Goal: Information Seeking & Learning: Learn about a topic

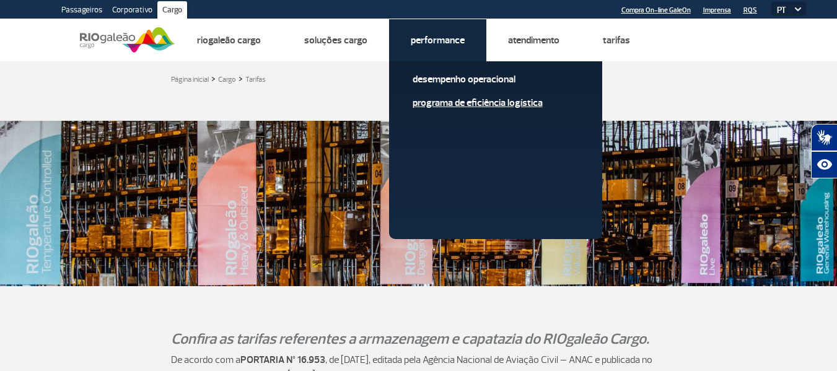
click at [462, 102] on link "Programa de Eficiência Logística" at bounding box center [496, 103] width 166 height 14
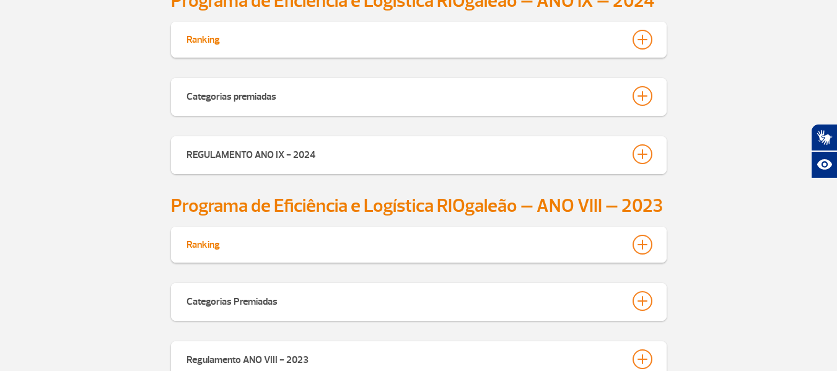
scroll to position [434, 0]
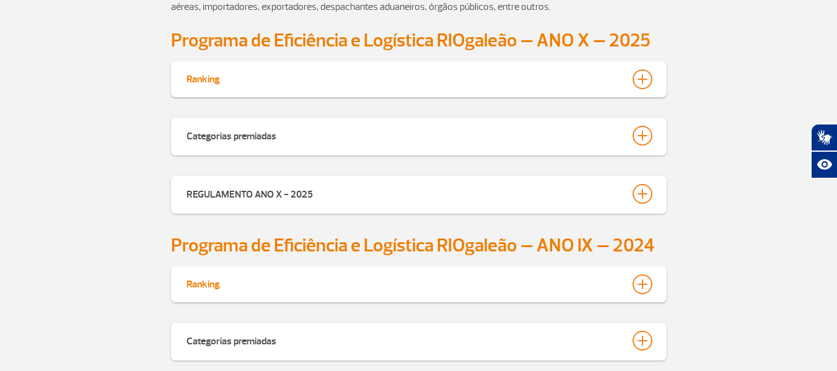
click at [642, 79] on div at bounding box center [643, 79] width 20 height 20
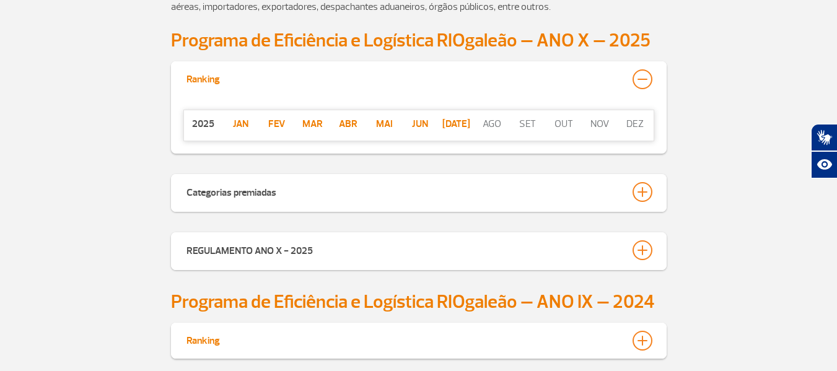
click at [642, 79] on div at bounding box center [643, 79] width 20 height 20
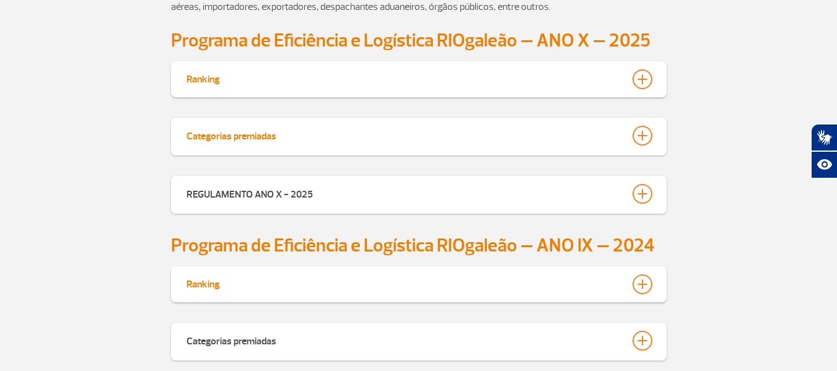
click at [639, 139] on div at bounding box center [643, 136] width 20 height 20
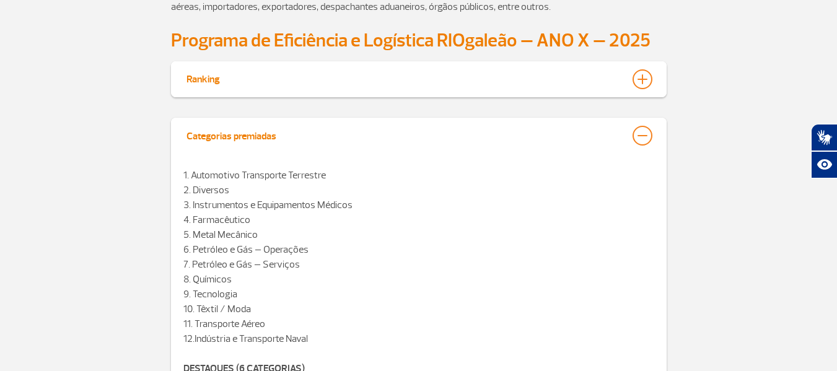
click at [639, 139] on div at bounding box center [643, 136] width 20 height 20
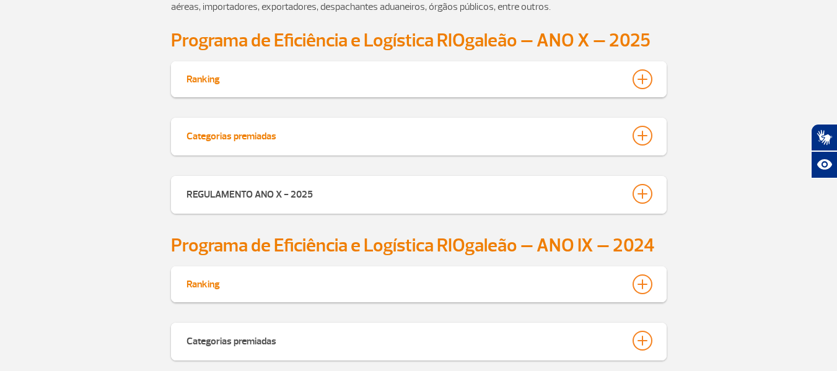
click at [639, 139] on div at bounding box center [643, 136] width 20 height 20
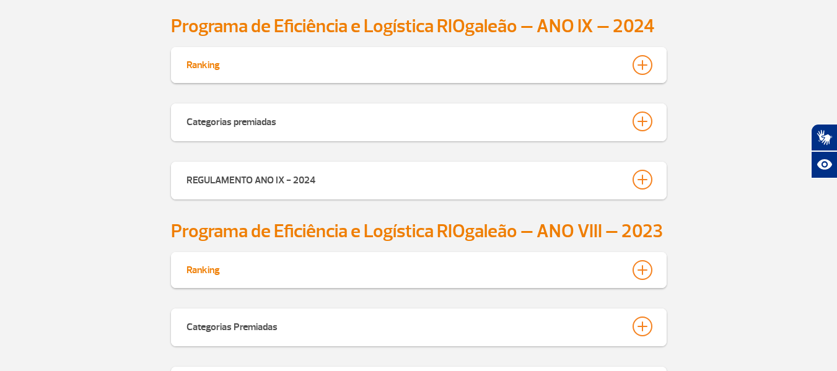
scroll to position [991, 0]
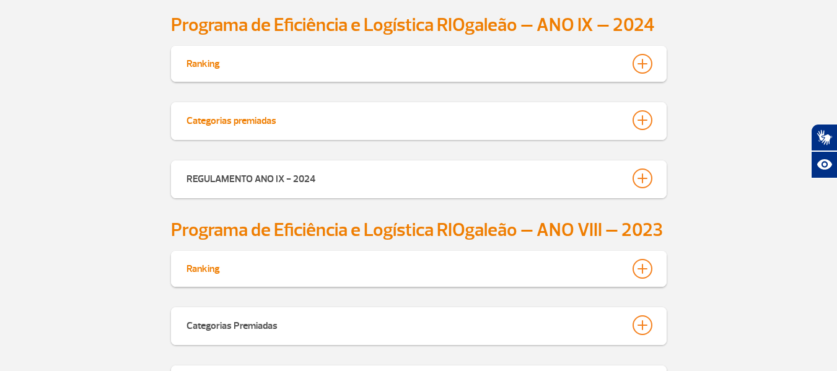
click at [650, 128] on div at bounding box center [643, 120] width 20 height 20
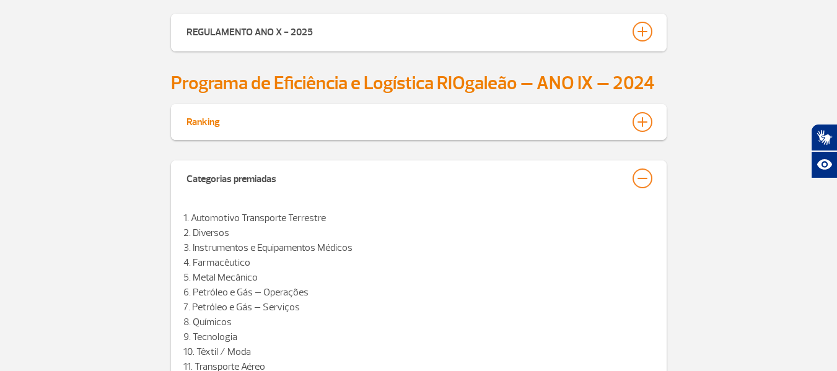
scroll to position [929, 0]
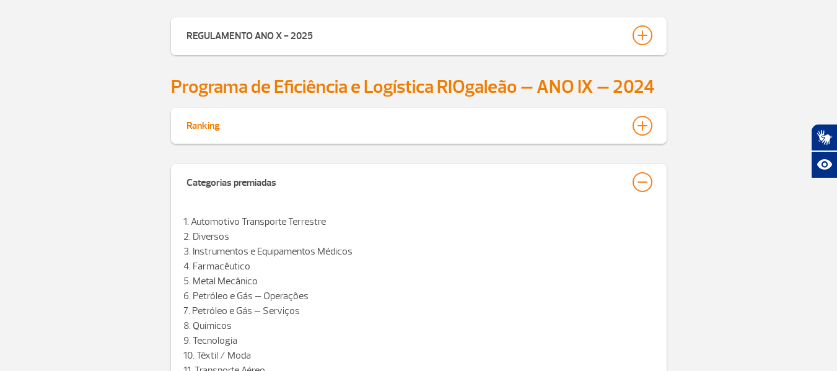
click at [638, 170] on div "Categorias premiadas" at bounding box center [419, 183] width 496 height 38
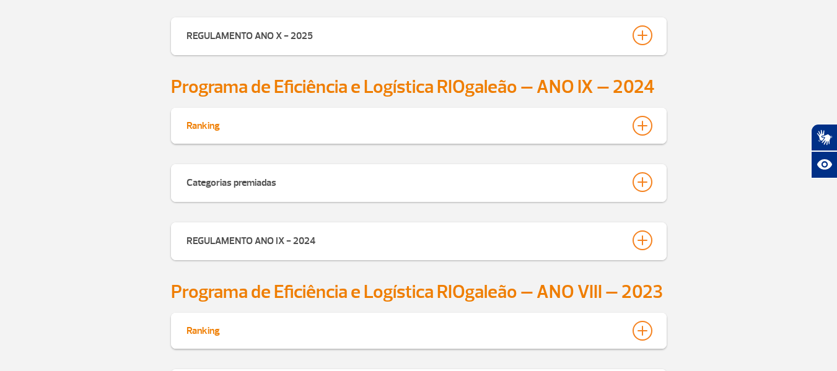
click at [642, 127] on div at bounding box center [643, 126] width 20 height 20
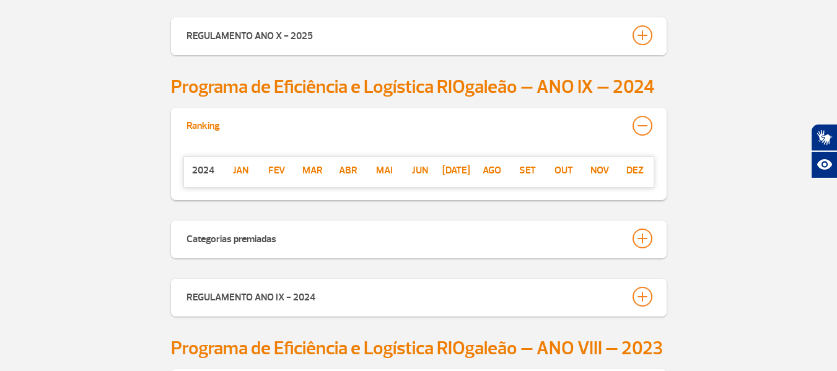
click at [642, 127] on div at bounding box center [643, 126] width 20 height 20
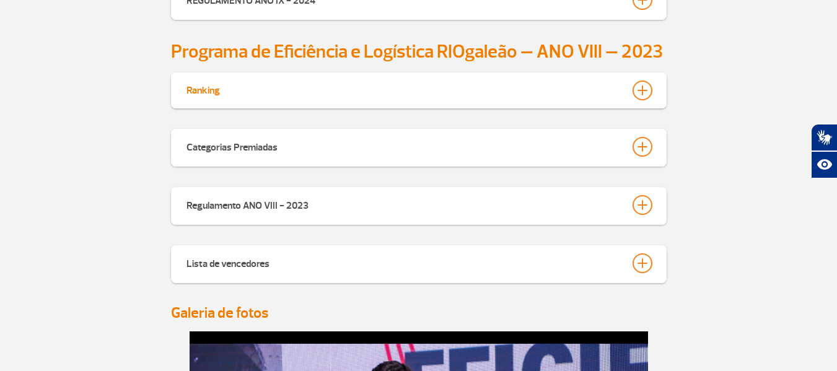
scroll to position [1177, 0]
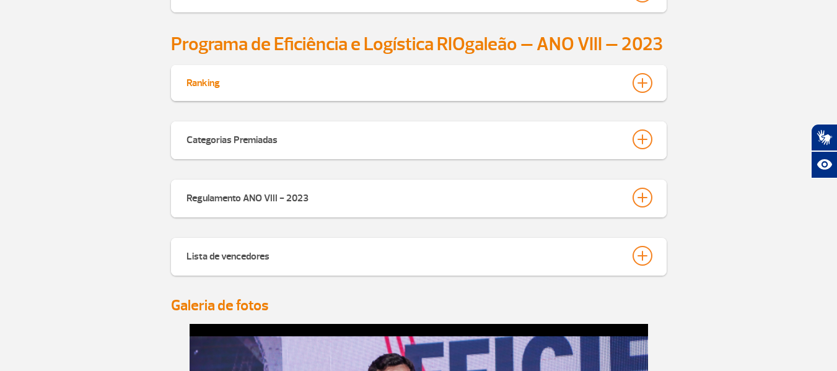
click at [640, 81] on div at bounding box center [643, 83] width 20 height 20
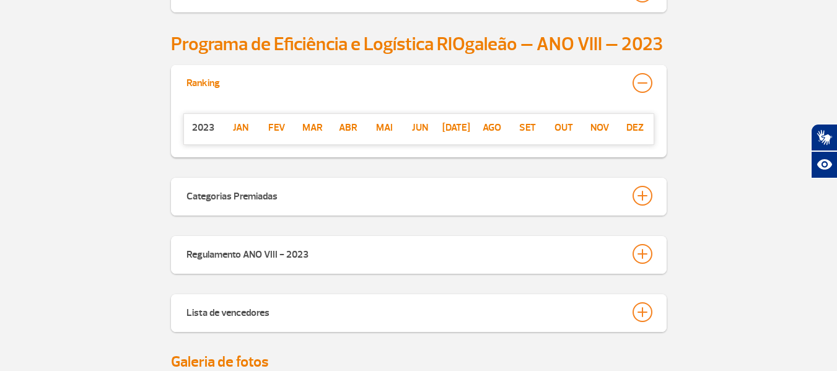
click at [640, 81] on div at bounding box center [643, 83] width 20 height 20
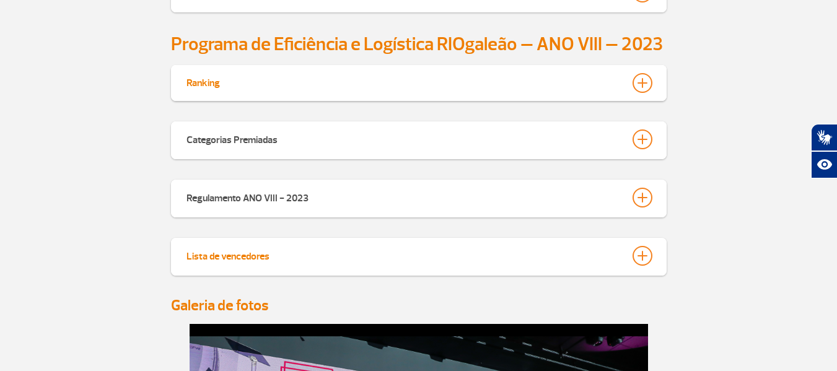
click at [641, 253] on div at bounding box center [643, 256] width 20 height 20
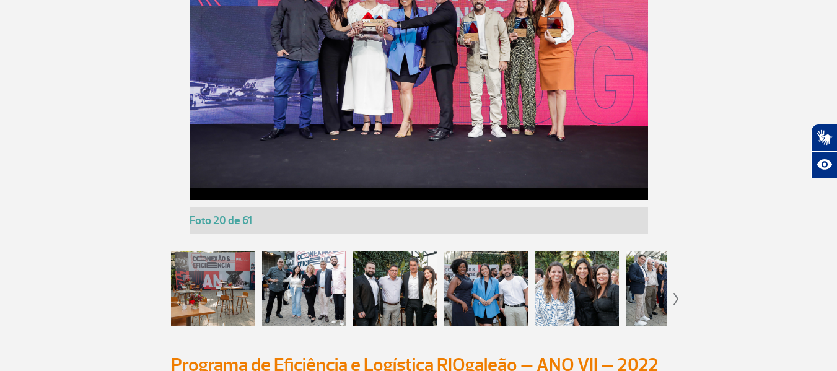
scroll to position [2664, 0]
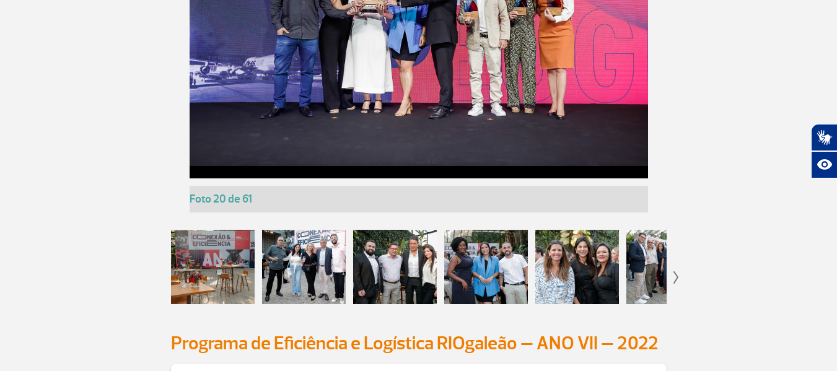
click at [203, 263] on div at bounding box center [213, 267] width 84 height 74
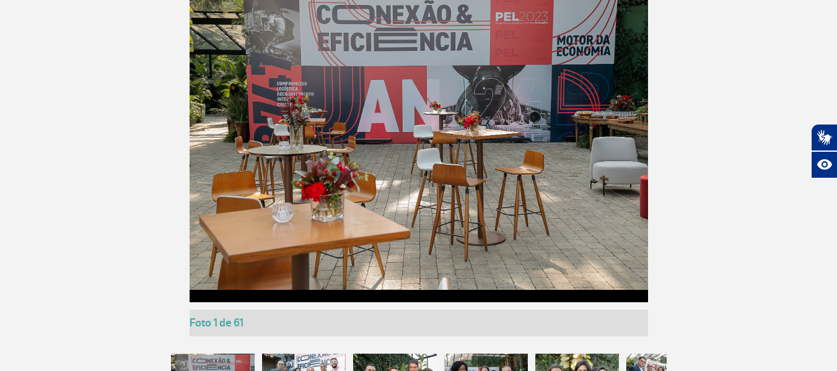
click at [550, 81] on img at bounding box center [419, 137] width 458 height 305
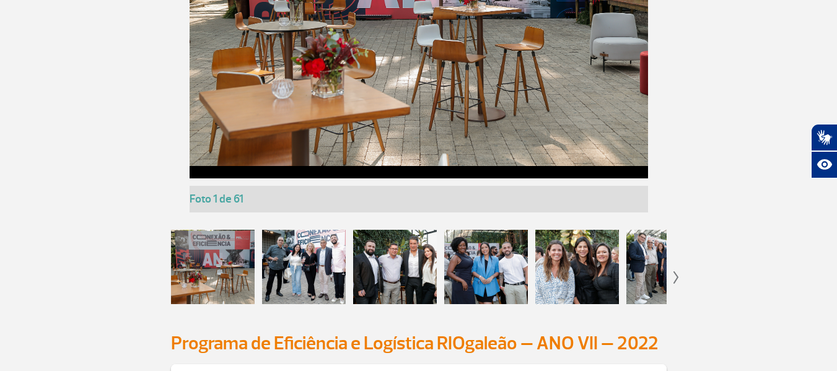
click at [291, 267] on div at bounding box center [304, 267] width 84 height 74
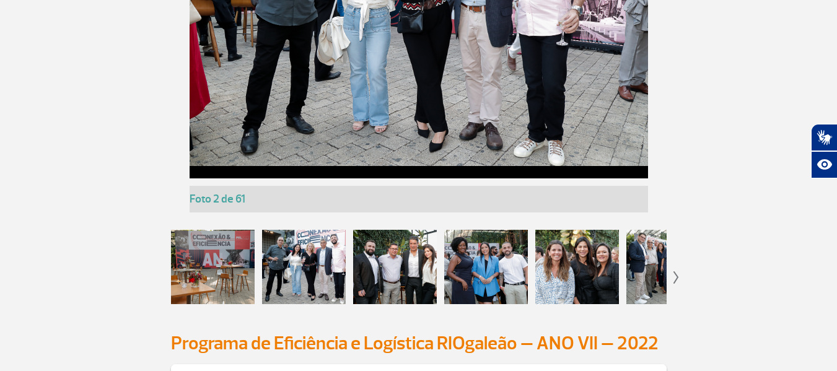
click at [396, 270] on div at bounding box center [395, 267] width 84 height 74
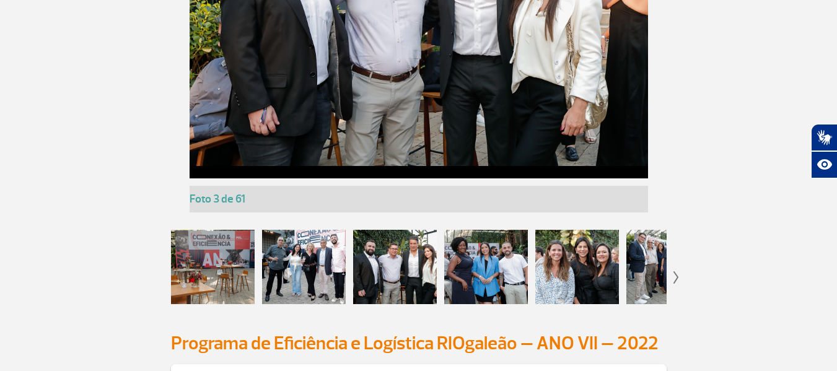
click at [462, 266] on div at bounding box center [486, 267] width 84 height 74
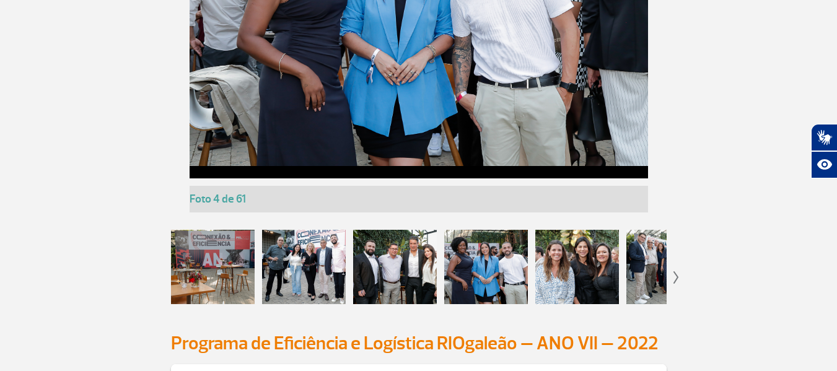
click at [567, 265] on div at bounding box center [577, 267] width 84 height 74
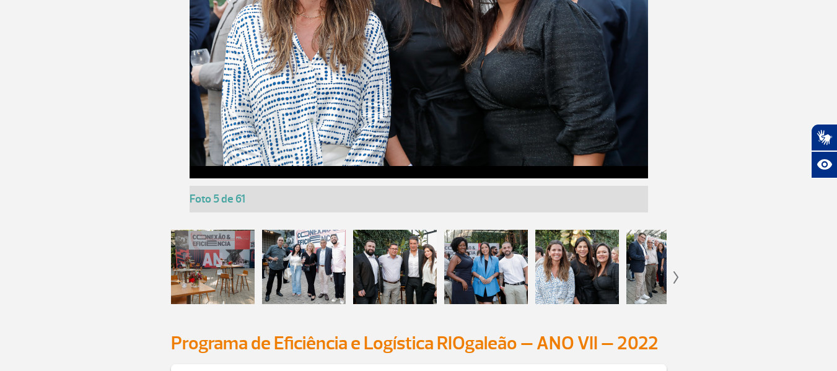
click at [676, 275] on img at bounding box center [676, 277] width 6 height 12
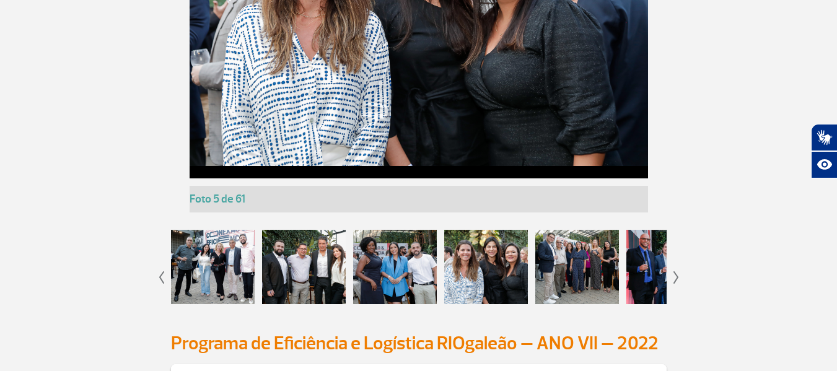
click at [563, 272] on div at bounding box center [577, 267] width 84 height 74
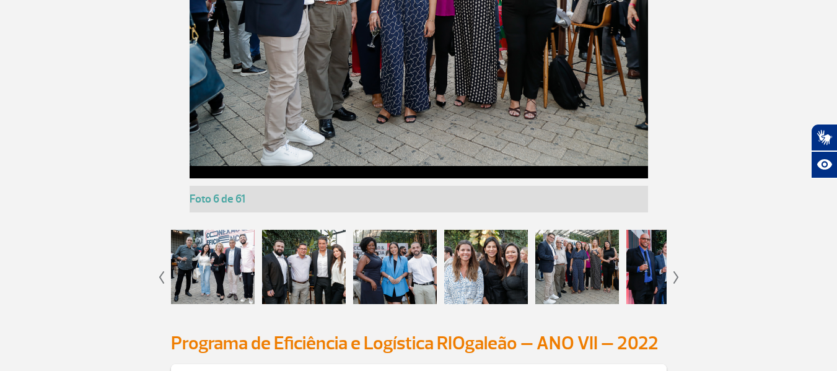
click at [656, 261] on div at bounding box center [668, 267] width 84 height 74
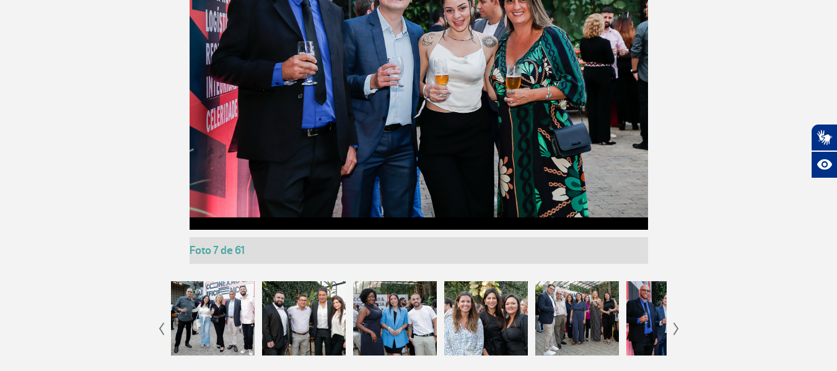
scroll to position [2726, 0]
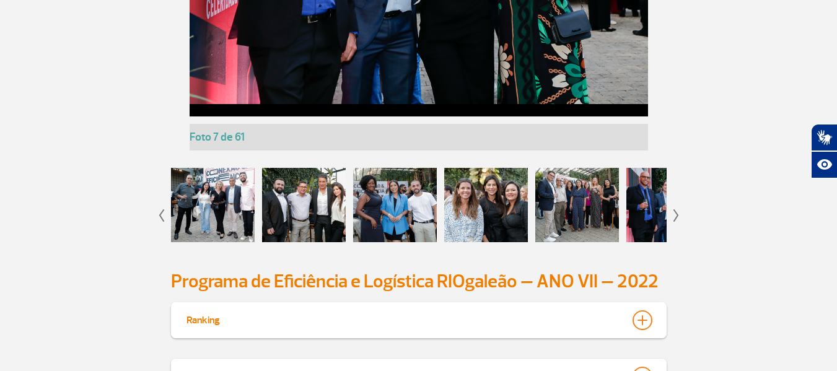
click at [593, 191] on div at bounding box center [577, 205] width 84 height 74
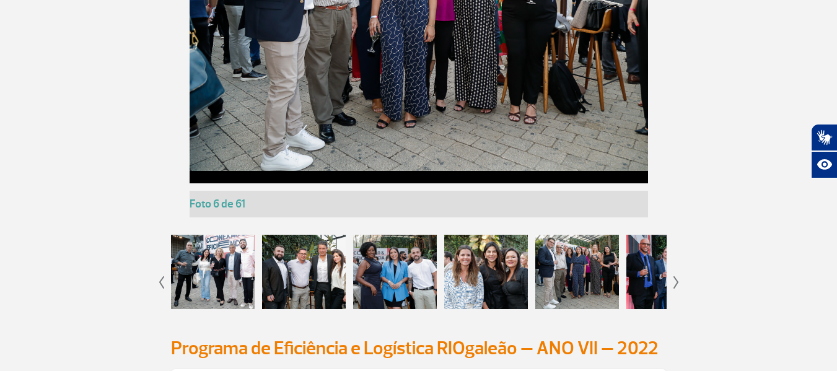
scroll to position [2664, 0]
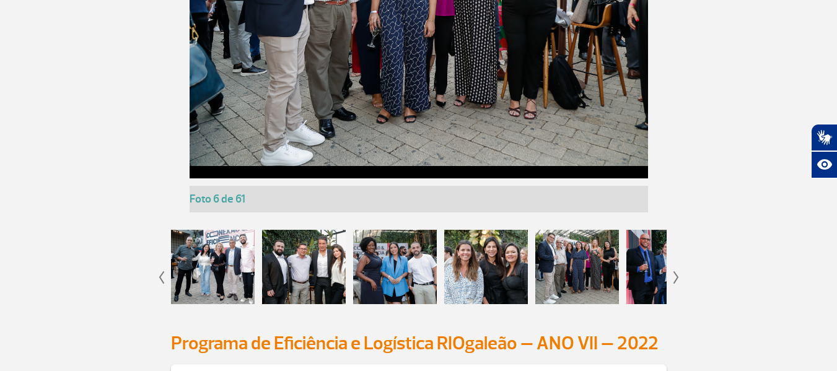
click at [656, 269] on div at bounding box center [668, 267] width 84 height 74
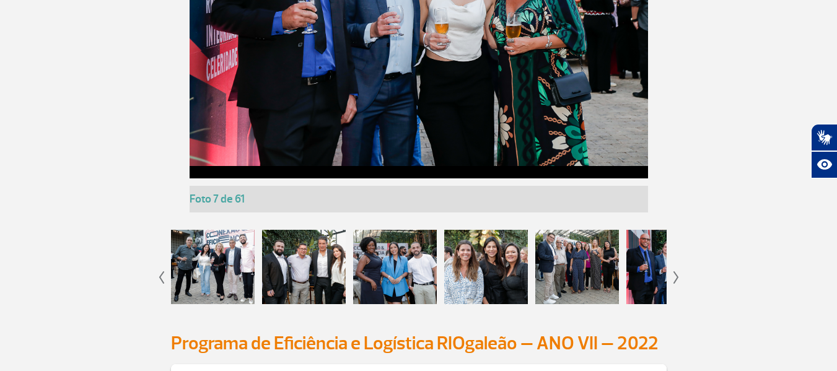
click at [676, 276] on img at bounding box center [676, 277] width 6 height 12
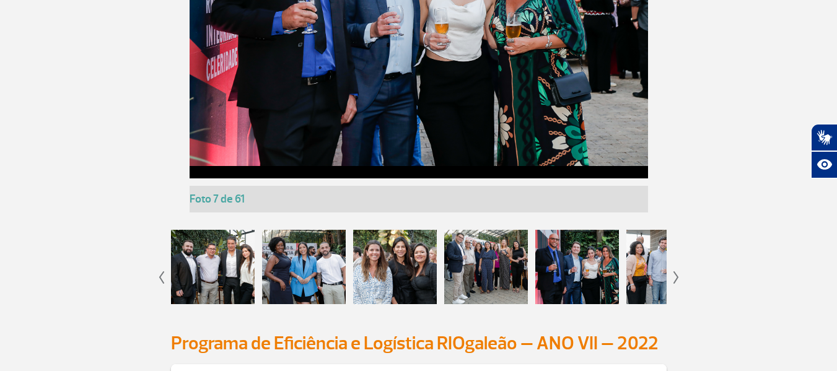
click at [676, 276] on img at bounding box center [676, 277] width 6 height 12
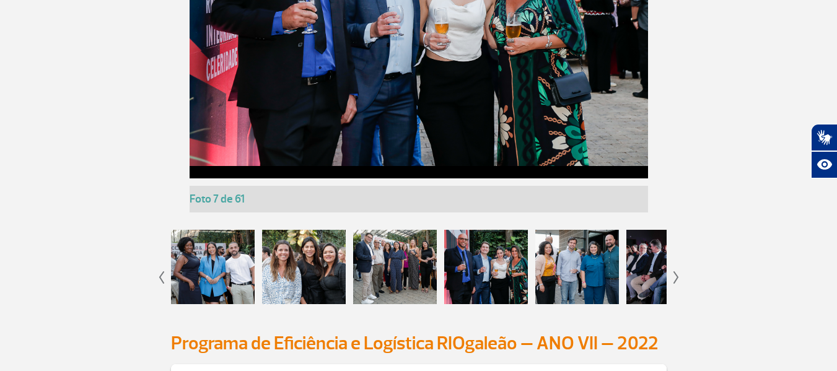
click at [676, 276] on img at bounding box center [676, 277] width 6 height 12
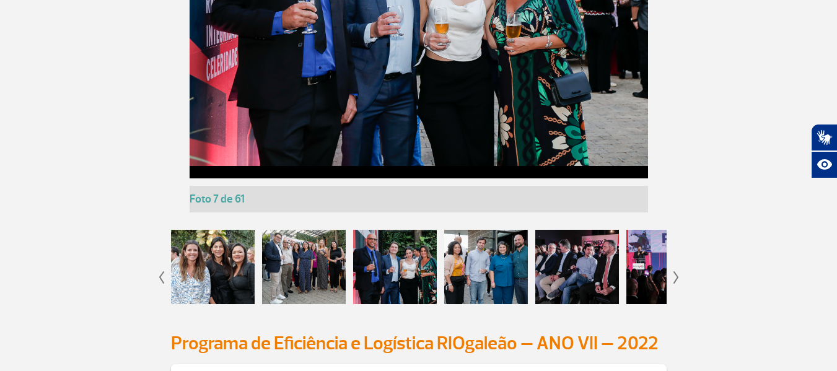
click at [676, 276] on img at bounding box center [676, 277] width 6 height 12
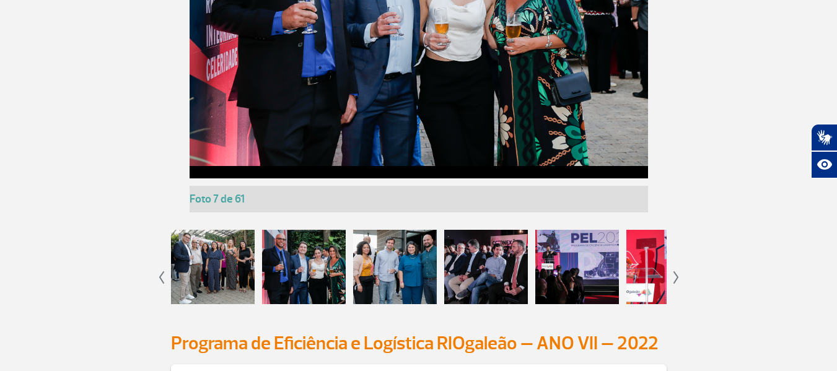
click at [376, 260] on div at bounding box center [395, 267] width 84 height 74
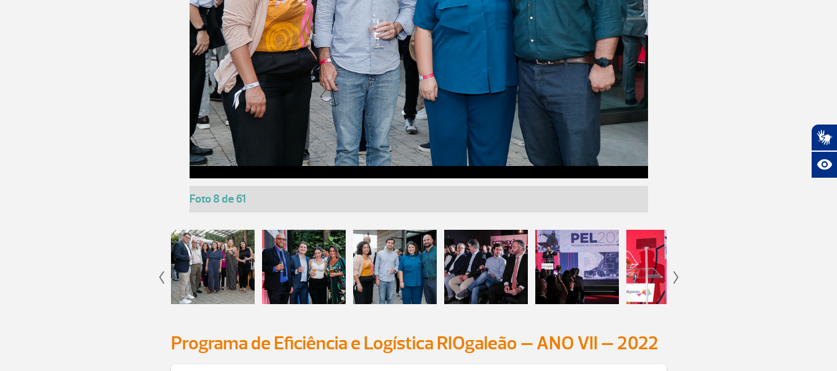
click at [476, 263] on div at bounding box center [486, 267] width 84 height 74
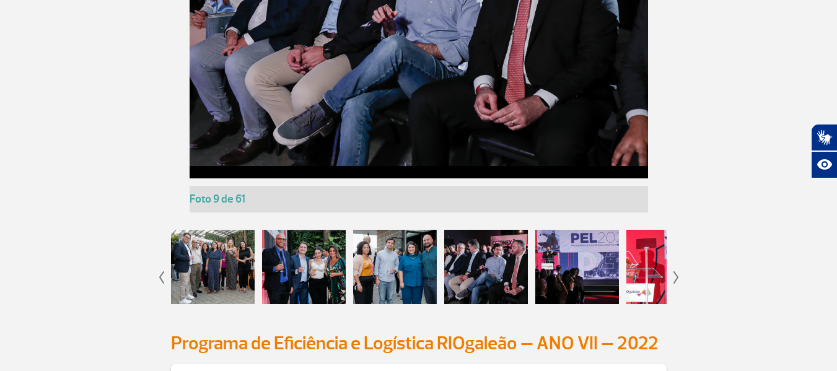
click at [580, 252] on div at bounding box center [577, 267] width 84 height 74
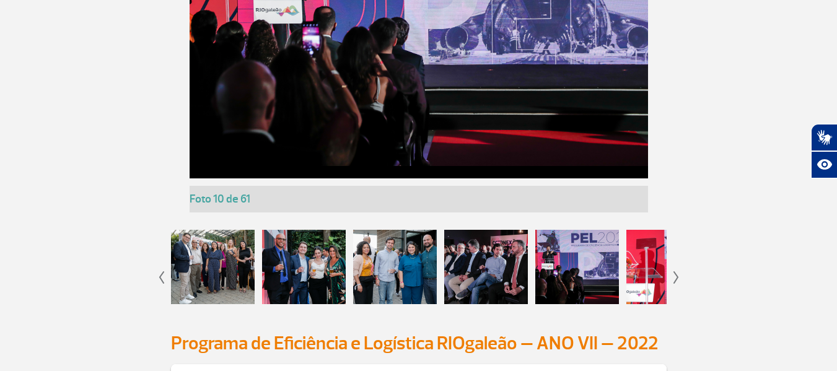
click at [675, 279] on img at bounding box center [676, 277] width 6 height 12
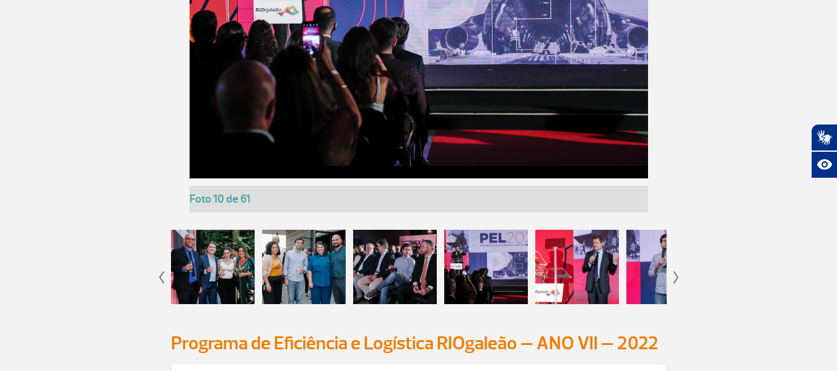
click at [675, 279] on img at bounding box center [676, 277] width 6 height 12
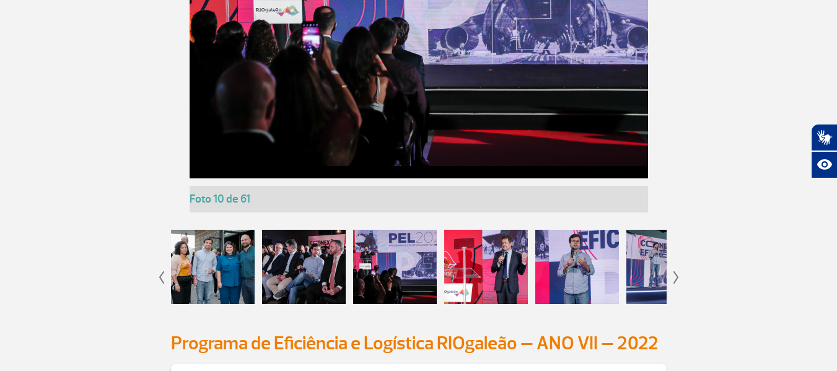
click at [675, 279] on img at bounding box center [676, 277] width 6 height 12
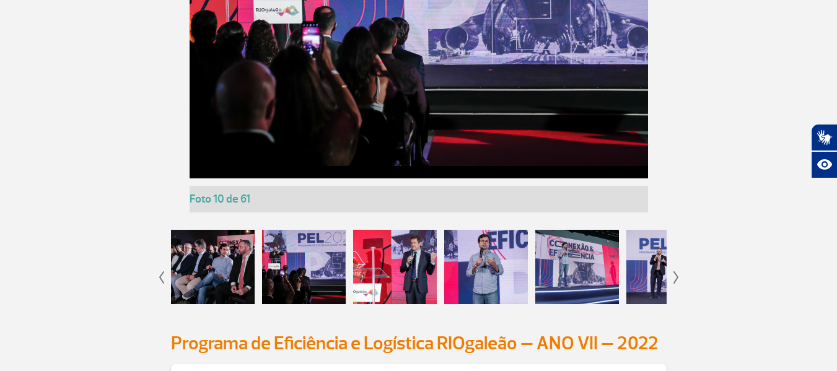
click at [675, 279] on img at bounding box center [676, 277] width 6 height 12
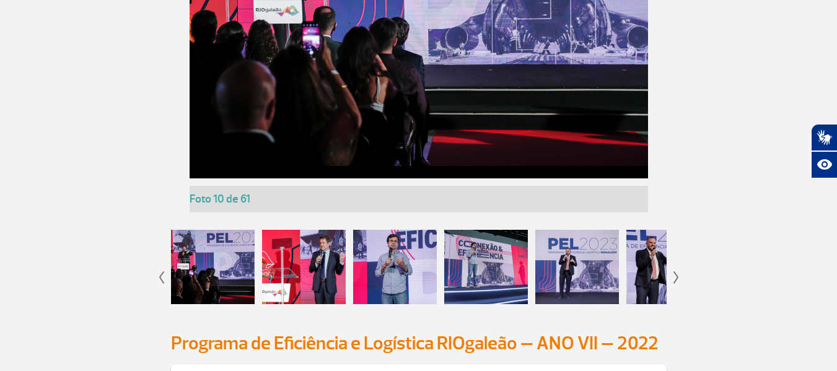
click at [675, 279] on img at bounding box center [676, 277] width 6 height 12
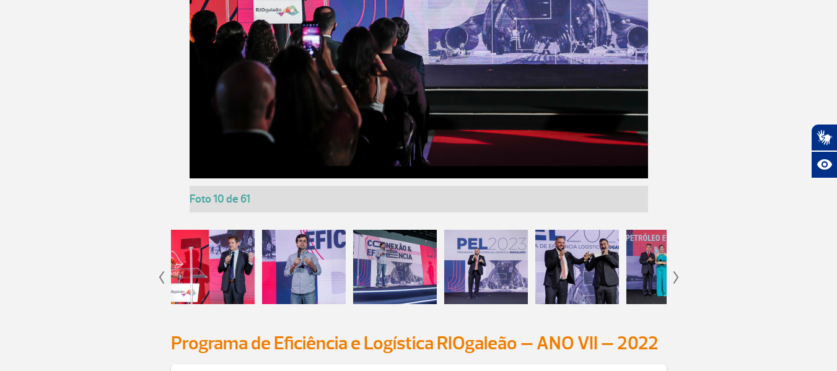
click at [675, 279] on img at bounding box center [676, 277] width 6 height 12
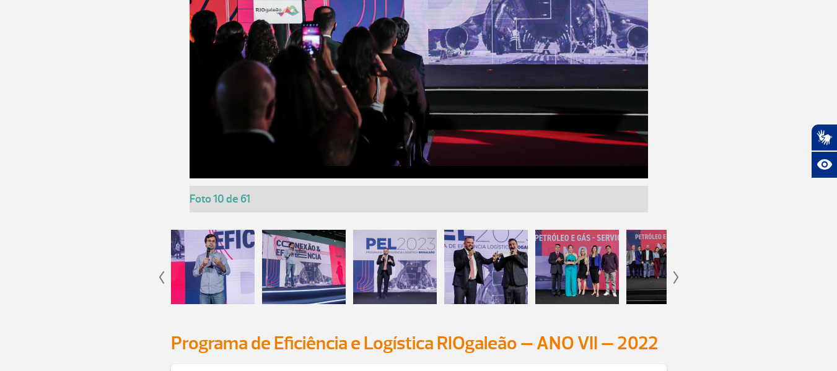
click at [675, 279] on img at bounding box center [676, 277] width 6 height 12
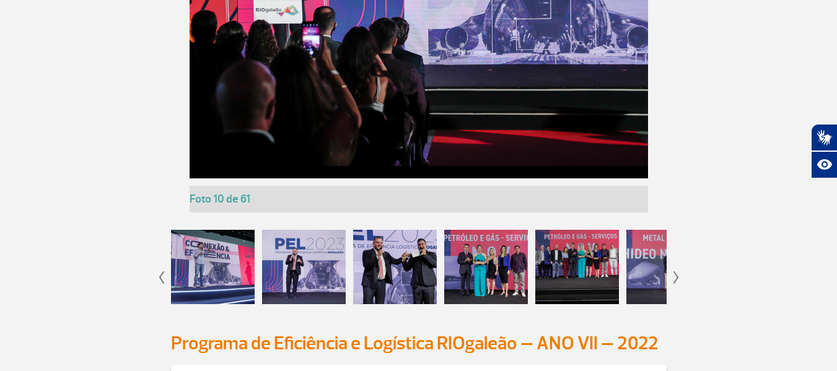
click at [500, 262] on div at bounding box center [486, 267] width 84 height 74
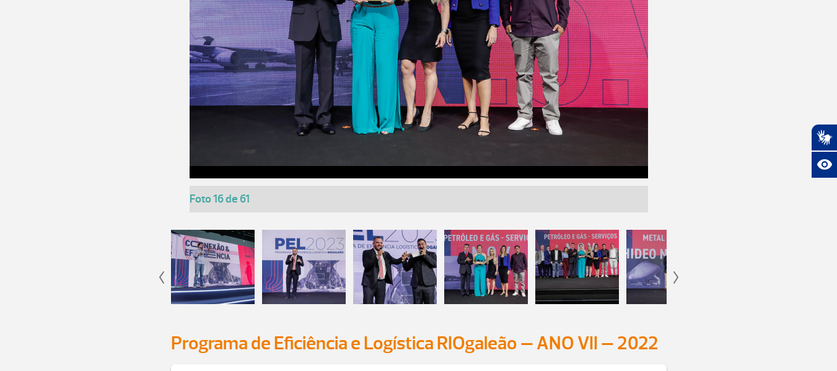
click at [577, 266] on div at bounding box center [577, 267] width 84 height 74
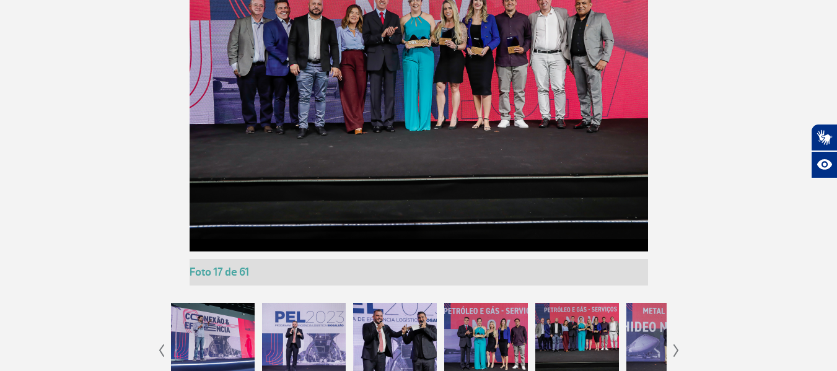
scroll to position [2604, 0]
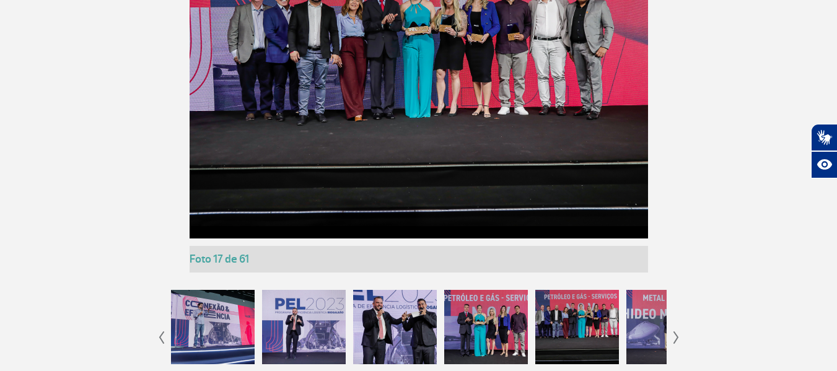
click at [595, 338] on div at bounding box center [577, 327] width 84 height 74
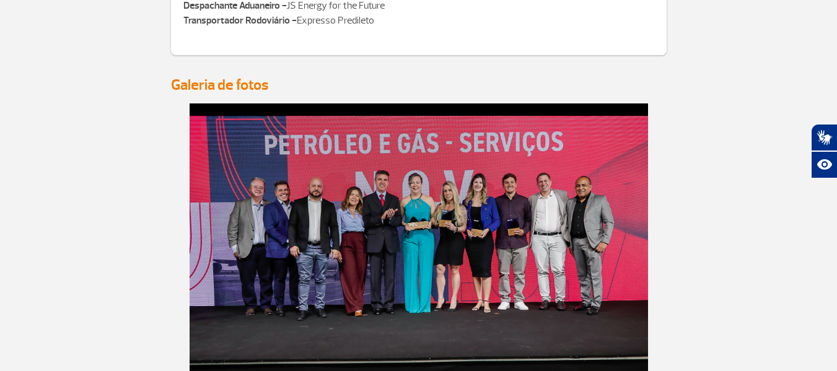
scroll to position [2542, 0]
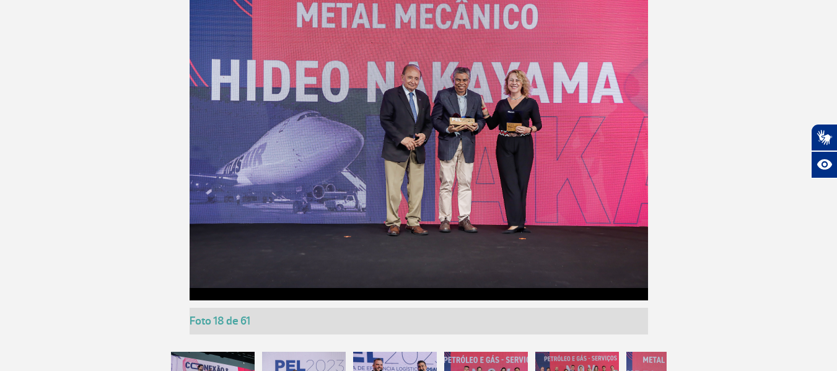
scroll to position [2666, 0]
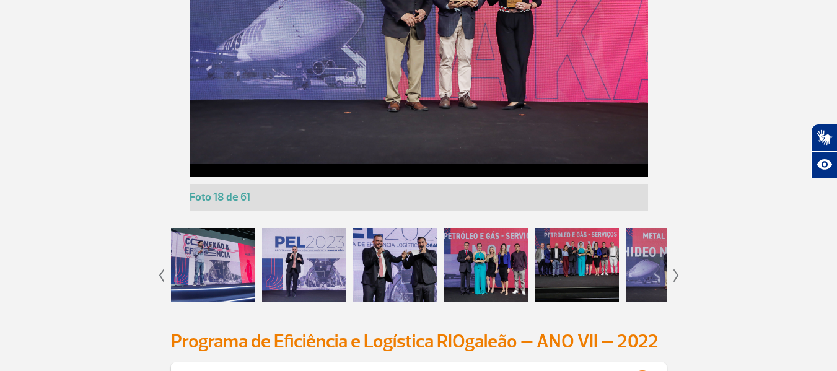
click at [674, 268] on div at bounding box center [676, 275] width 6 height 37
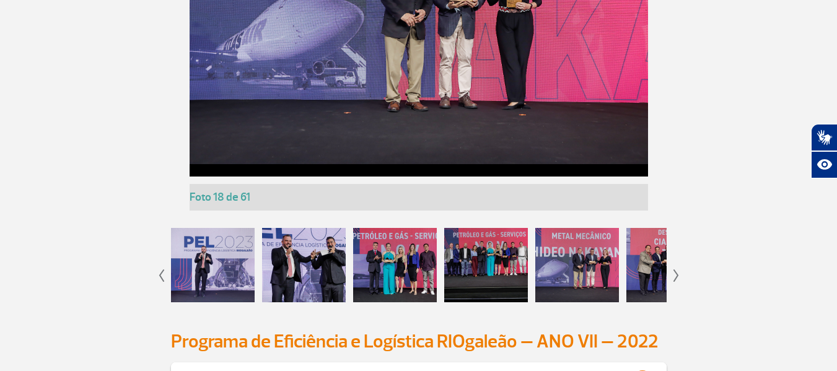
click at [674, 268] on div at bounding box center [676, 275] width 6 height 37
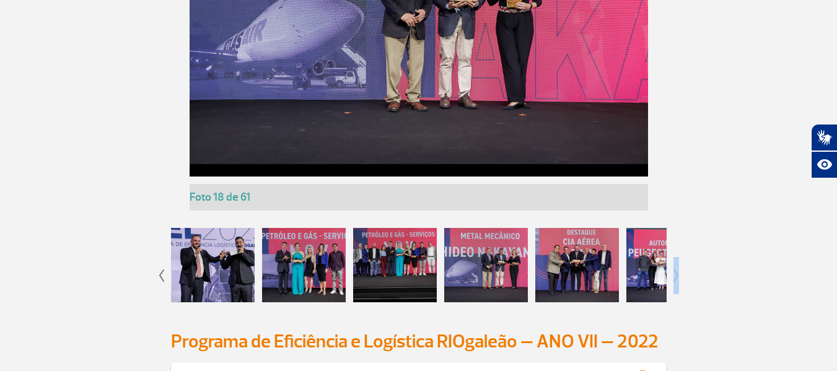
click at [674, 268] on div at bounding box center [676, 275] width 6 height 37
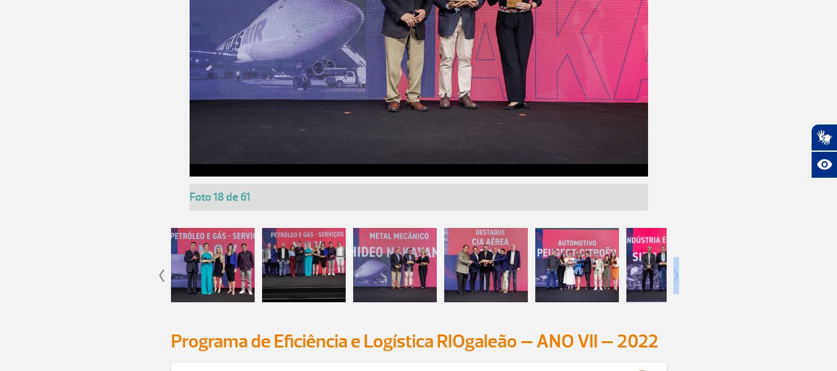
click at [674, 268] on div at bounding box center [676, 275] width 6 height 37
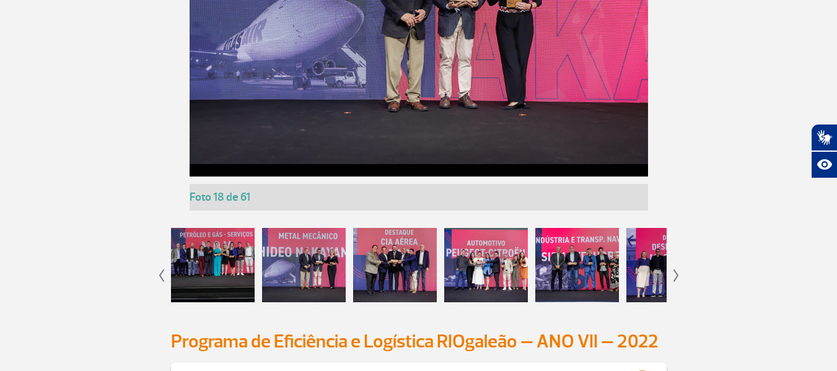
click at [674, 268] on div at bounding box center [676, 275] width 6 height 37
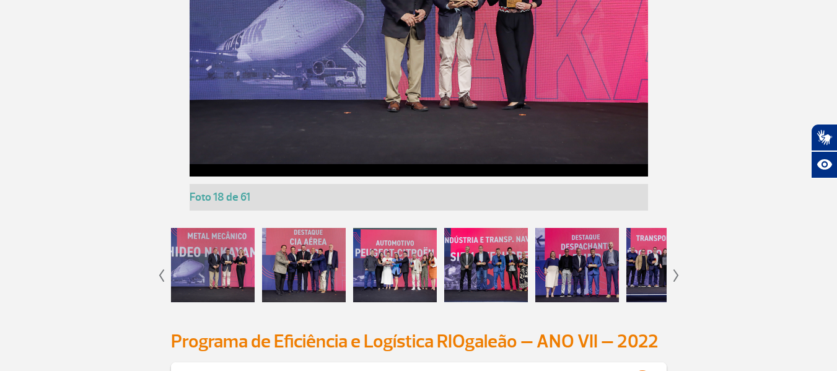
click at [296, 239] on div at bounding box center [304, 265] width 84 height 74
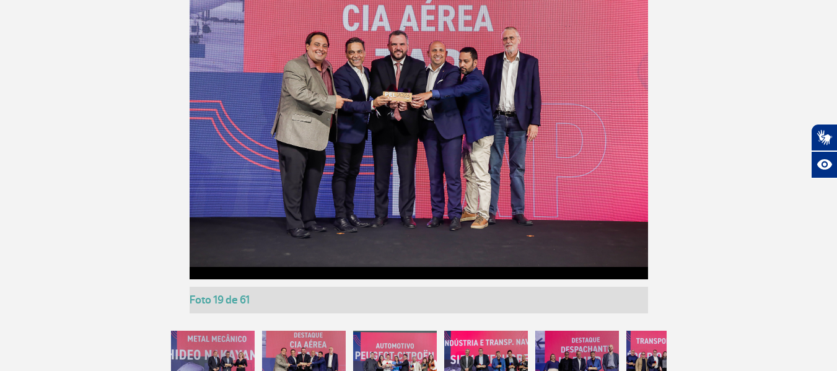
scroll to position [2604, 0]
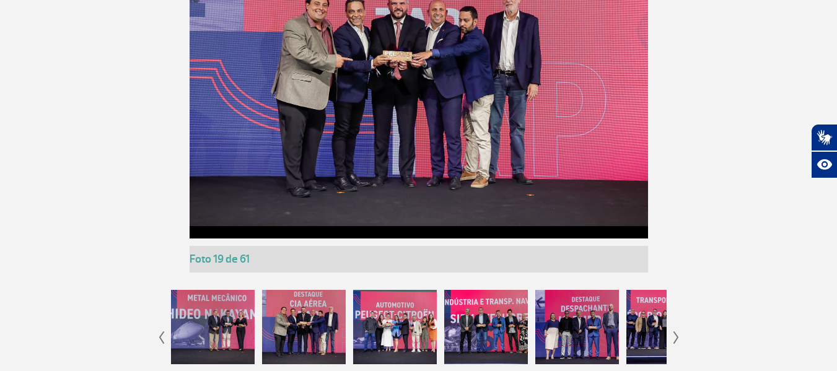
click at [479, 327] on div at bounding box center [486, 327] width 84 height 74
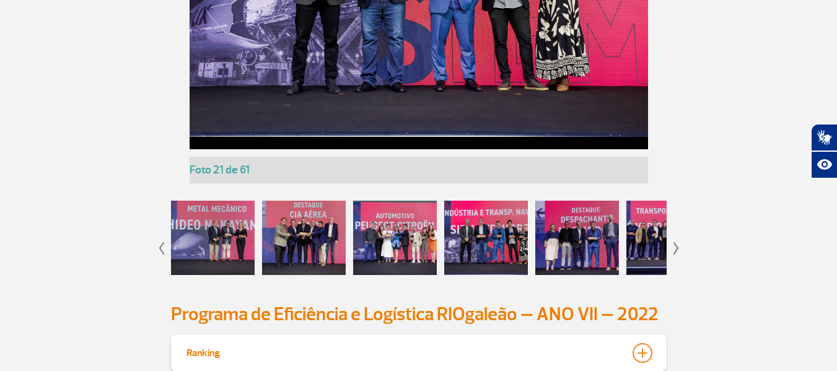
scroll to position [2666, 0]
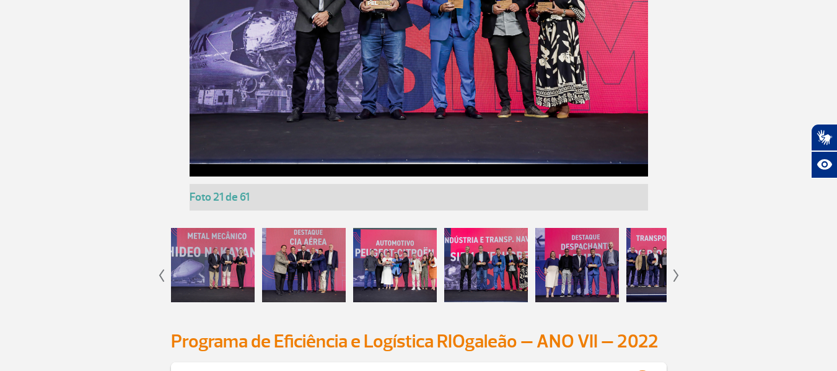
click at [594, 253] on div at bounding box center [577, 265] width 84 height 74
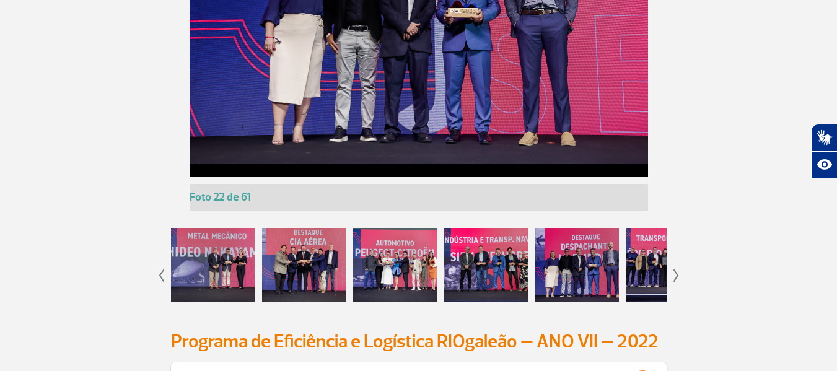
click at [671, 276] on app-gallery-with-thumbs "Foto 1 de 61 Foto 2 de 61 Foto 3 de 61 Foto 4 de 61 Foto 5 de 61 Foto 6 de 61 F…" at bounding box center [419, 80] width 688 height 468
click at [675, 269] on img at bounding box center [676, 275] width 6 height 12
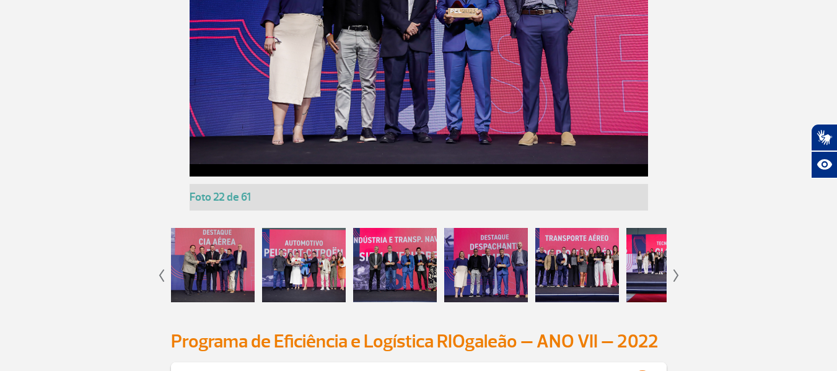
click at [675, 269] on img at bounding box center [676, 275] width 6 height 12
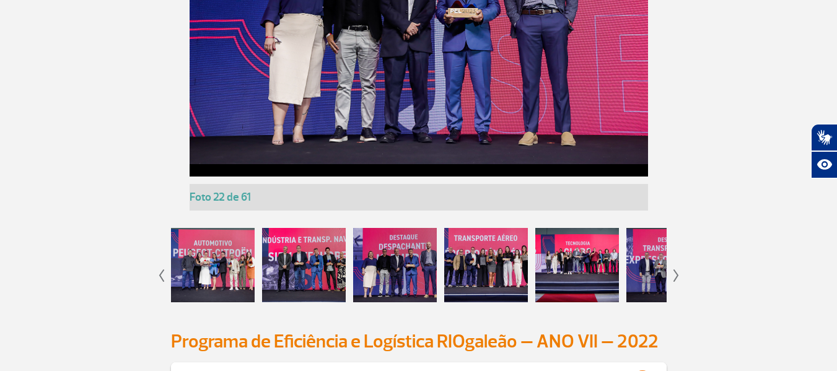
click at [590, 254] on div at bounding box center [577, 265] width 84 height 74
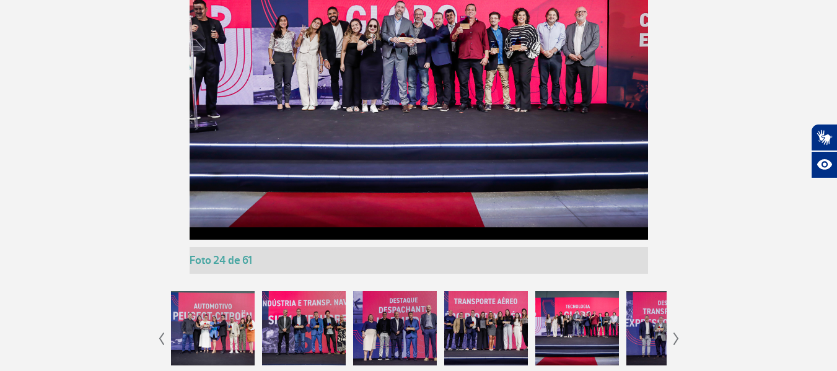
scroll to position [2604, 0]
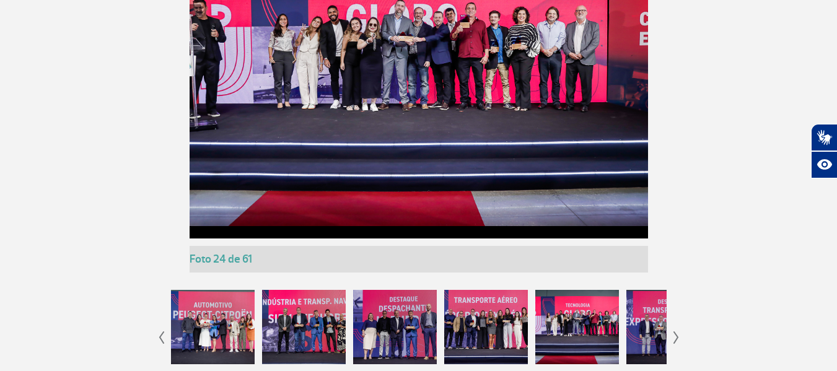
click at [494, 308] on div at bounding box center [486, 327] width 84 height 74
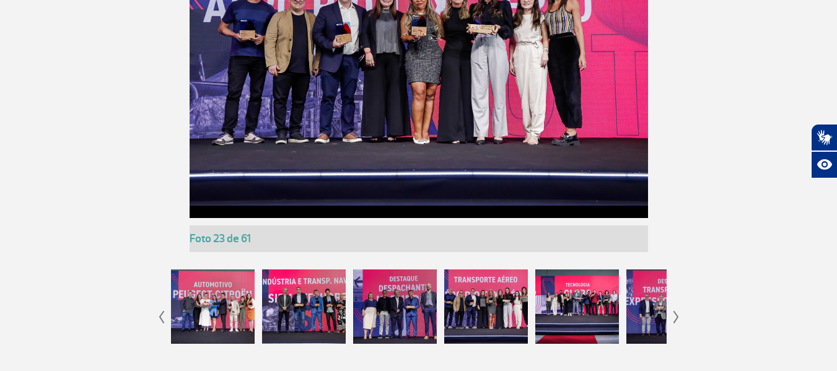
scroll to position [2666, 0]
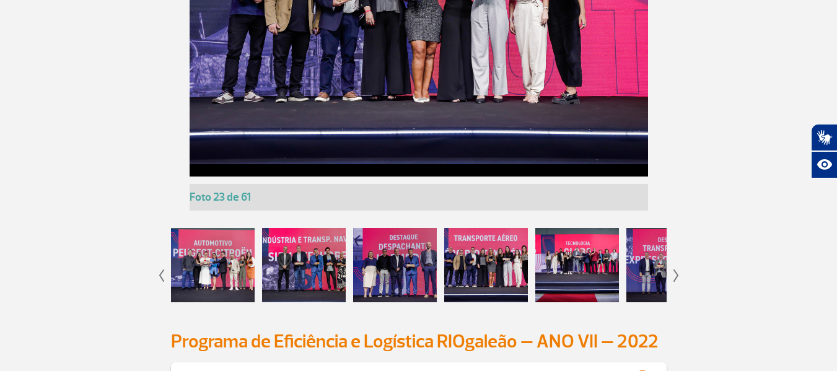
click at [588, 268] on div at bounding box center [577, 265] width 84 height 74
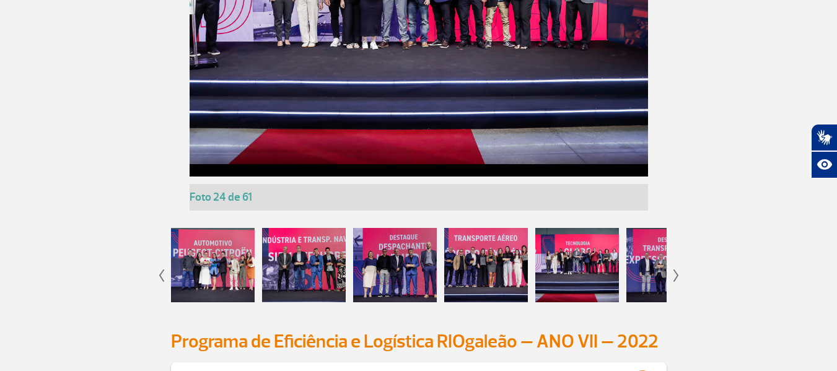
click at [643, 260] on div at bounding box center [668, 265] width 84 height 74
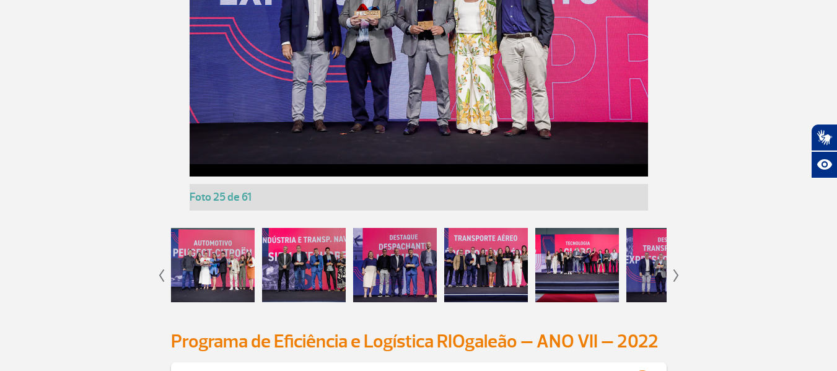
scroll to position [2728, 0]
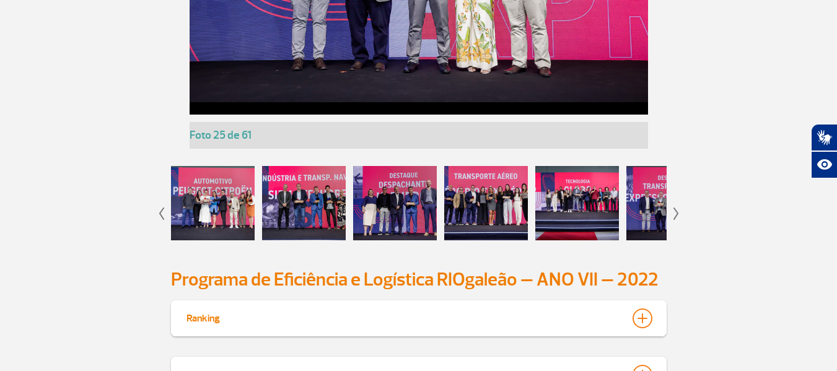
click at [673, 214] on app-gallery-with-thumbs "Foto 1 de 61 Foto 2 de 61 Foto 3 de 61 Foto 4 de 61 Foto 5 de 61 Foto 6 de 61 F…" at bounding box center [419, 18] width 688 height 468
click at [677, 212] on img at bounding box center [676, 214] width 6 height 12
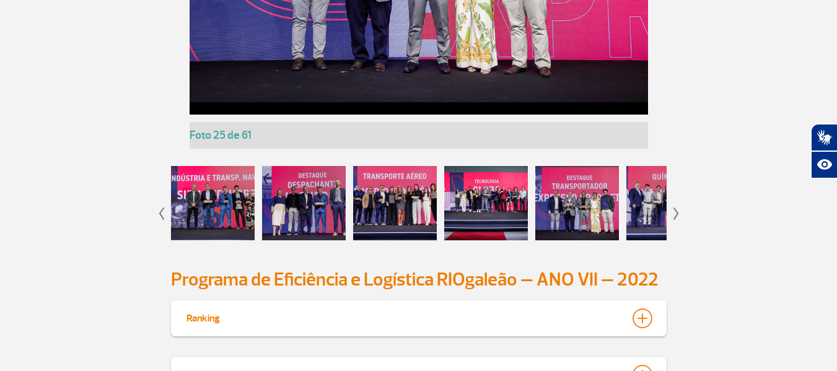
click at [677, 212] on img at bounding box center [676, 214] width 6 height 12
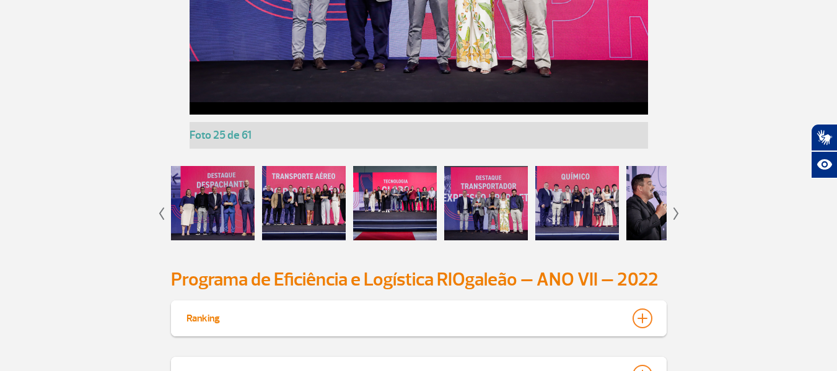
click at [677, 212] on img at bounding box center [676, 214] width 6 height 12
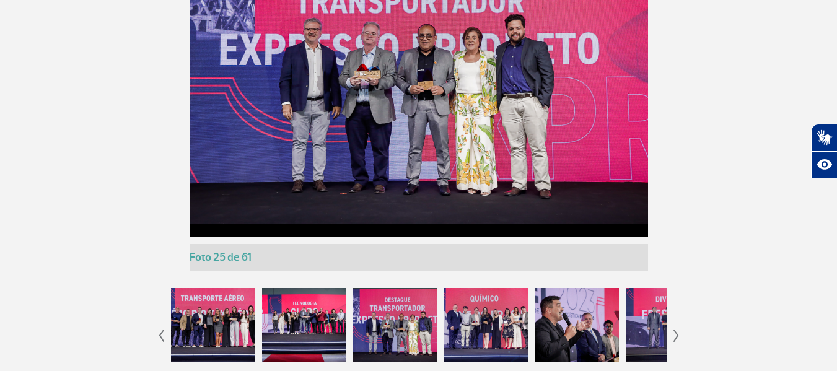
scroll to position [2666, 0]
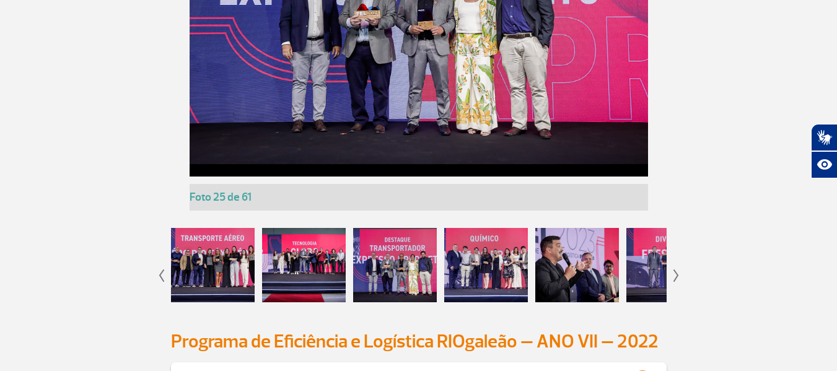
click at [224, 234] on div at bounding box center [213, 265] width 84 height 74
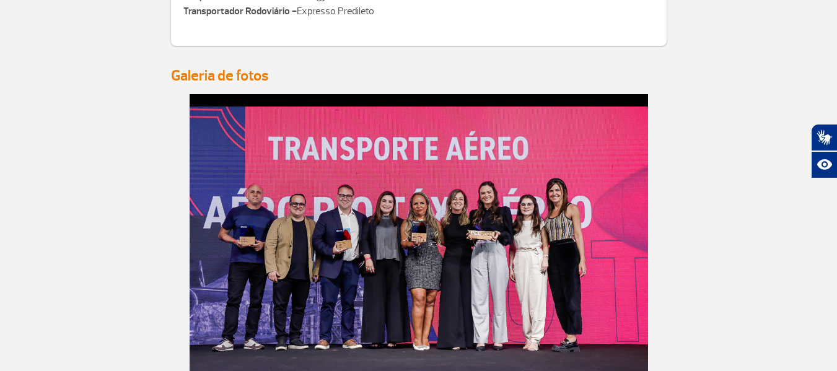
scroll to position [2604, 0]
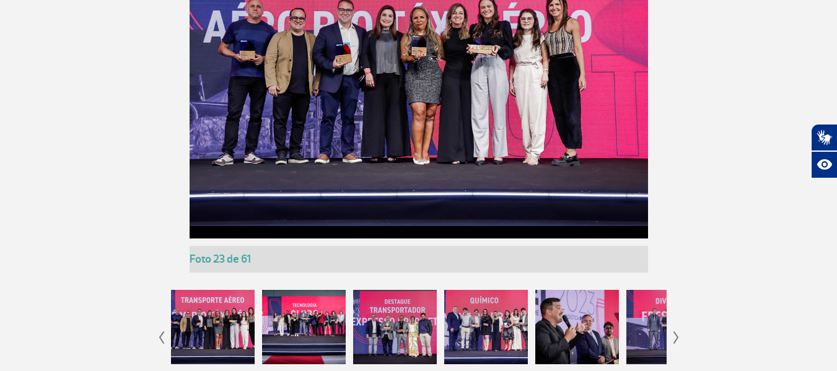
click at [271, 316] on div at bounding box center [304, 327] width 84 height 74
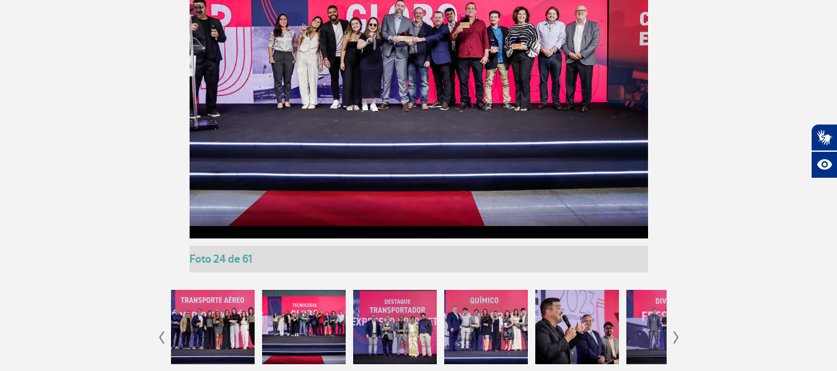
click at [393, 317] on div at bounding box center [395, 327] width 84 height 74
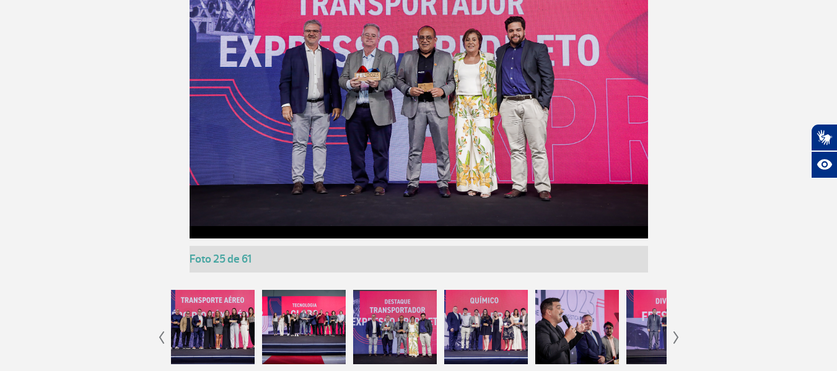
click at [515, 316] on div at bounding box center [486, 327] width 84 height 74
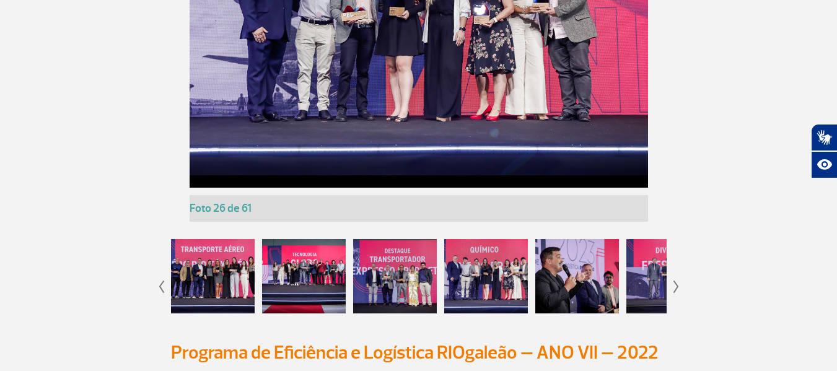
scroll to position [2666, 0]
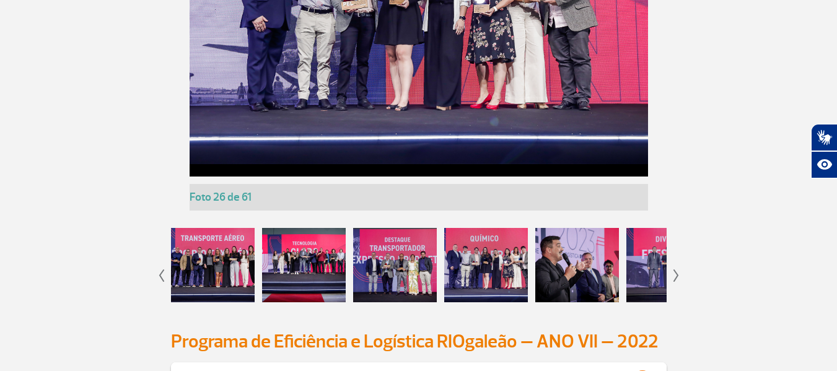
click at [559, 260] on div at bounding box center [577, 265] width 84 height 74
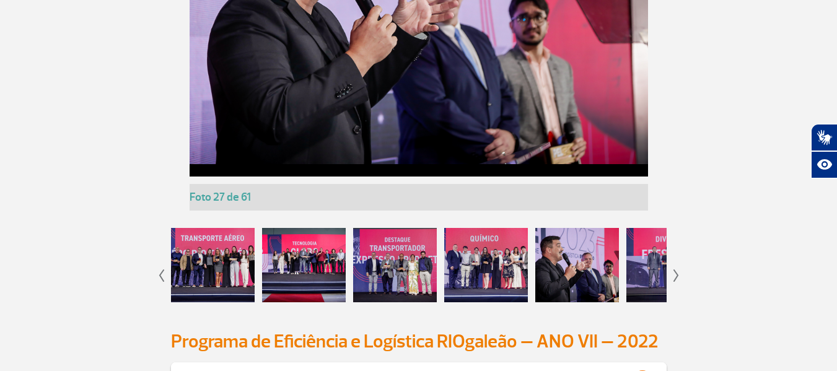
click at [673, 269] on img at bounding box center [676, 275] width 6 height 12
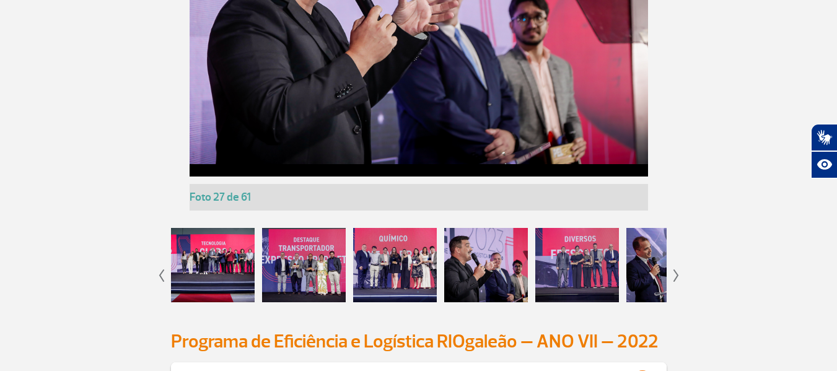
click at [673, 269] on img at bounding box center [676, 275] width 6 height 12
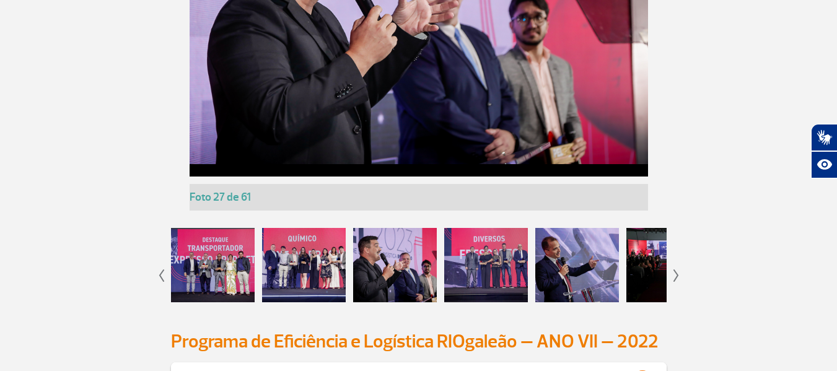
click at [673, 269] on img at bounding box center [676, 275] width 6 height 12
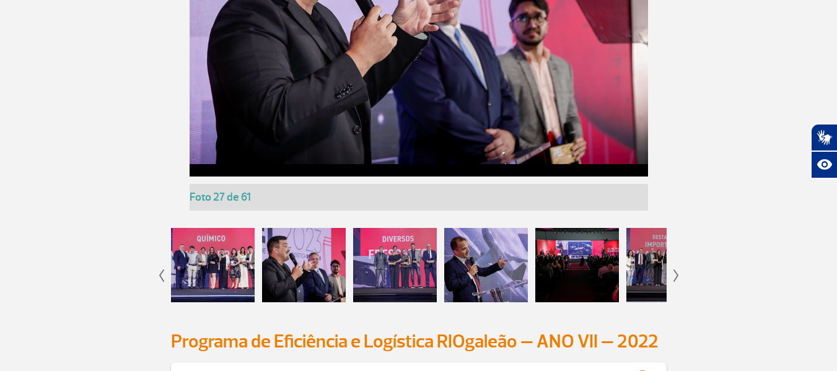
click at [377, 264] on div at bounding box center [395, 265] width 84 height 74
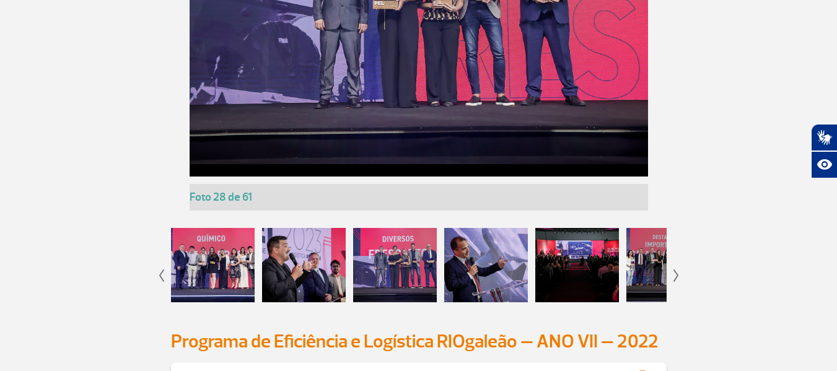
click at [493, 265] on div at bounding box center [486, 265] width 84 height 74
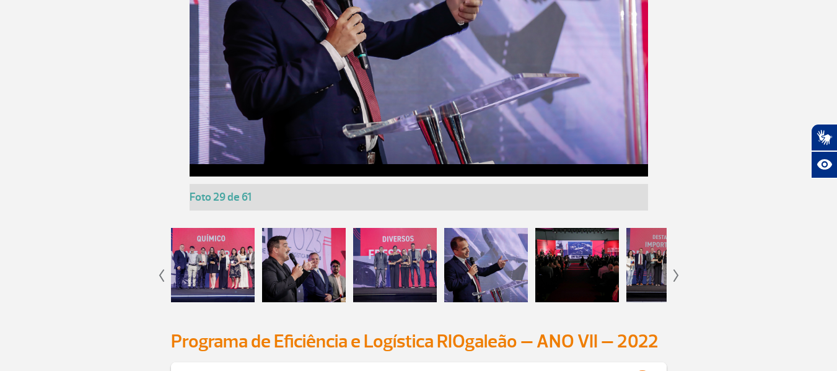
click at [599, 265] on div at bounding box center [577, 265] width 84 height 74
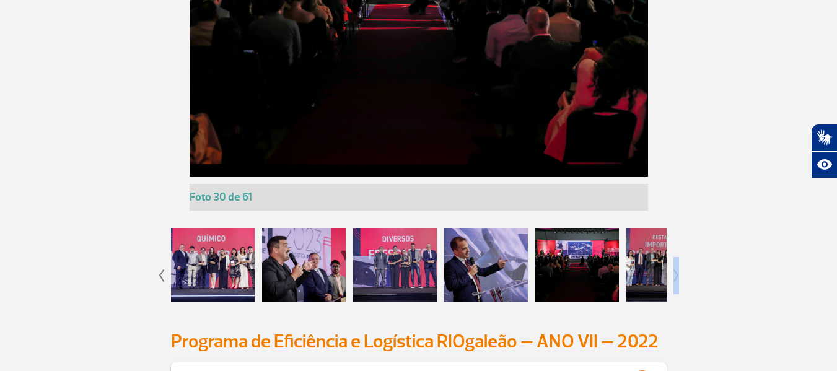
click at [678, 273] on app-gallery-with-thumbs "Foto 1 de 61 Foto 2 de 61 Foto 3 de 61 Foto 4 de 61 Foto 5 de 61 Foto 6 de 61 F…" at bounding box center [419, 80] width 688 height 468
click at [673, 273] on img at bounding box center [676, 275] width 6 height 12
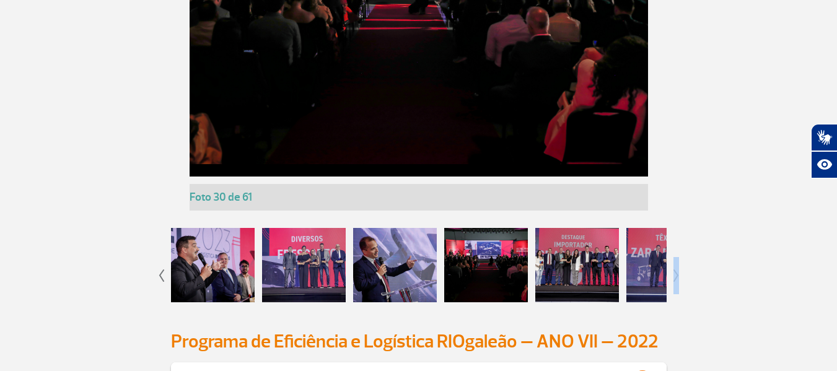
click at [673, 273] on img at bounding box center [676, 275] width 6 height 12
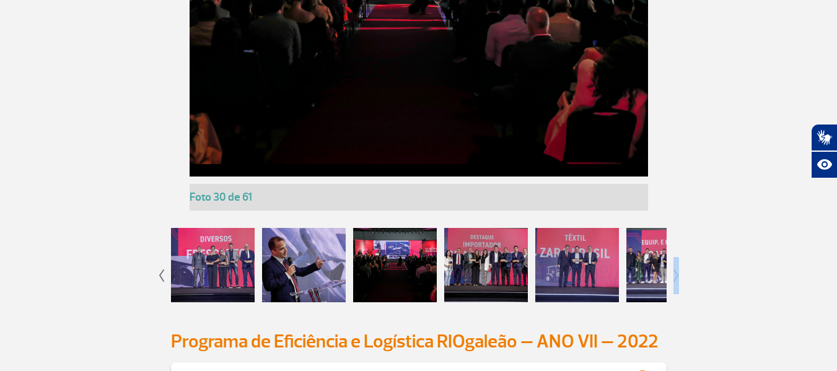
click at [673, 273] on img at bounding box center [676, 275] width 6 height 12
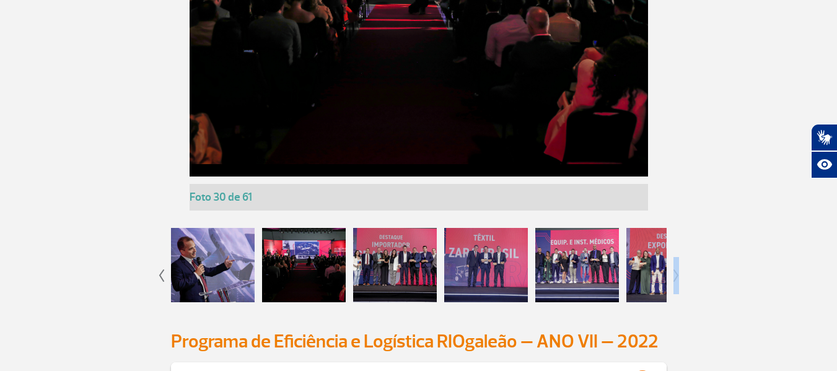
click at [673, 273] on img at bounding box center [676, 275] width 6 height 12
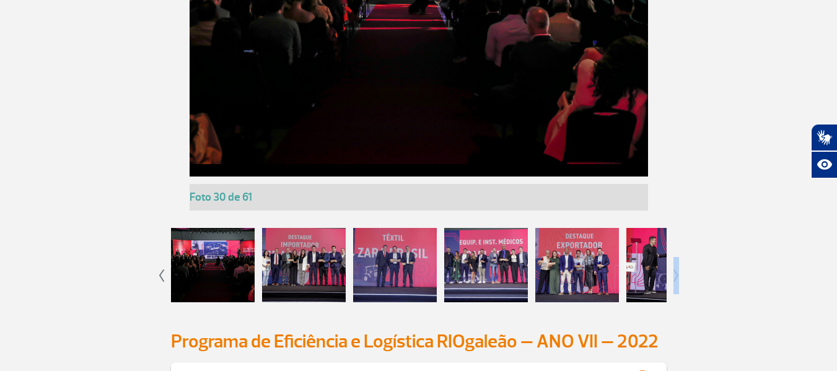
click at [279, 260] on div at bounding box center [304, 265] width 84 height 74
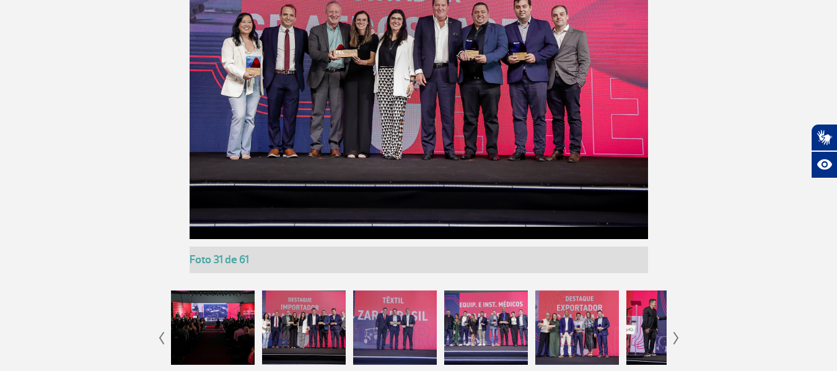
scroll to position [2604, 0]
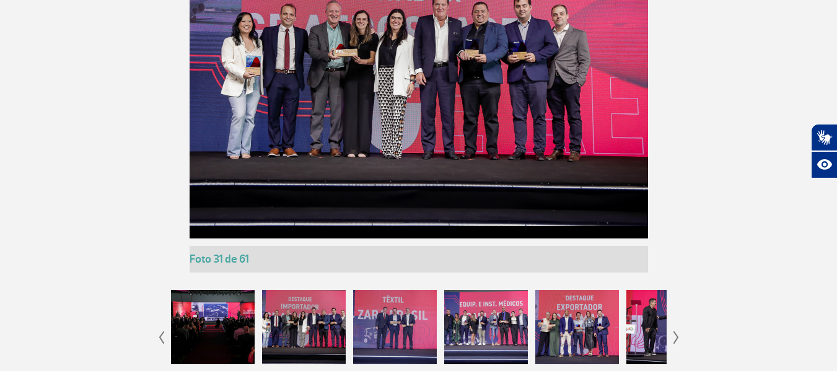
click at [387, 324] on div at bounding box center [395, 327] width 84 height 74
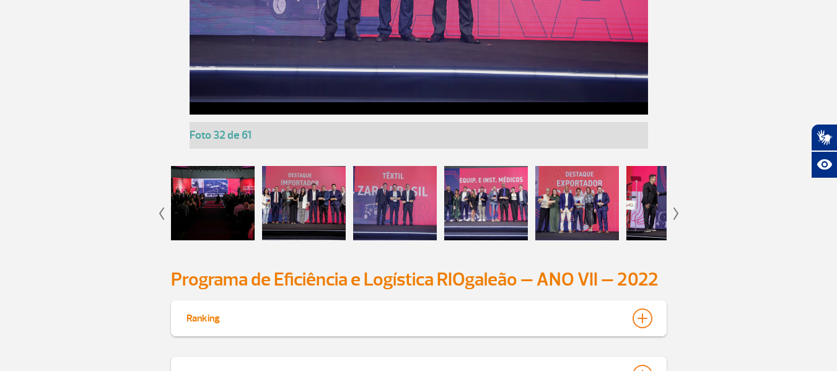
scroll to position [2666, 0]
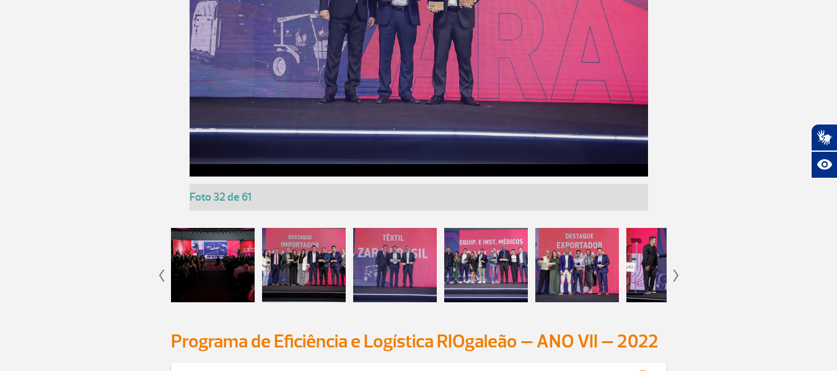
click at [484, 263] on div at bounding box center [486, 265] width 84 height 74
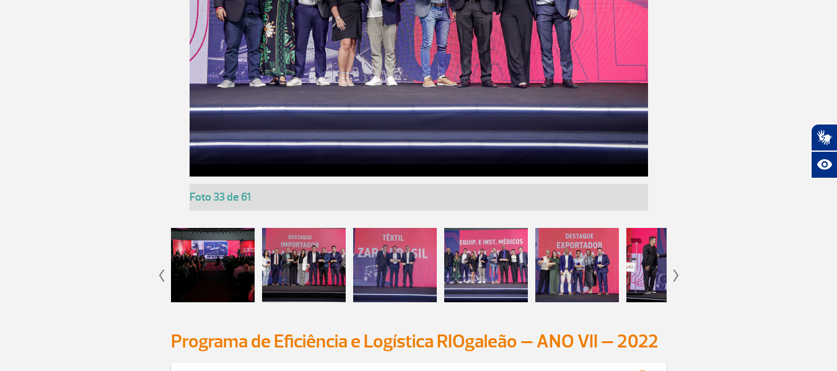
click at [592, 264] on div at bounding box center [577, 265] width 84 height 74
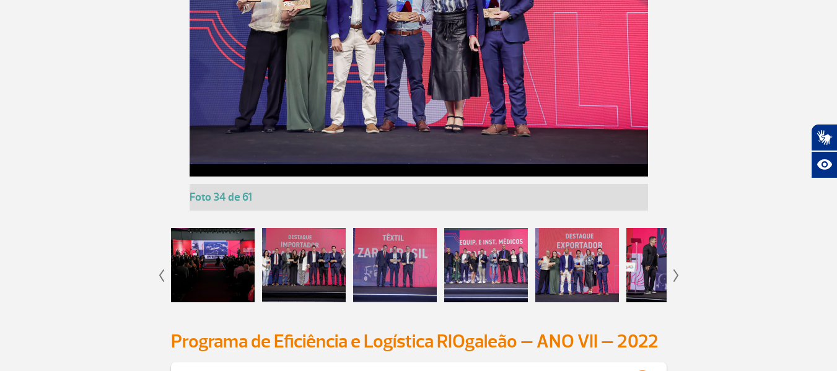
click at [637, 265] on div at bounding box center [668, 265] width 84 height 74
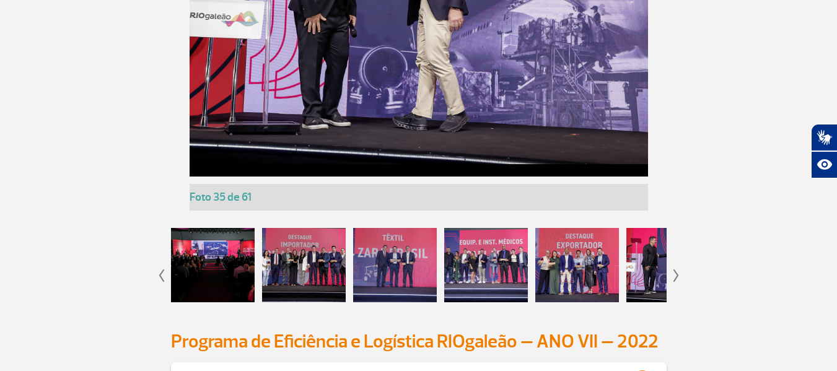
click at [676, 278] on img at bounding box center [676, 275] width 6 height 12
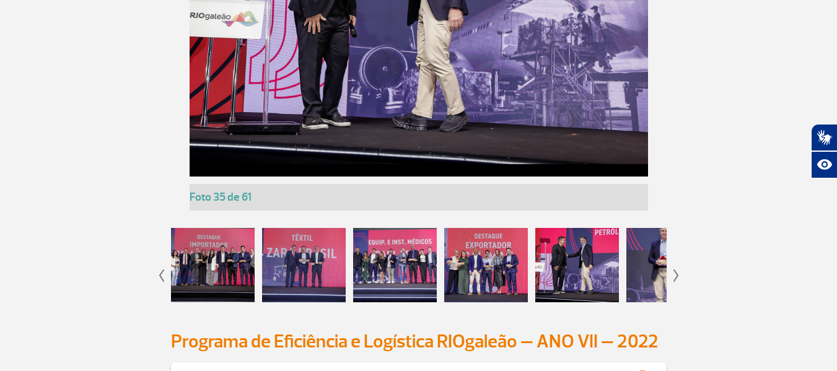
click at [676, 278] on img at bounding box center [676, 275] width 6 height 12
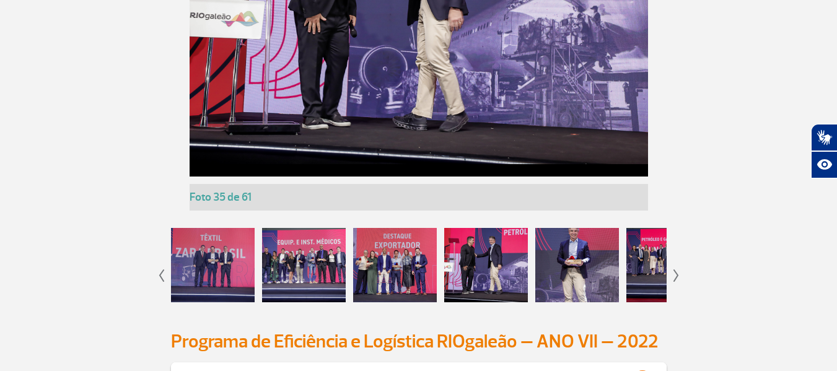
click at [676, 278] on img at bounding box center [676, 275] width 6 height 12
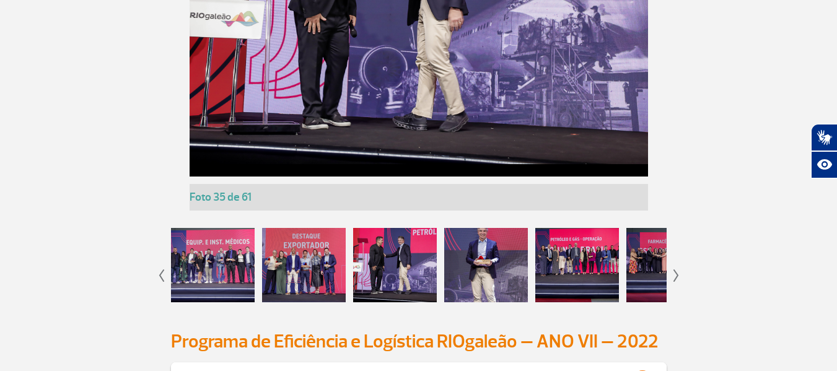
click at [676, 278] on img at bounding box center [676, 275] width 6 height 12
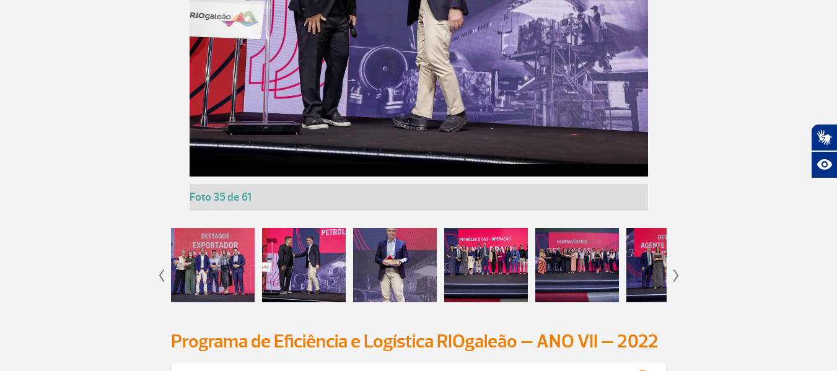
click at [388, 270] on div at bounding box center [395, 265] width 84 height 74
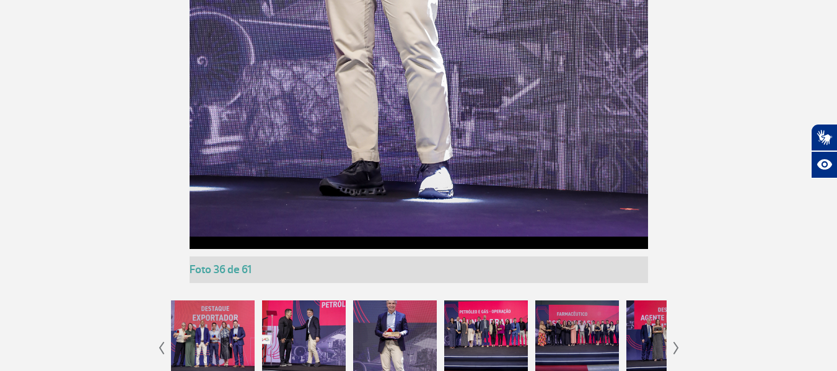
scroll to position [3037, 0]
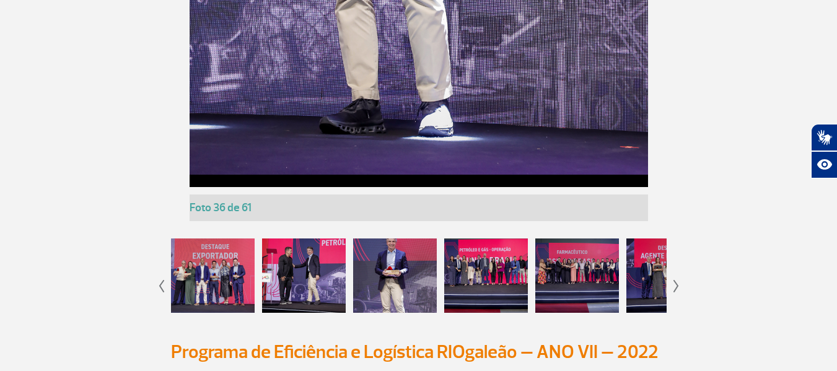
click at [476, 277] on div at bounding box center [486, 276] width 84 height 74
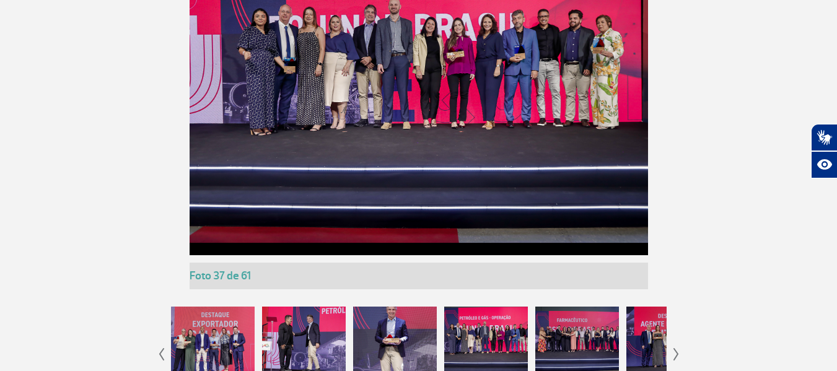
scroll to position [2666, 0]
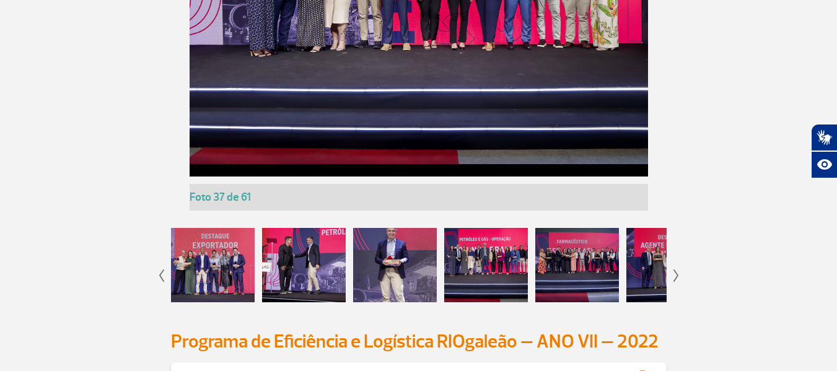
click at [568, 258] on div at bounding box center [577, 265] width 84 height 74
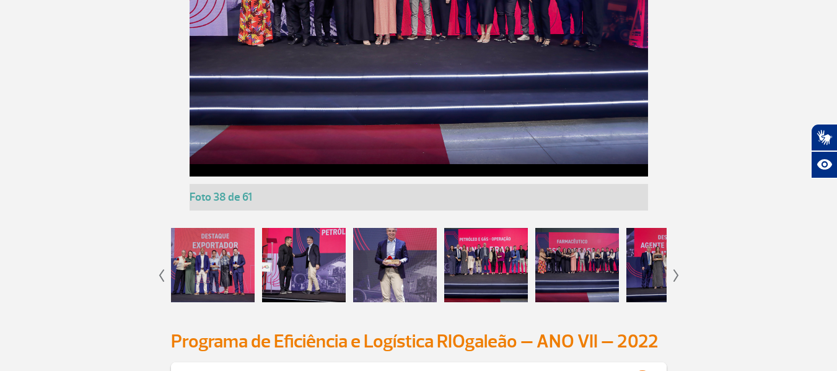
click at [675, 270] on img at bounding box center [676, 275] width 6 height 12
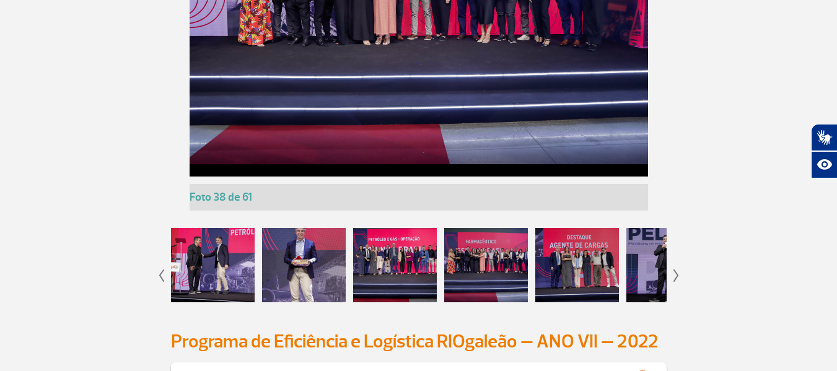
click at [675, 270] on img at bounding box center [676, 275] width 6 height 12
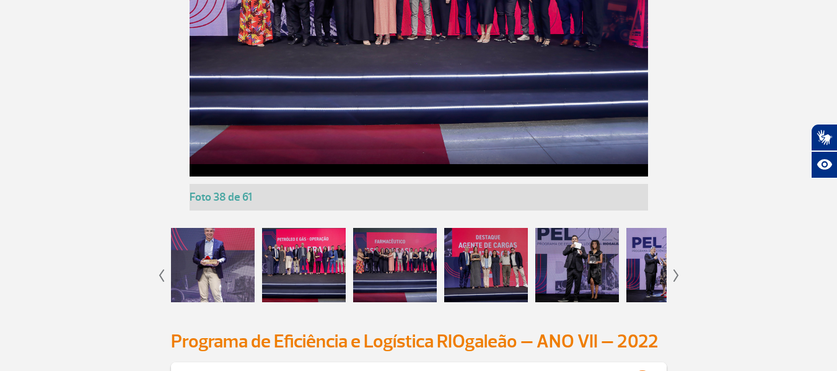
click at [675, 270] on img at bounding box center [676, 275] width 6 height 12
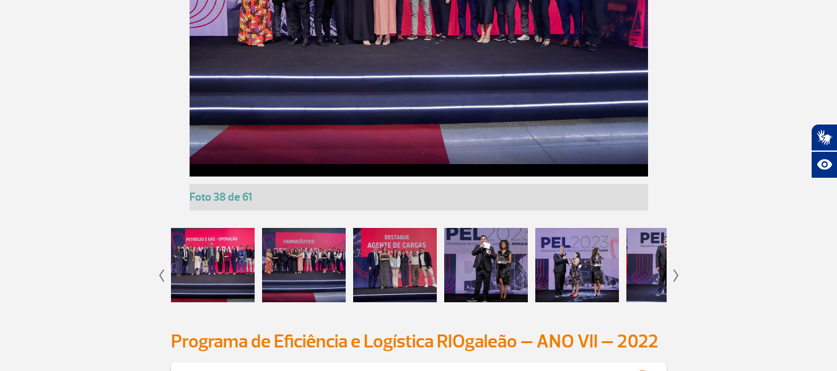
click at [411, 250] on div at bounding box center [395, 265] width 84 height 74
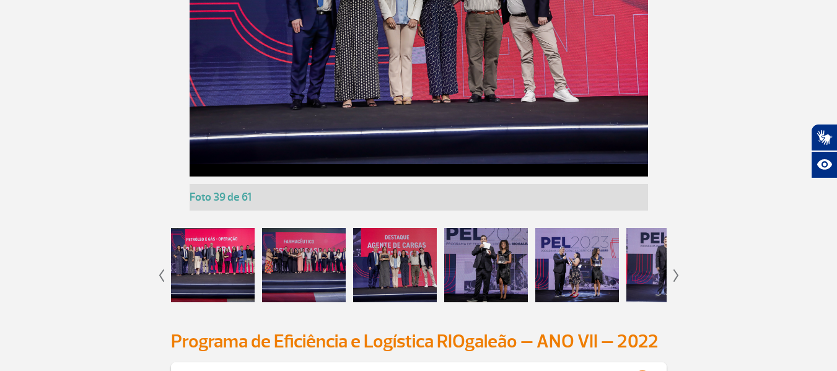
click at [471, 273] on div at bounding box center [486, 265] width 84 height 74
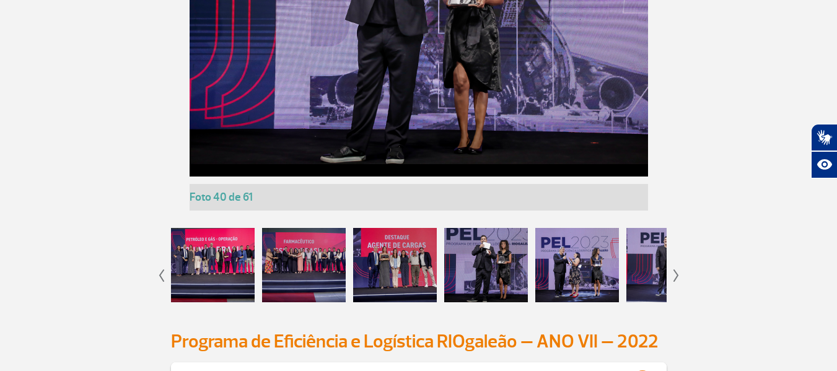
click at [584, 237] on div at bounding box center [577, 265] width 84 height 74
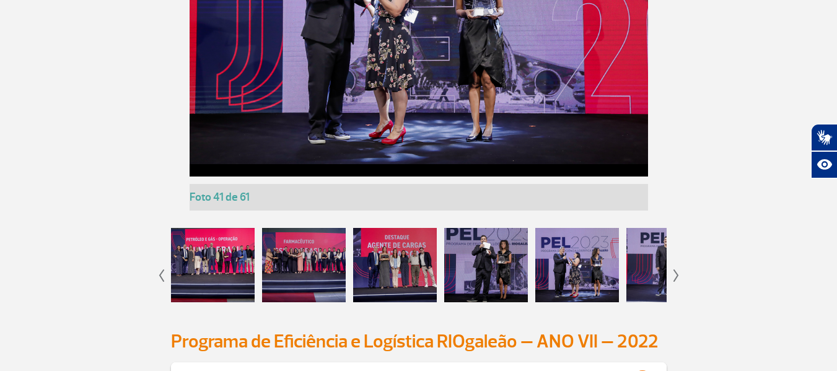
click at [647, 276] on div at bounding box center [668, 265] width 84 height 74
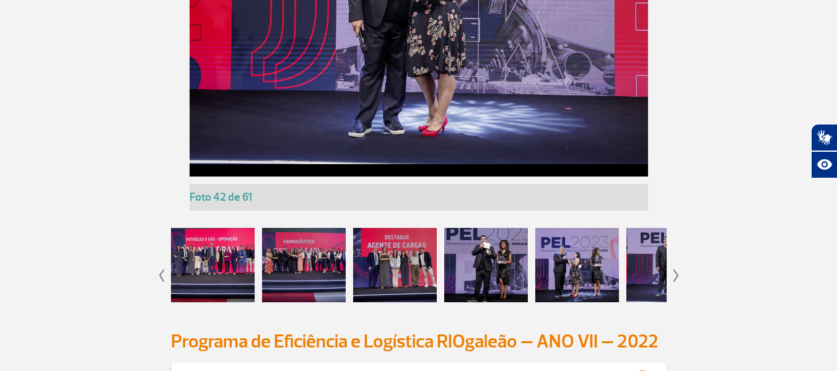
click at [676, 278] on img at bounding box center [676, 275] width 6 height 12
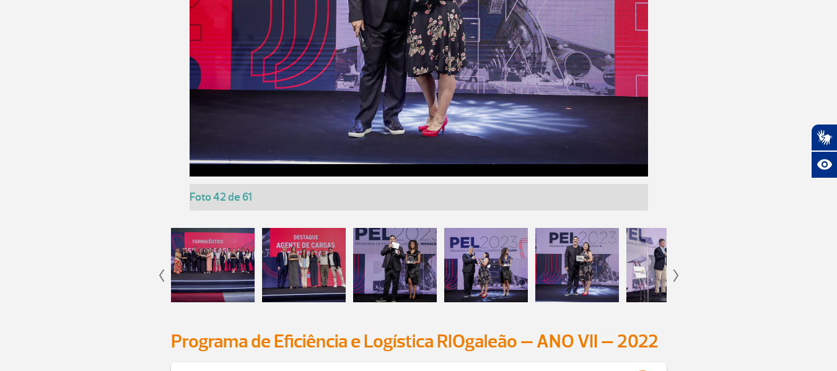
click at [676, 278] on img at bounding box center [676, 275] width 6 height 12
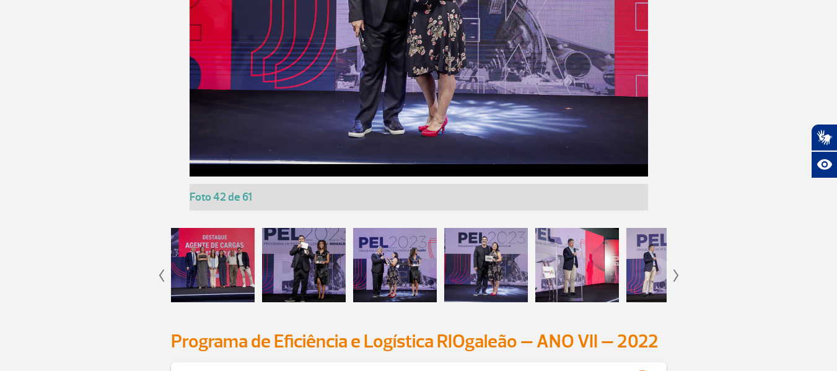
click at [676, 278] on img at bounding box center [676, 275] width 6 height 12
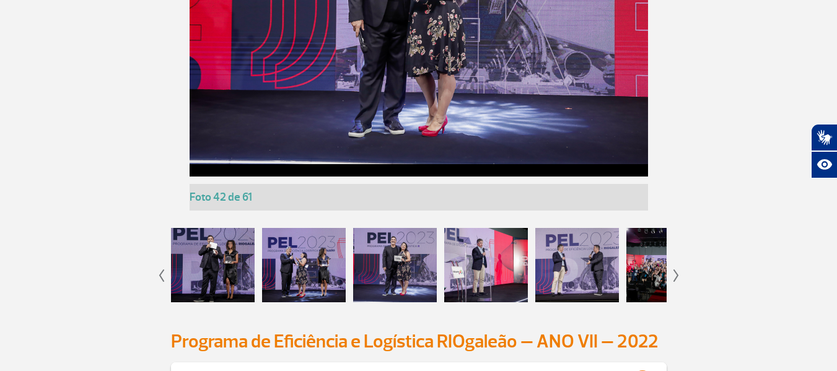
click at [676, 278] on img at bounding box center [676, 275] width 6 height 12
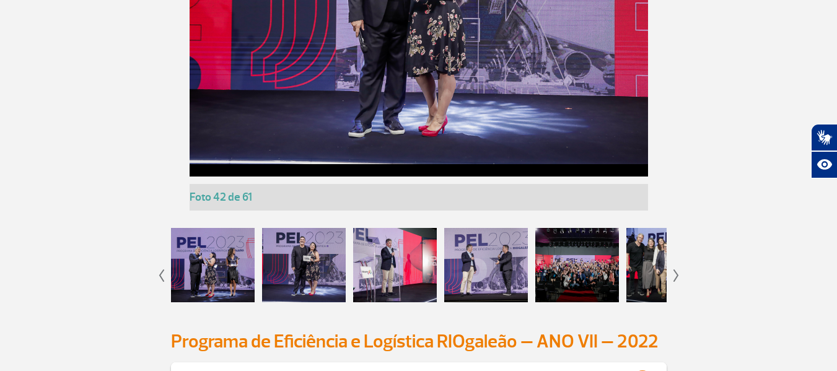
click at [371, 261] on div at bounding box center [395, 265] width 84 height 74
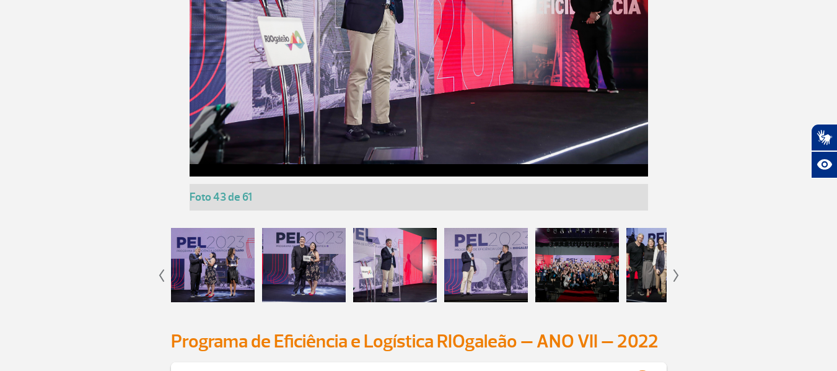
click at [455, 276] on div at bounding box center [486, 265] width 84 height 74
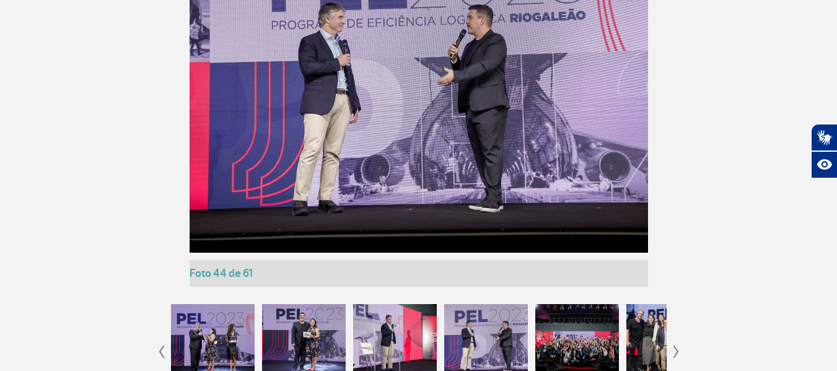
scroll to position [2604, 0]
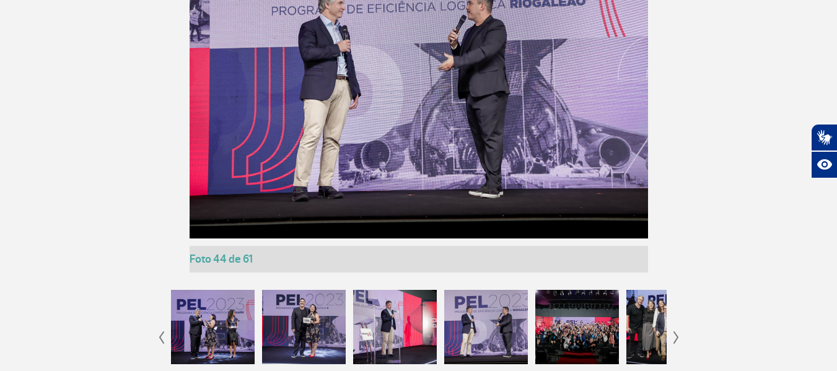
click at [584, 325] on div at bounding box center [577, 327] width 84 height 74
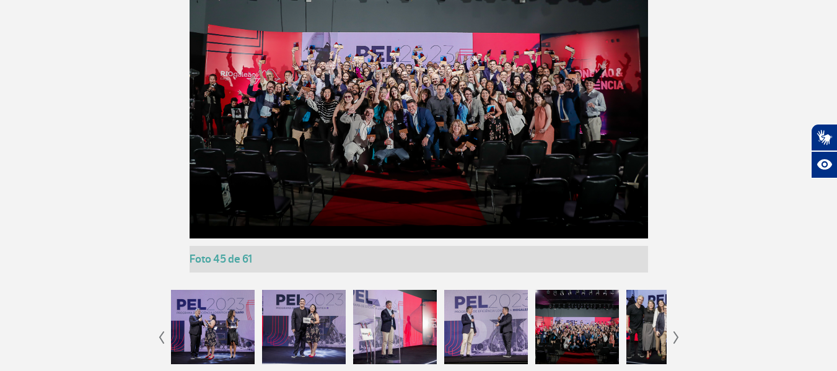
scroll to position [2666, 0]
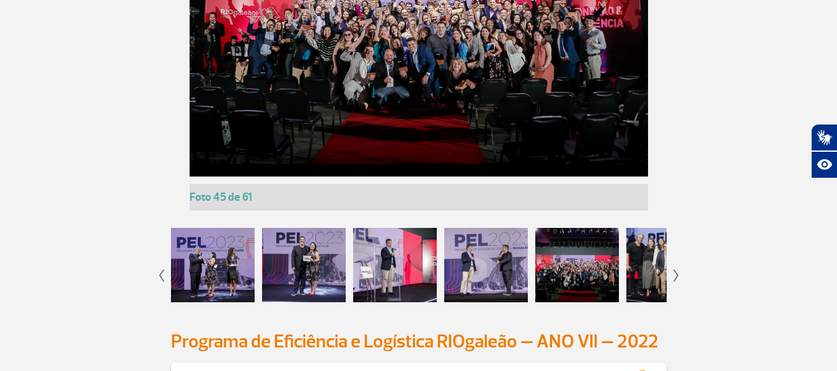
click at [651, 239] on div at bounding box center [668, 265] width 84 height 74
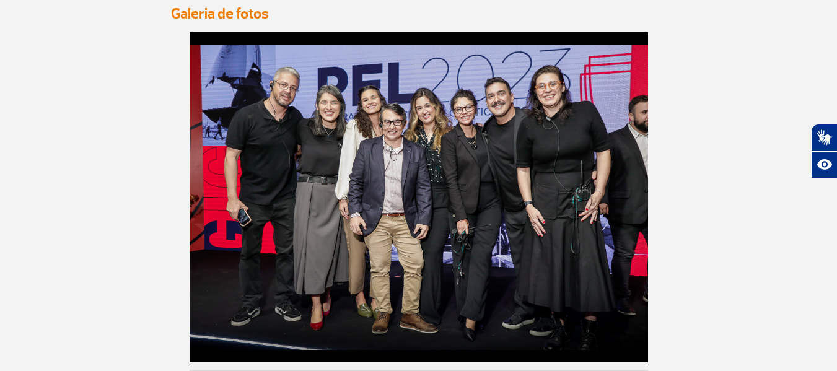
scroll to position [2728, 0]
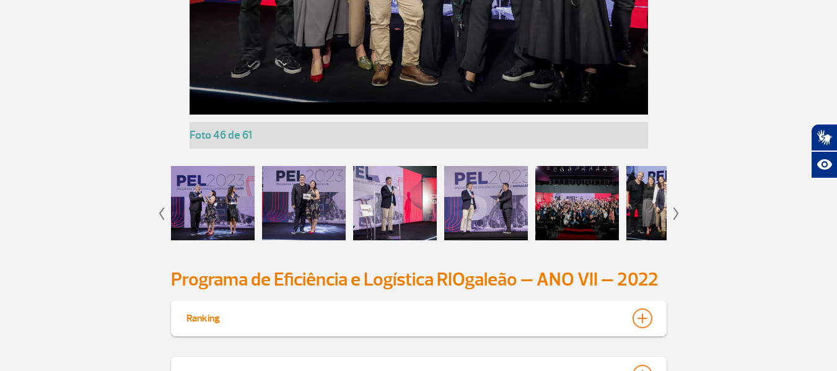
click at [673, 211] on img at bounding box center [676, 214] width 6 height 12
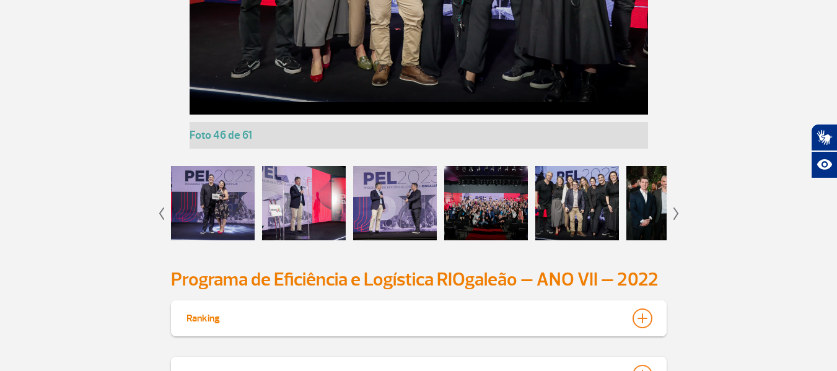
click at [673, 211] on img at bounding box center [676, 214] width 6 height 12
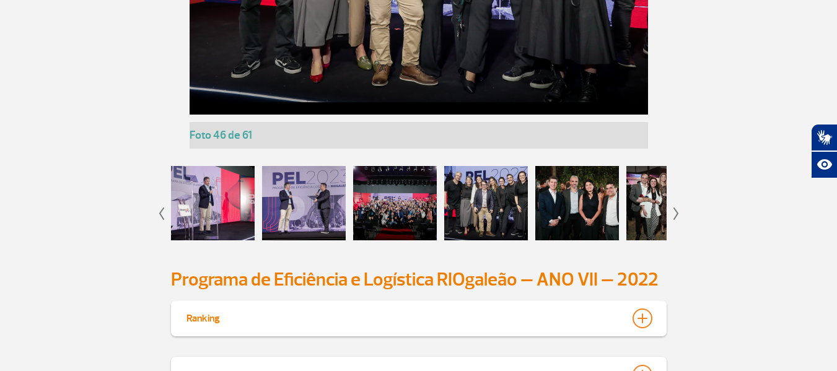
click at [673, 211] on img at bounding box center [676, 214] width 6 height 12
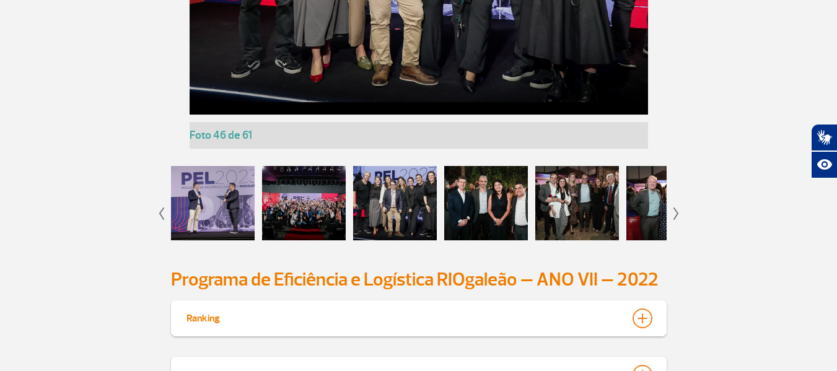
click at [396, 211] on div at bounding box center [395, 203] width 84 height 74
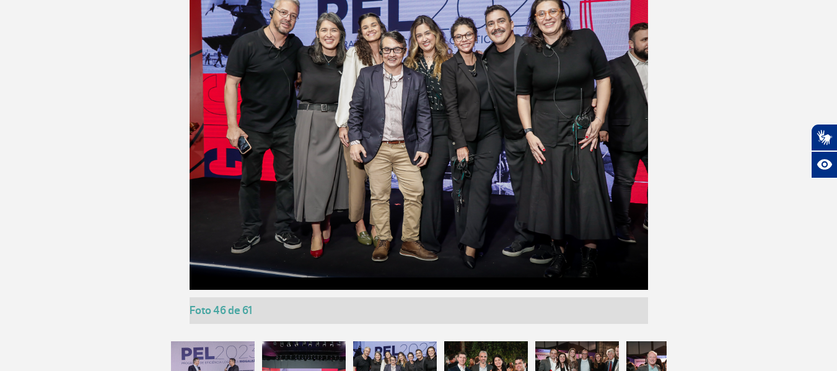
scroll to position [2666, 0]
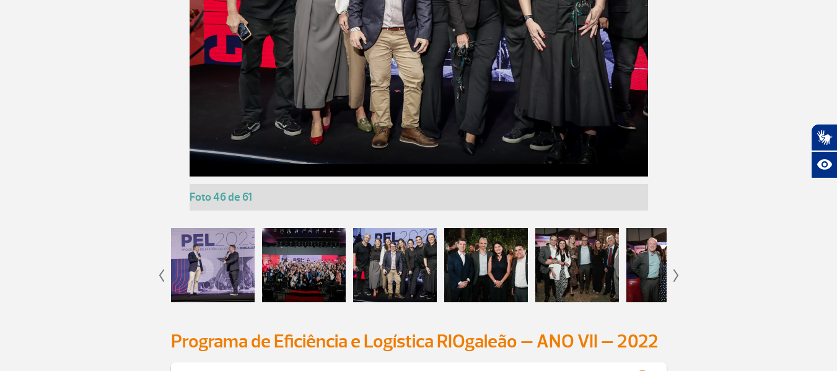
click at [475, 259] on div at bounding box center [486, 265] width 84 height 74
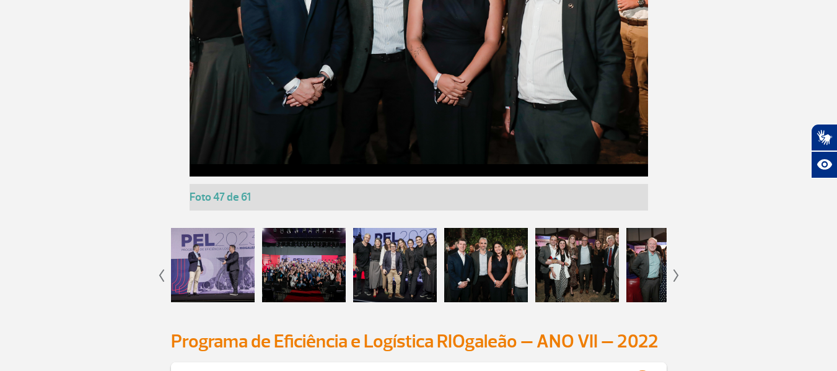
click at [559, 258] on div at bounding box center [577, 265] width 84 height 74
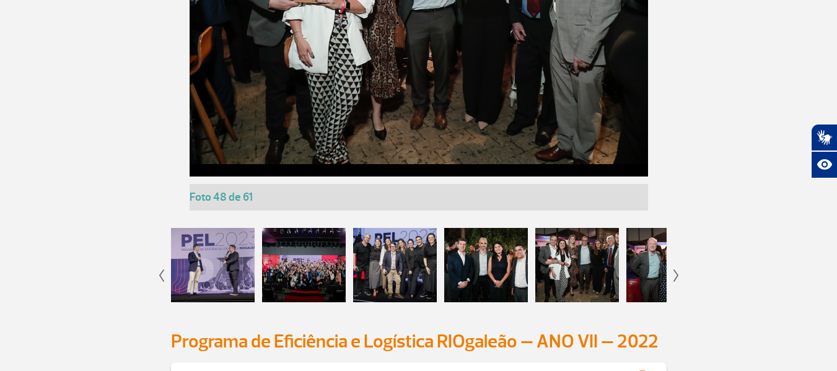
click at [676, 267] on div at bounding box center [676, 275] width 6 height 37
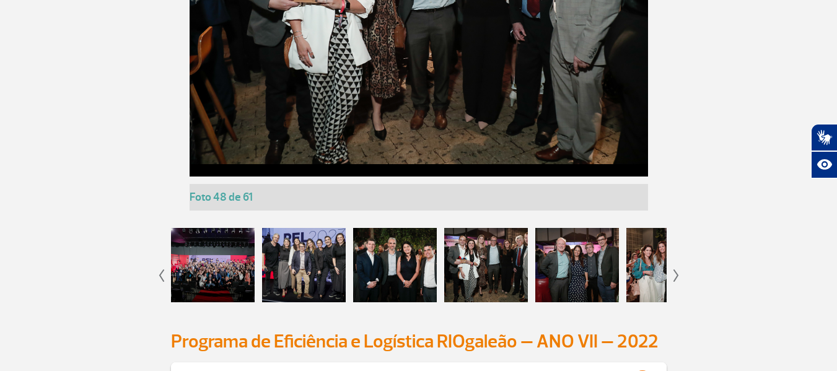
click at [676, 267] on div at bounding box center [676, 275] width 6 height 37
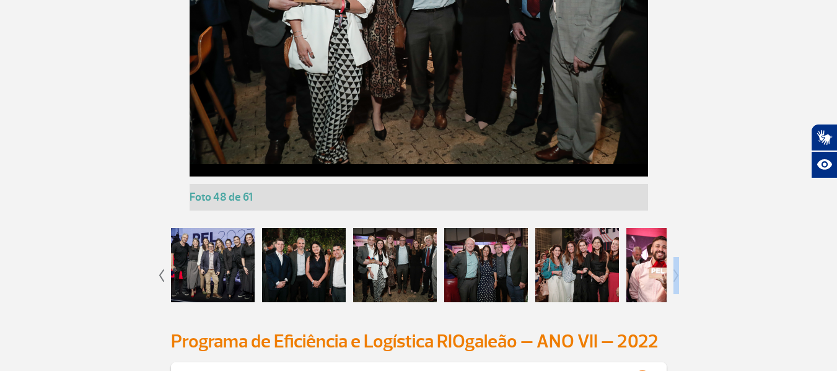
click at [676, 267] on div at bounding box center [676, 275] width 6 height 37
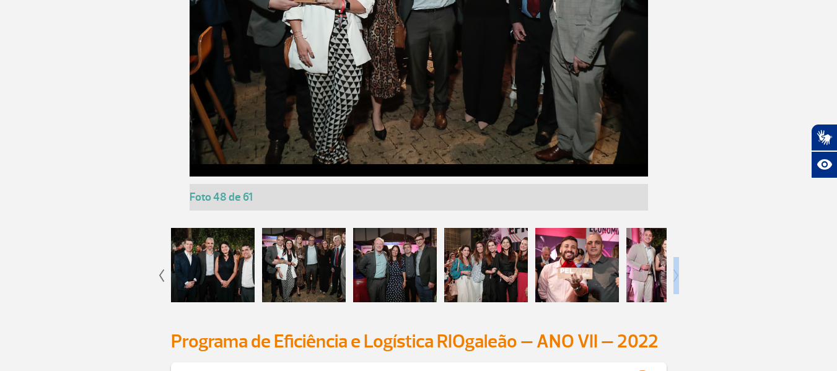
click at [676, 267] on div at bounding box center [676, 275] width 6 height 37
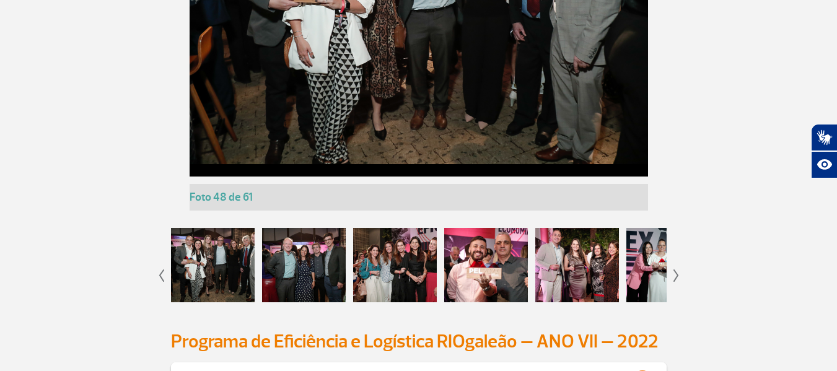
click at [301, 276] on div at bounding box center [304, 265] width 84 height 74
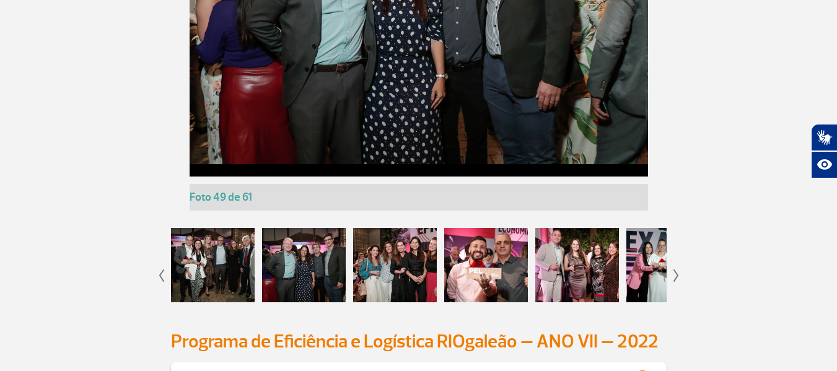
click at [400, 264] on div at bounding box center [395, 265] width 84 height 74
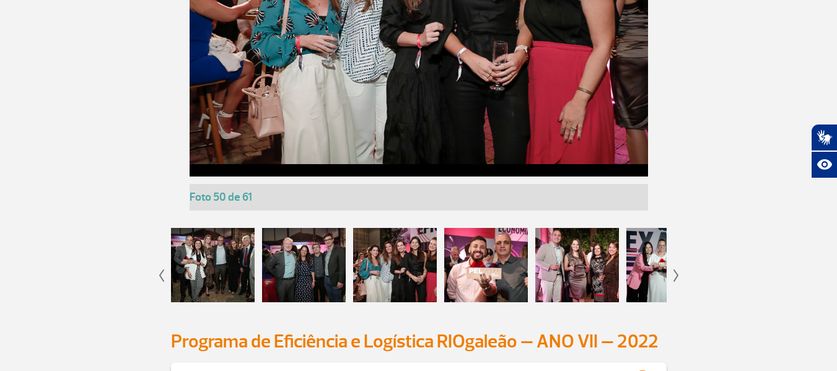
click at [489, 258] on div at bounding box center [486, 265] width 84 height 74
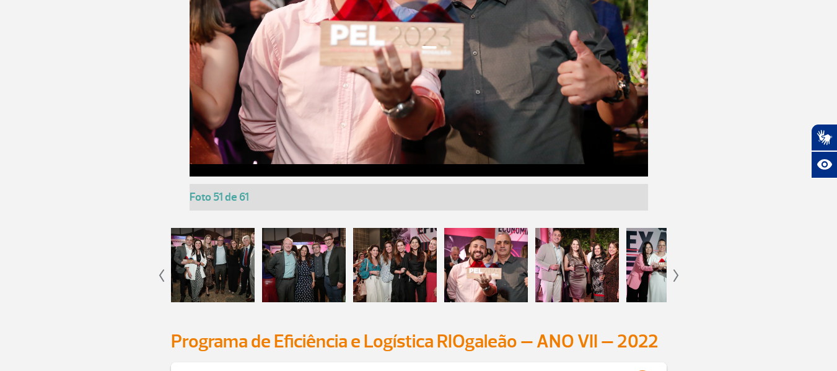
click at [587, 256] on div at bounding box center [577, 265] width 84 height 74
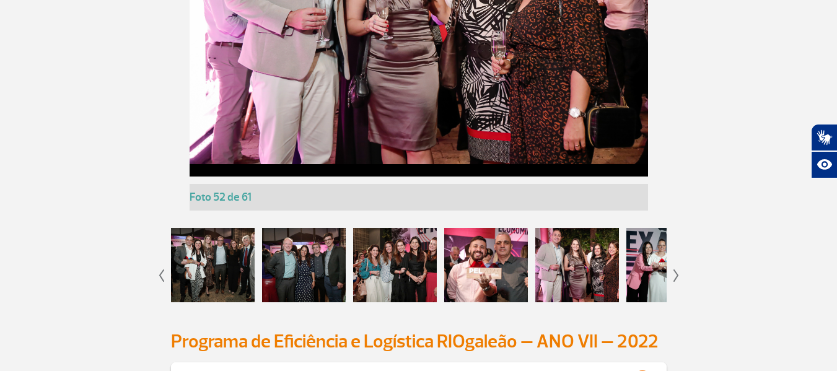
click at [676, 270] on img at bounding box center [676, 275] width 6 height 12
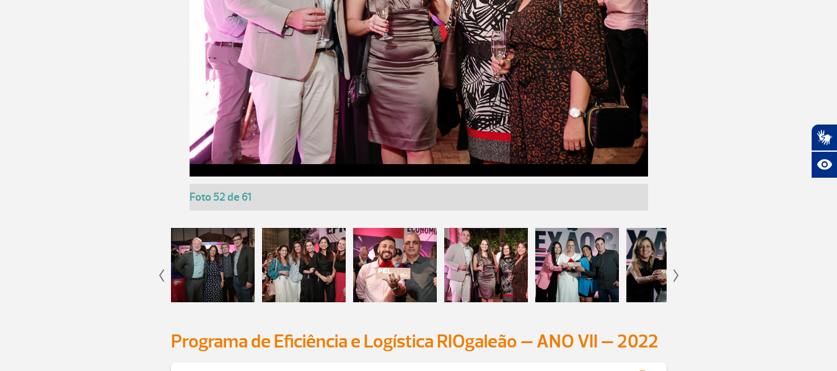
click at [676, 271] on img at bounding box center [676, 275] width 6 height 12
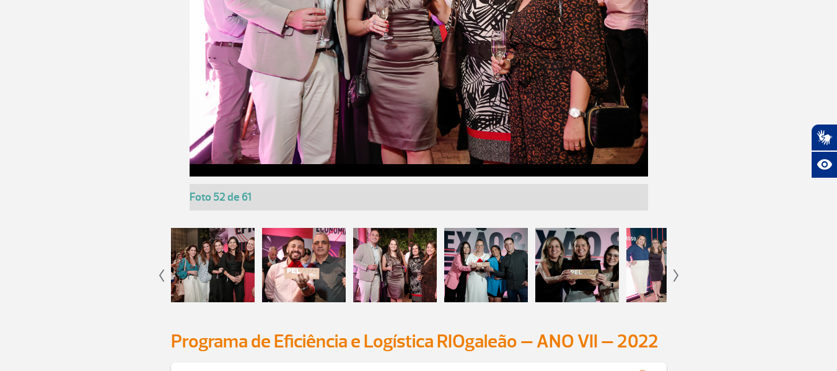
click at [676, 271] on img at bounding box center [676, 275] width 6 height 12
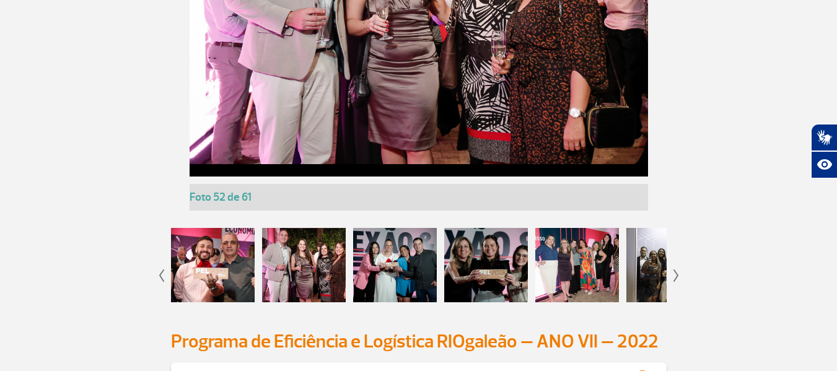
click at [676, 271] on img at bounding box center [676, 275] width 6 height 12
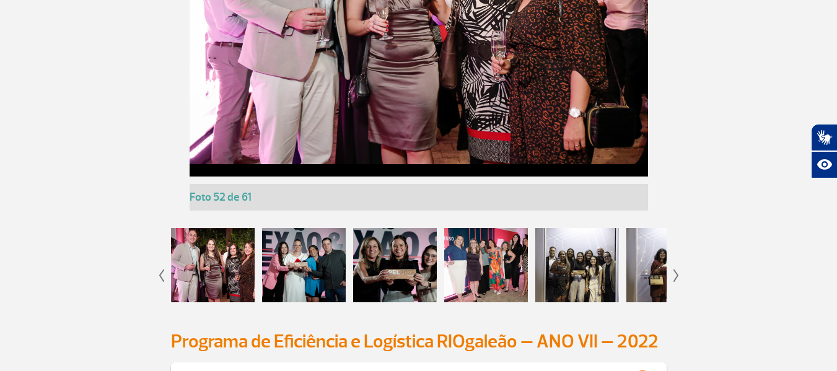
click at [676, 271] on img at bounding box center [676, 275] width 6 height 12
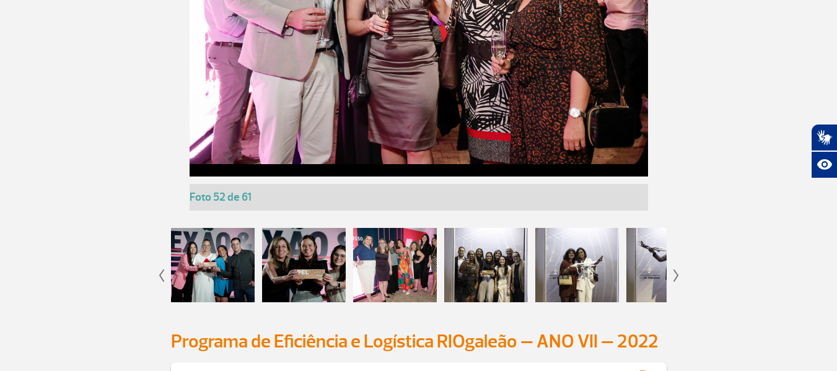
click at [387, 239] on div at bounding box center [395, 265] width 84 height 74
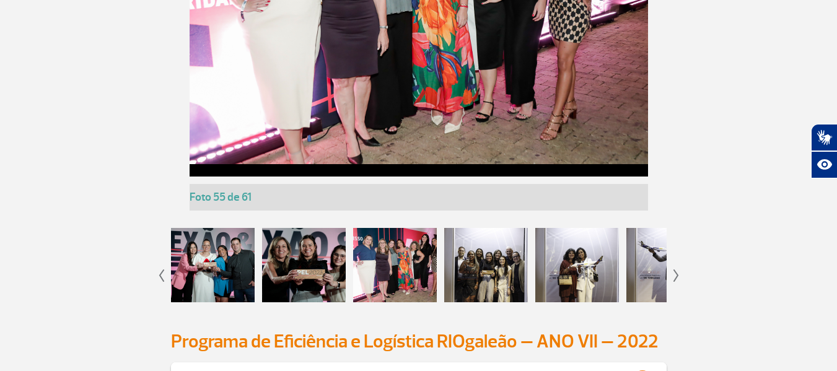
click at [500, 277] on div at bounding box center [486, 265] width 84 height 74
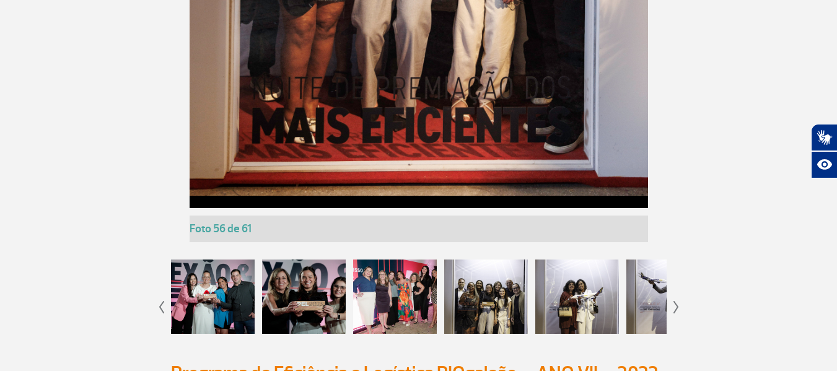
scroll to position [3037, 0]
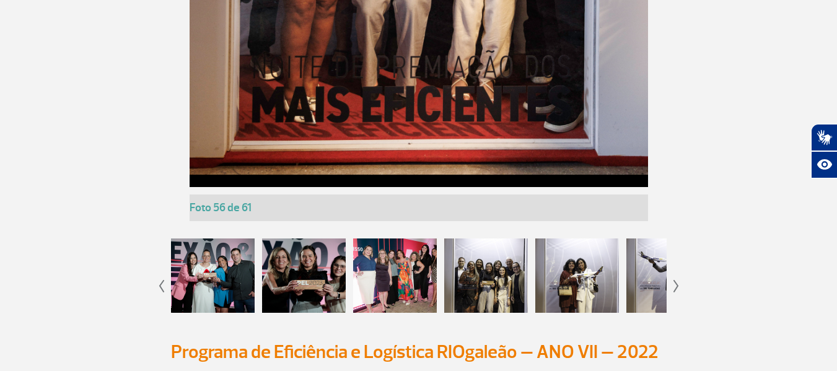
click at [471, 297] on div at bounding box center [486, 276] width 84 height 74
drag, startPoint x: 669, startPoint y: 289, endPoint x: 676, endPoint y: 289, distance: 7.4
click at [673, 286] on img at bounding box center [676, 286] width 6 height 12
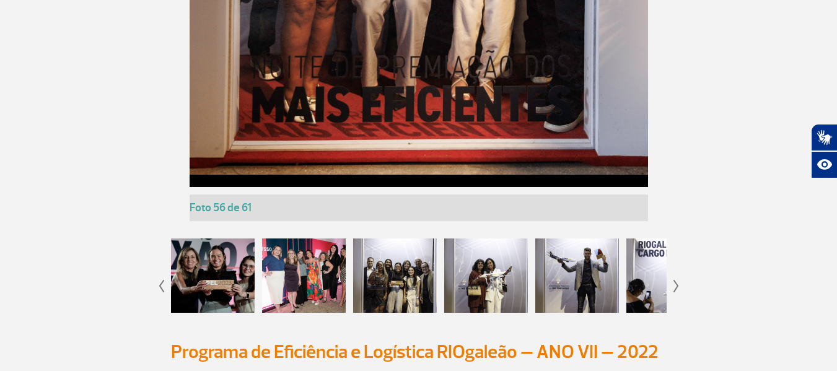
click at [673, 286] on img at bounding box center [676, 286] width 6 height 12
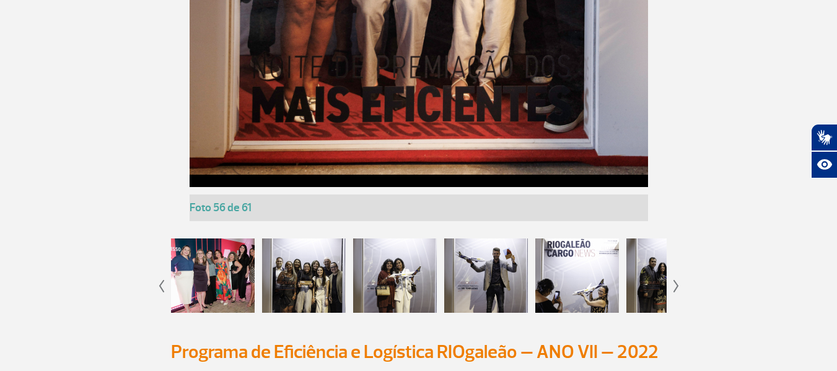
click at [673, 286] on img at bounding box center [676, 286] width 6 height 12
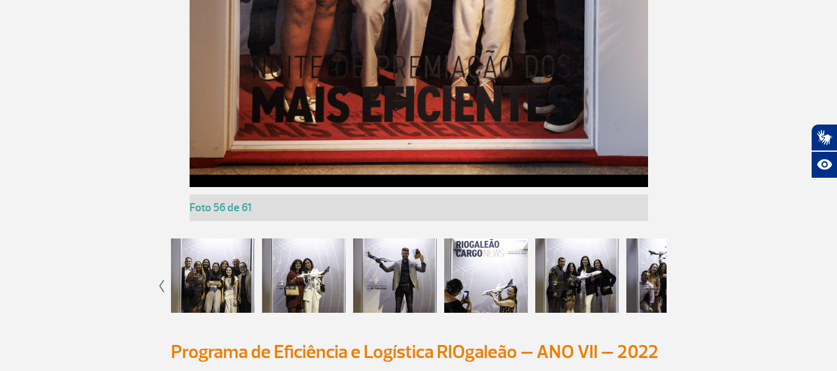
click at [380, 280] on div at bounding box center [395, 276] width 84 height 74
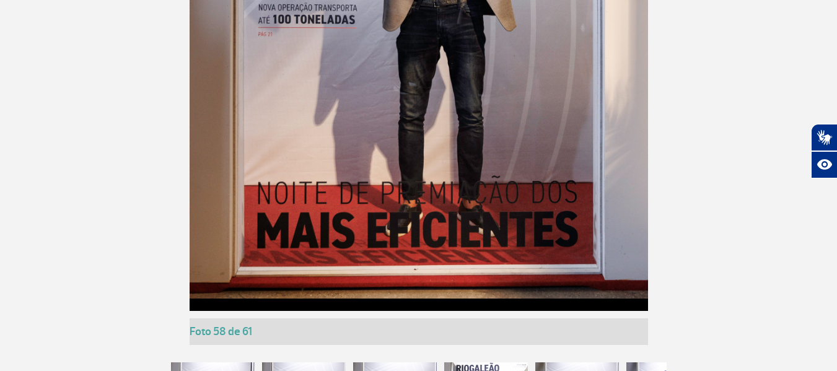
scroll to position [3099, 0]
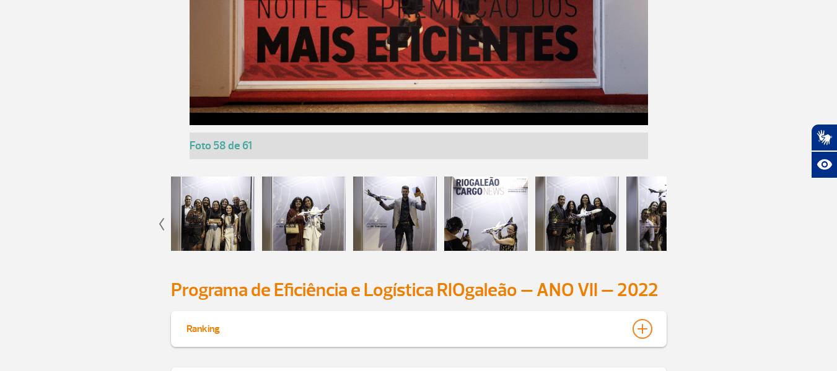
click at [584, 218] on div at bounding box center [577, 214] width 84 height 74
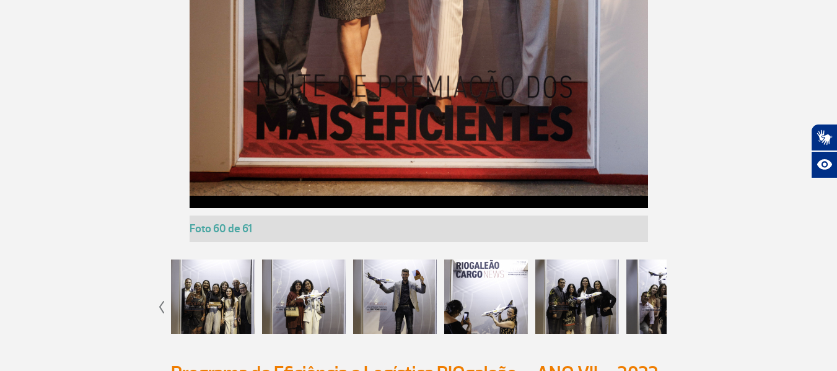
scroll to position [3037, 0]
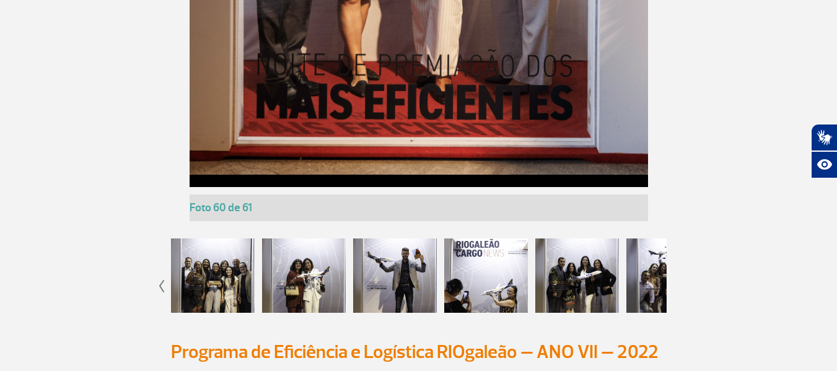
click at [584, 278] on div at bounding box center [577, 276] width 84 height 74
click at [647, 277] on div at bounding box center [668, 276] width 84 height 74
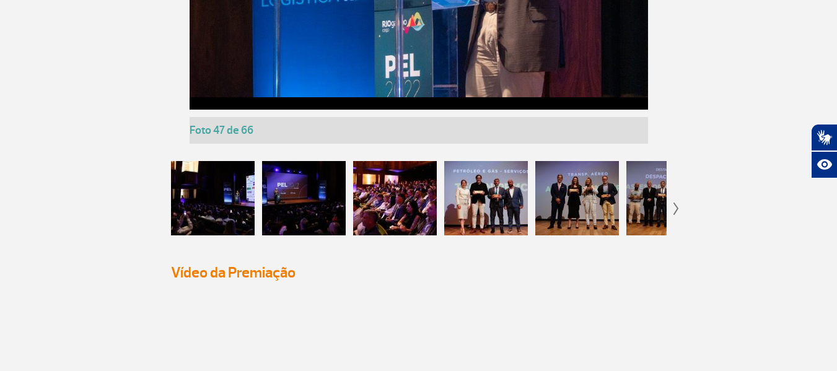
scroll to position [3843, 0]
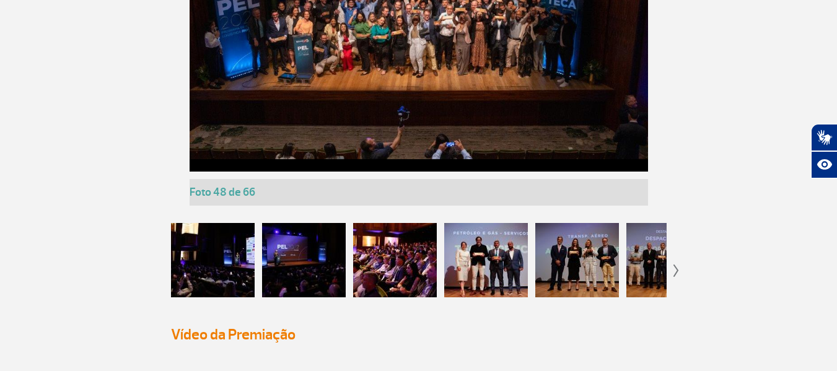
click at [208, 265] on div at bounding box center [213, 260] width 84 height 74
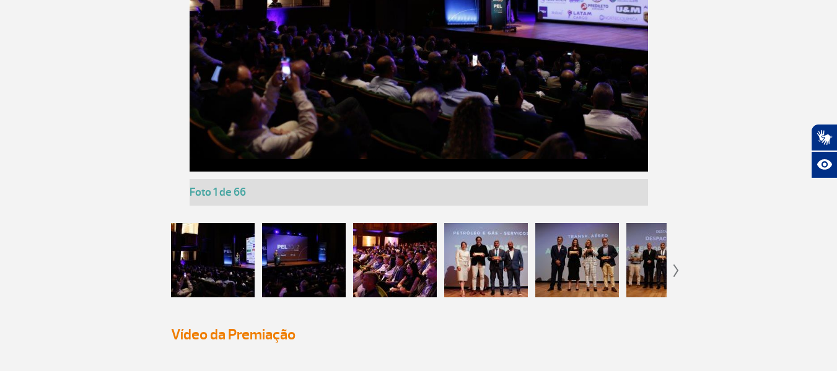
click at [326, 248] on div at bounding box center [304, 260] width 84 height 74
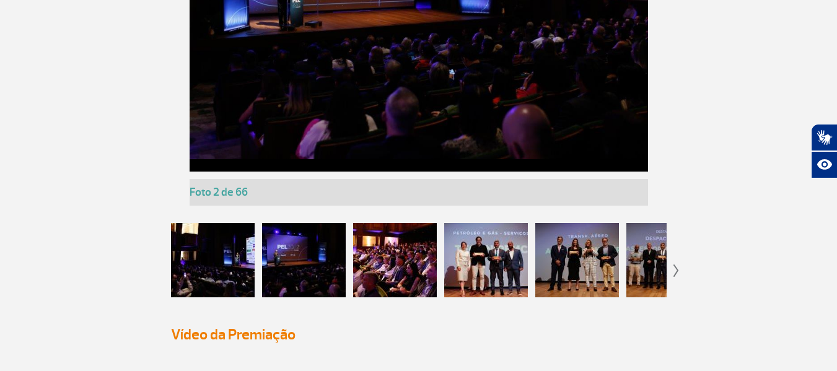
click at [388, 251] on div at bounding box center [395, 260] width 84 height 74
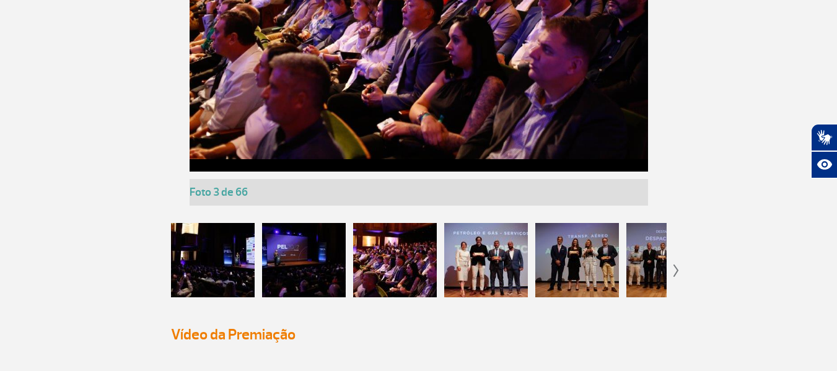
click at [500, 267] on div at bounding box center [486, 260] width 84 height 74
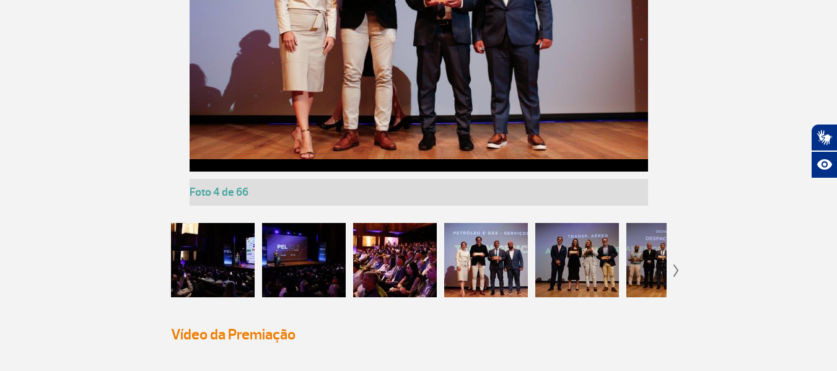
click at [573, 273] on div at bounding box center [577, 260] width 84 height 74
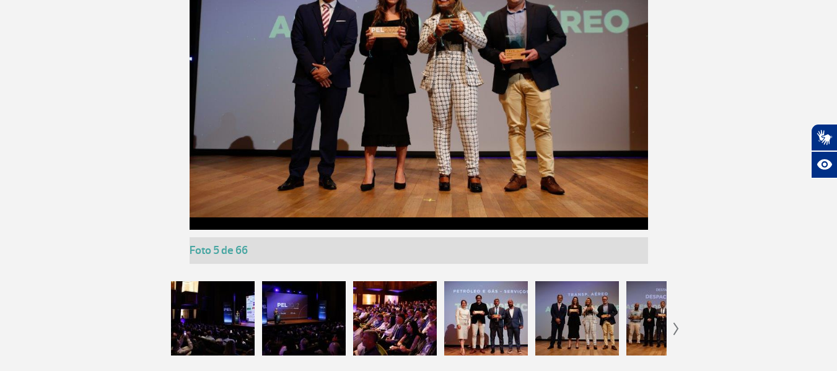
scroll to position [3781, 0]
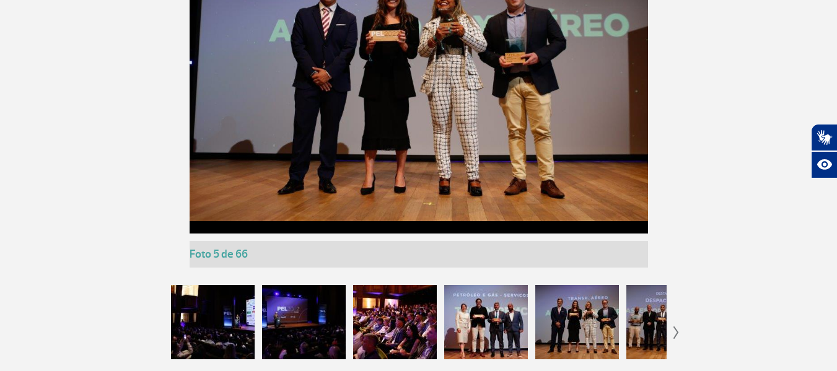
click at [674, 328] on img at bounding box center [676, 332] width 6 height 12
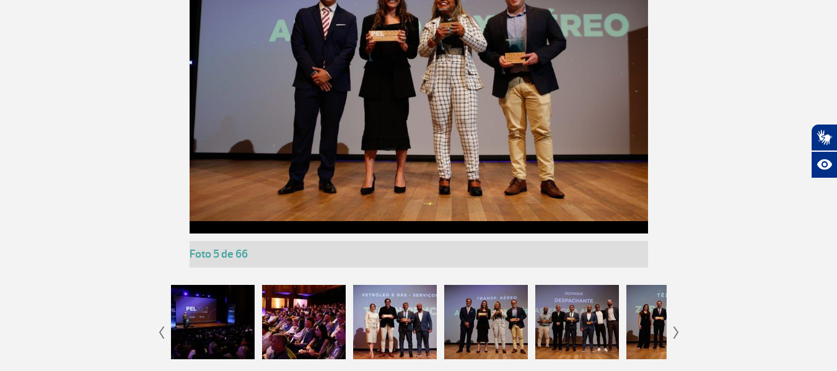
click at [674, 328] on img at bounding box center [676, 332] width 6 height 12
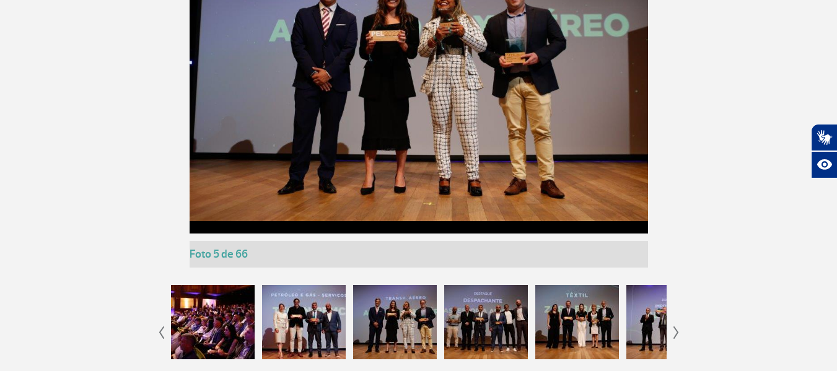
click at [674, 328] on img at bounding box center [676, 332] width 6 height 12
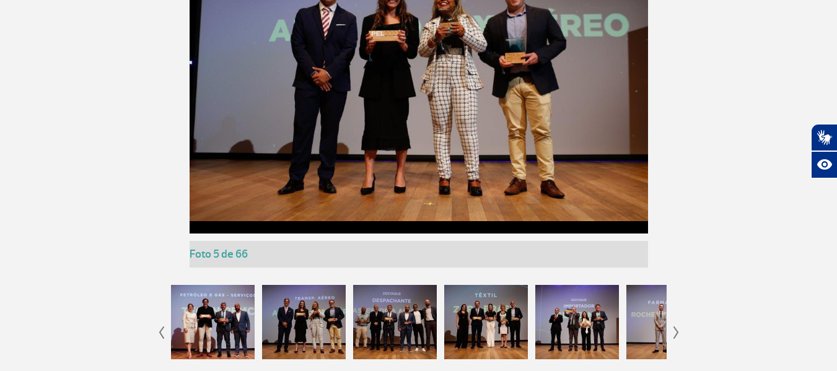
click at [296, 306] on div at bounding box center [304, 322] width 84 height 74
click at [375, 320] on div at bounding box center [395, 322] width 84 height 74
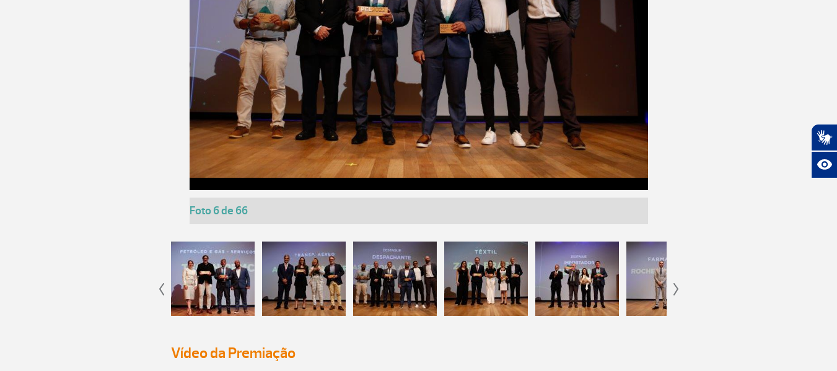
scroll to position [3843, 0]
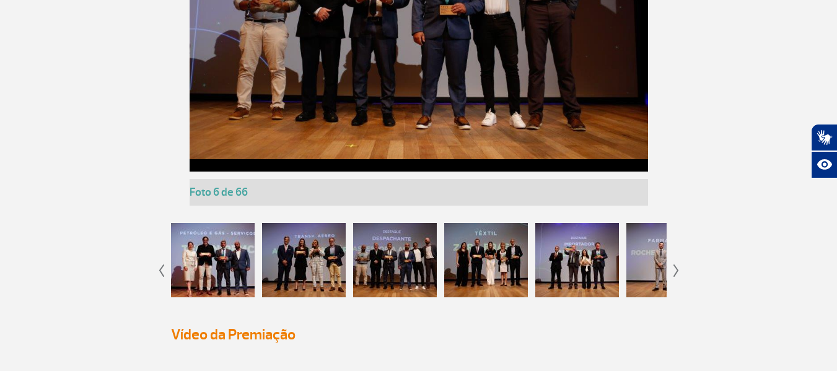
click at [393, 265] on div at bounding box center [395, 260] width 84 height 74
click at [478, 255] on div at bounding box center [486, 260] width 84 height 74
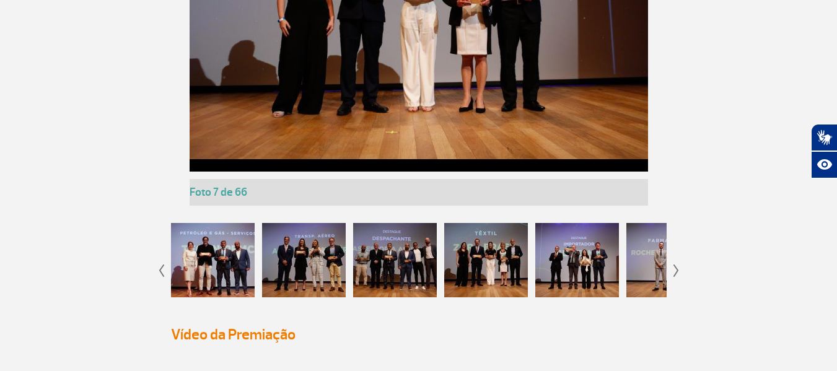
click at [558, 245] on div at bounding box center [577, 260] width 84 height 74
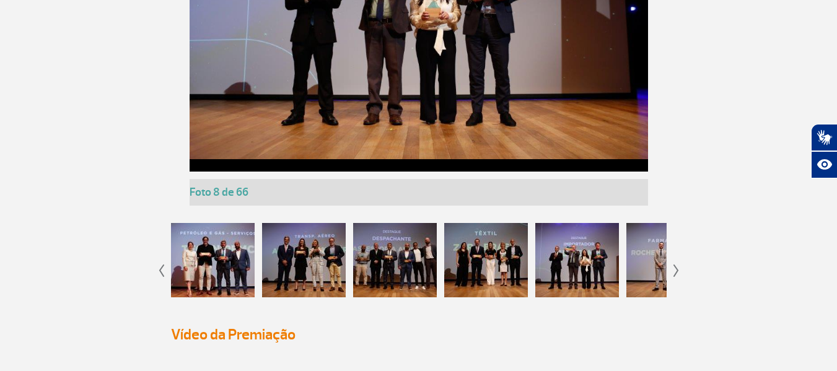
click at [564, 262] on div at bounding box center [577, 260] width 84 height 74
click at [651, 269] on div at bounding box center [668, 260] width 84 height 74
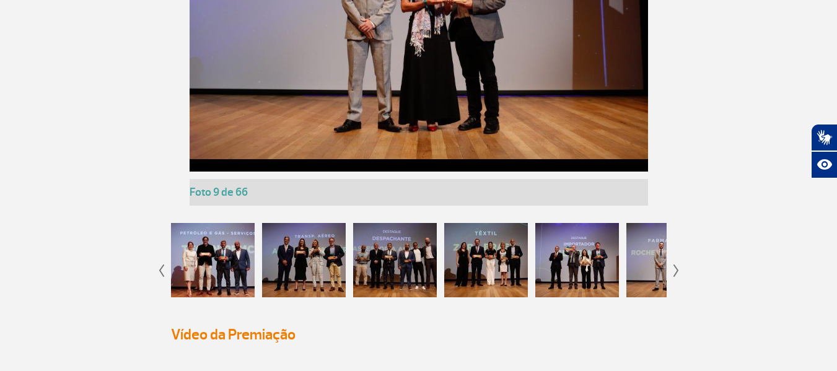
click at [679, 270] on app-gallery-with-thumbs "Foto 1 de 66 Foto 2 de 66 Foto 3 de 66 Foto 4 de 66 Foto 5 de 66 Foto 6 de 66 F…" at bounding box center [419, 75] width 688 height 468
click at [678, 268] on img at bounding box center [676, 271] width 6 height 12
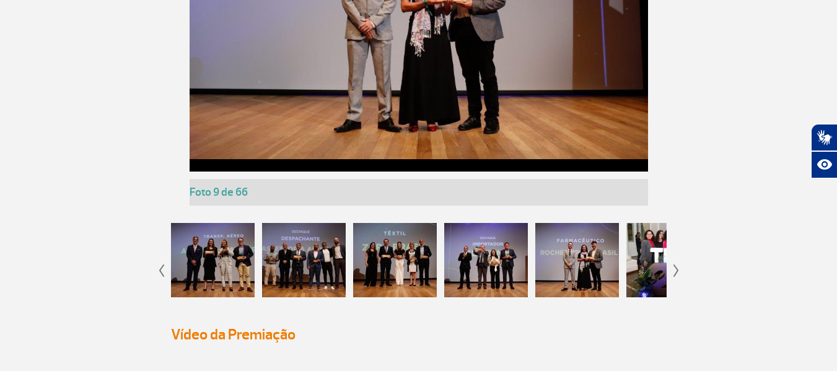
click at [676, 268] on img at bounding box center [676, 271] width 6 height 12
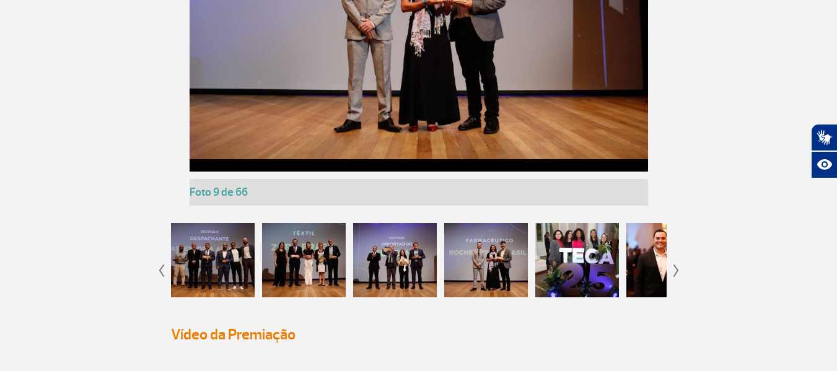
click at [676, 268] on img at bounding box center [676, 271] width 6 height 12
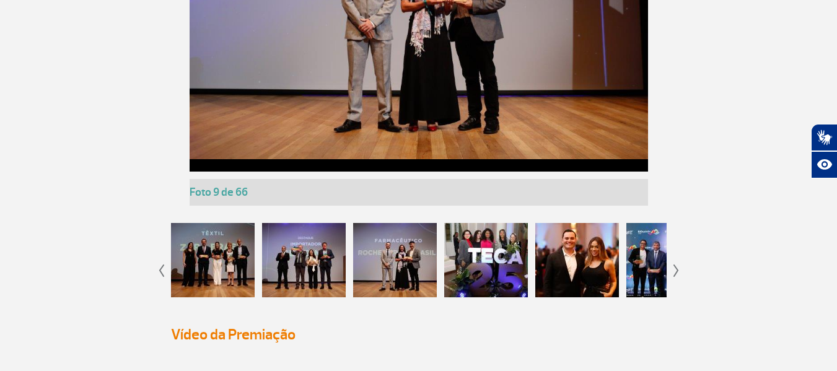
click at [676, 268] on img at bounding box center [676, 271] width 6 height 12
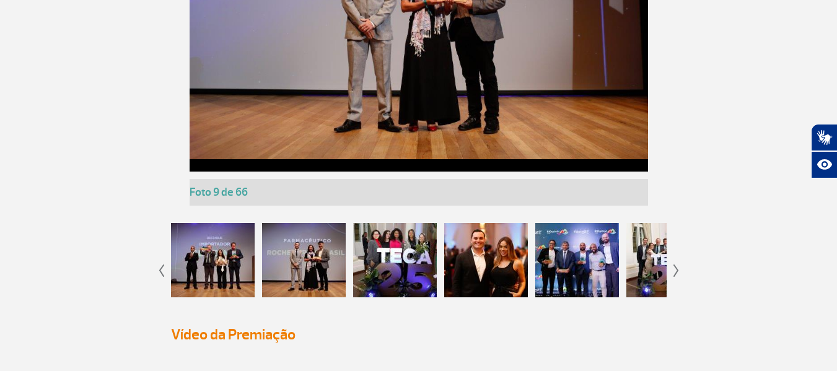
click at [676, 268] on img at bounding box center [676, 271] width 6 height 12
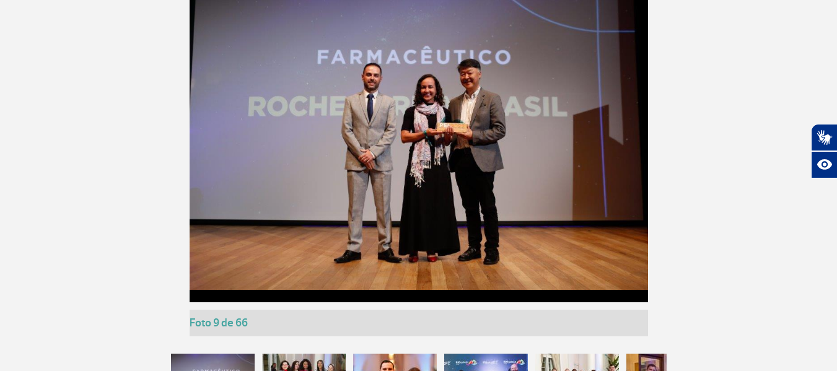
scroll to position [3781, 0]
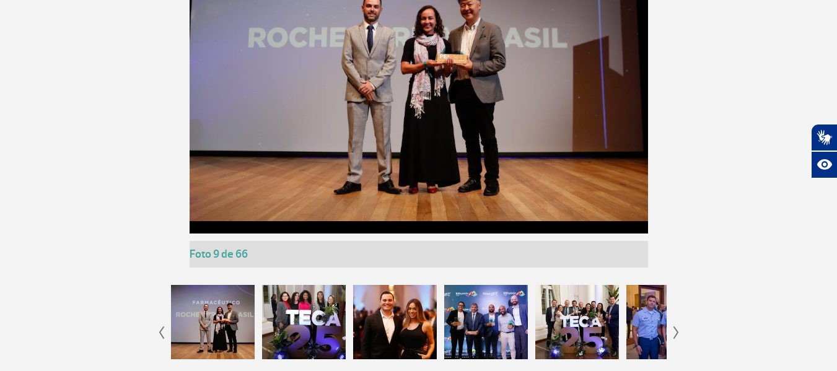
click at [332, 323] on div at bounding box center [304, 322] width 84 height 74
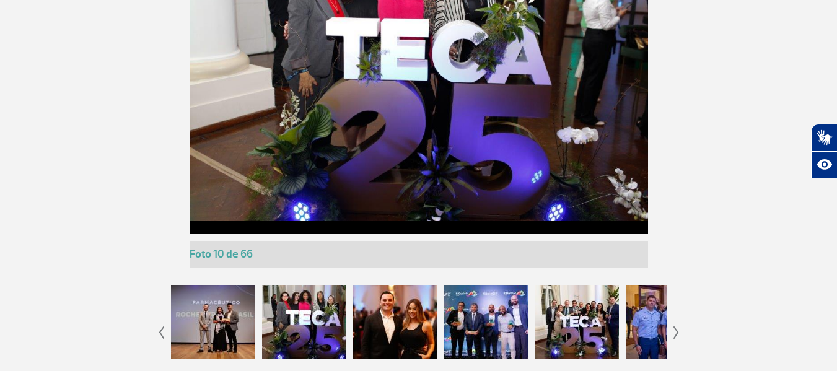
click at [392, 313] on div at bounding box center [395, 322] width 84 height 74
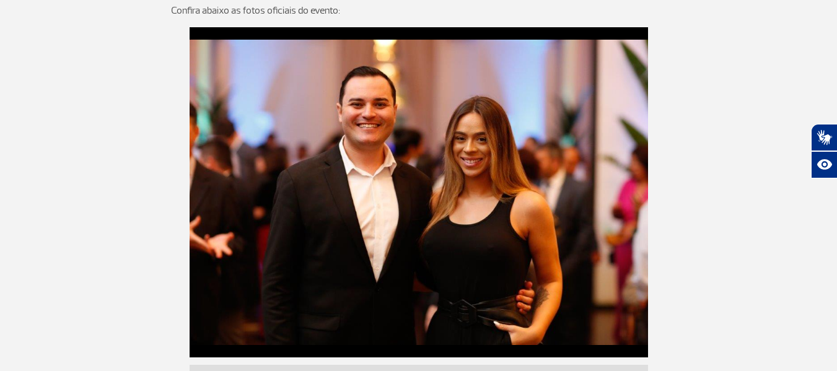
scroll to position [3843, 0]
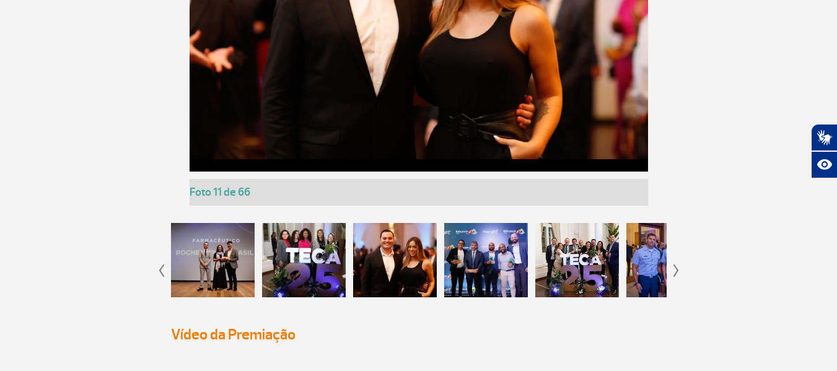
click at [454, 255] on div at bounding box center [486, 260] width 84 height 74
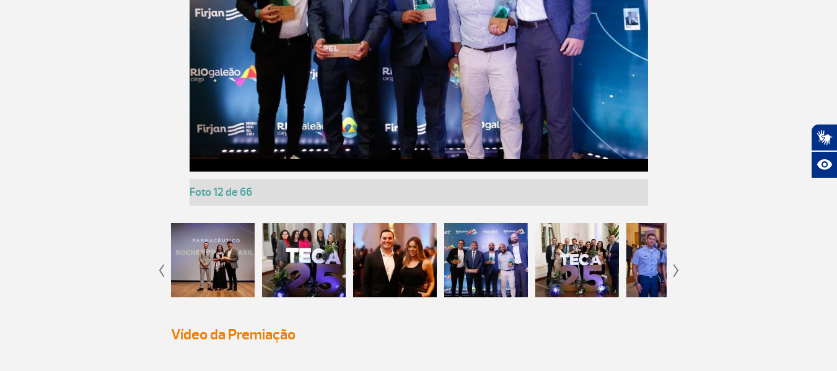
click at [602, 273] on div at bounding box center [577, 260] width 84 height 74
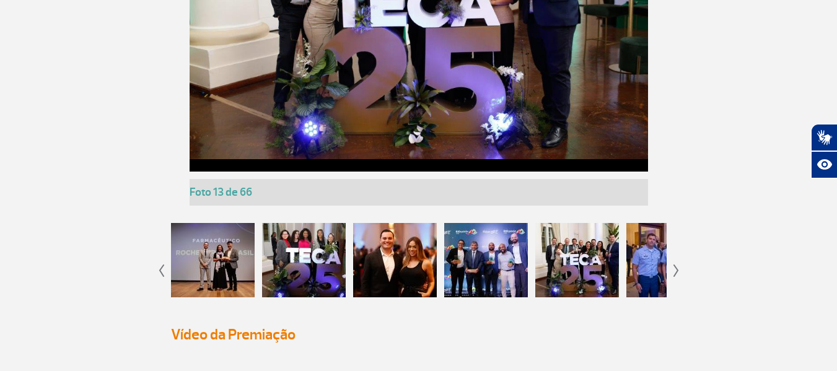
click at [653, 250] on div at bounding box center [668, 260] width 84 height 74
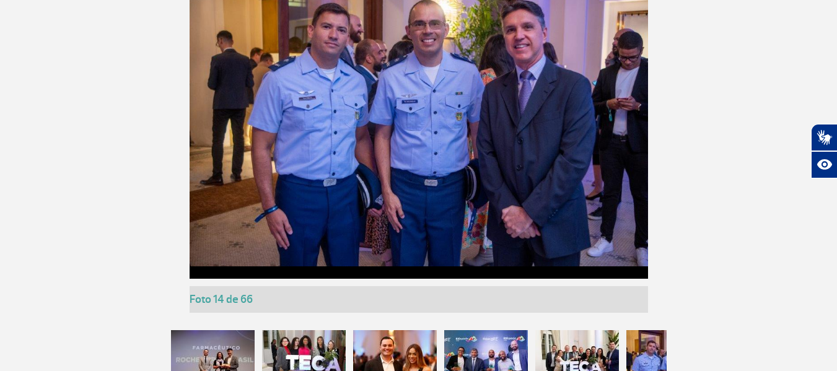
scroll to position [3781, 0]
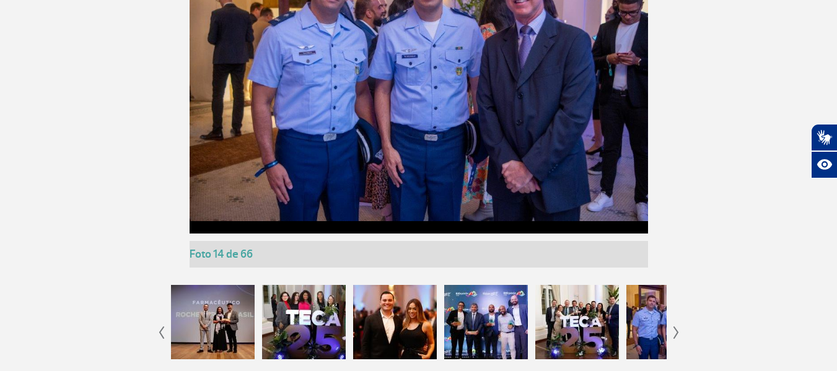
click at [676, 330] on img at bounding box center [676, 332] width 6 height 12
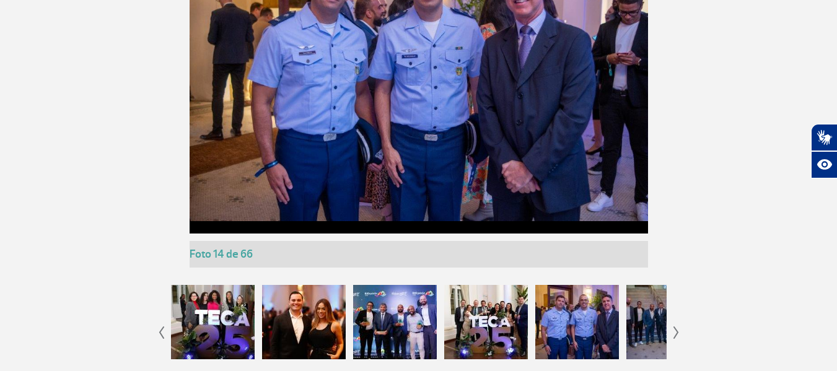
click at [676, 330] on img at bounding box center [676, 332] width 6 height 12
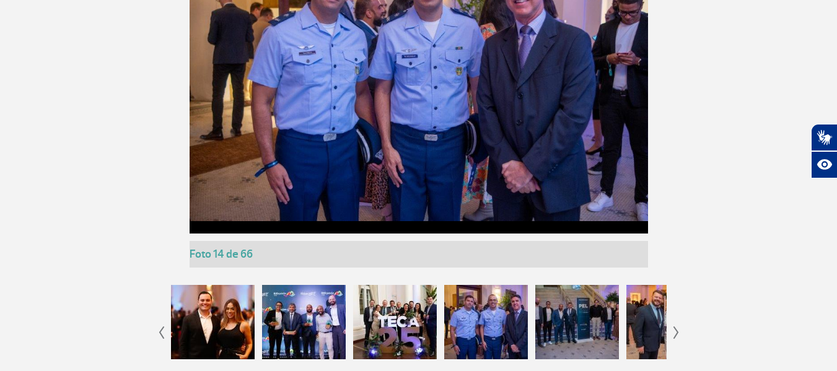
click at [676, 330] on img at bounding box center [676, 332] width 6 height 12
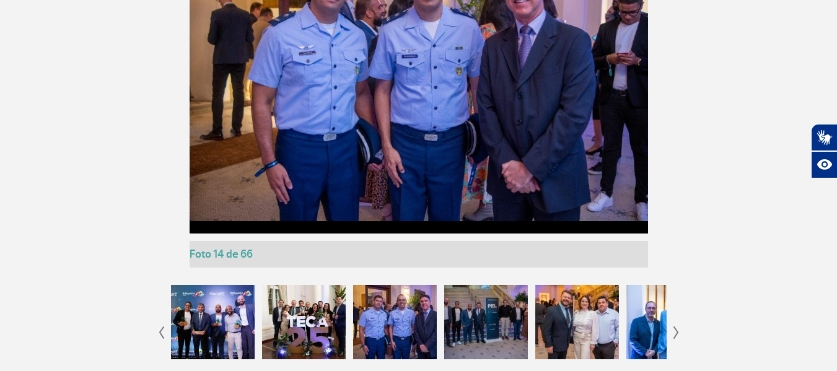
click at [676, 330] on img at bounding box center [676, 332] width 6 height 12
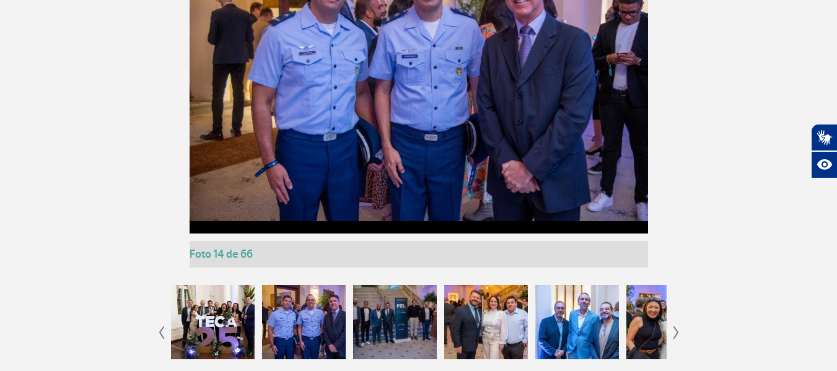
click at [676, 330] on img at bounding box center [676, 332] width 6 height 12
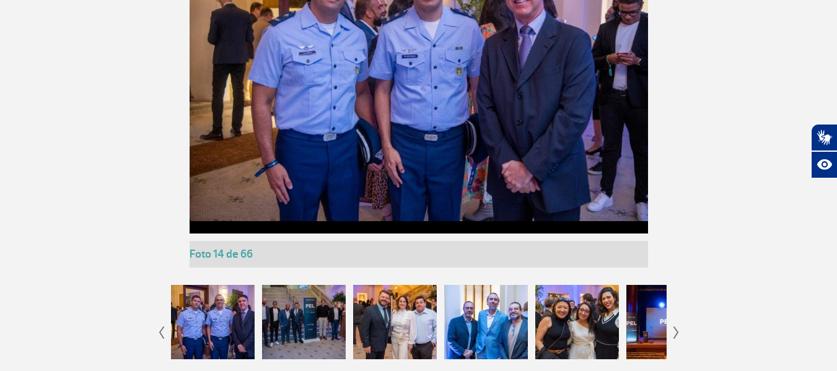
click at [330, 318] on div at bounding box center [304, 322] width 84 height 74
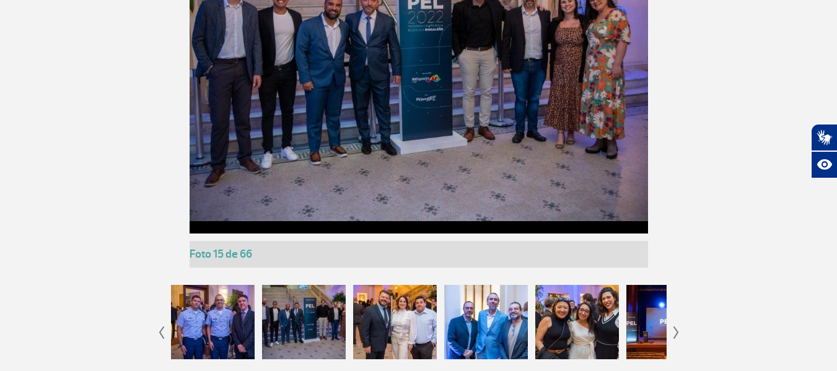
click at [381, 327] on div at bounding box center [395, 322] width 84 height 74
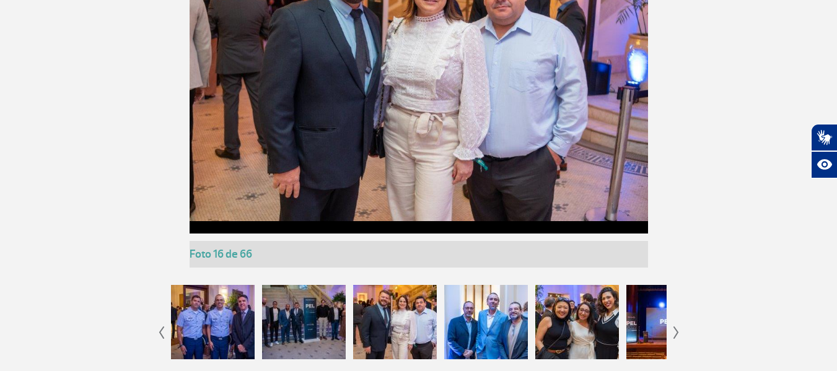
click at [488, 314] on div at bounding box center [486, 322] width 84 height 74
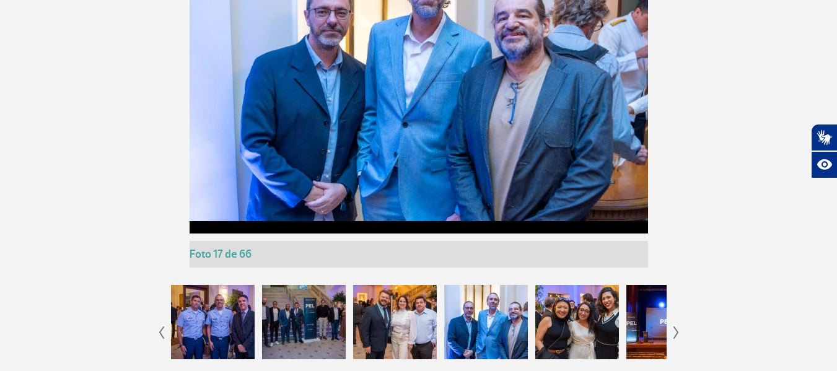
click at [570, 322] on div at bounding box center [577, 322] width 84 height 74
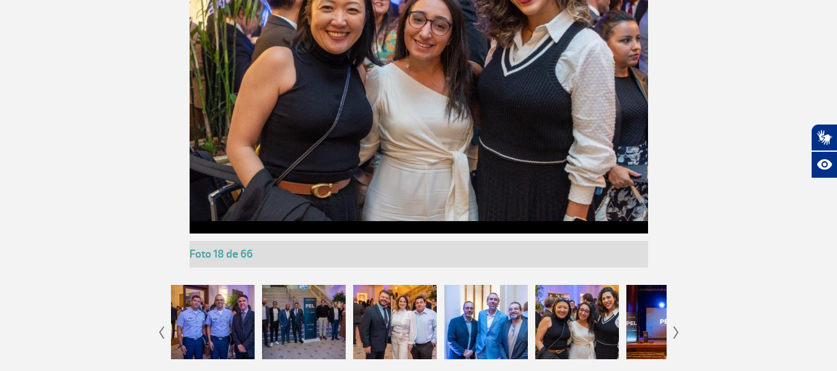
click at [676, 333] on img at bounding box center [676, 332] width 6 height 12
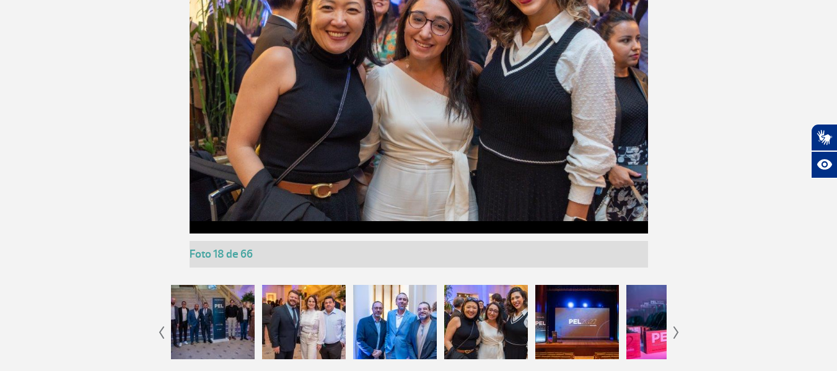
click at [676, 331] on img at bounding box center [676, 332] width 6 height 12
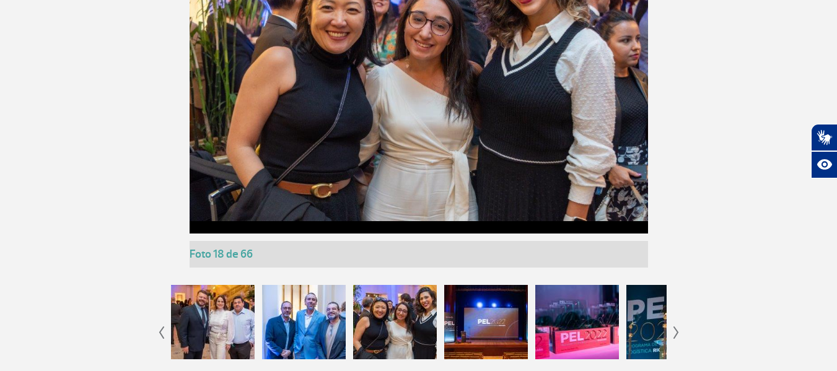
click at [676, 331] on img at bounding box center [676, 332] width 6 height 12
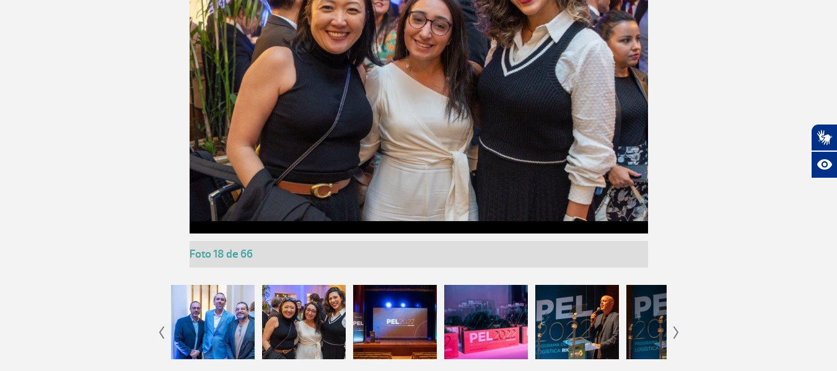
click at [676, 331] on img at bounding box center [676, 332] width 6 height 12
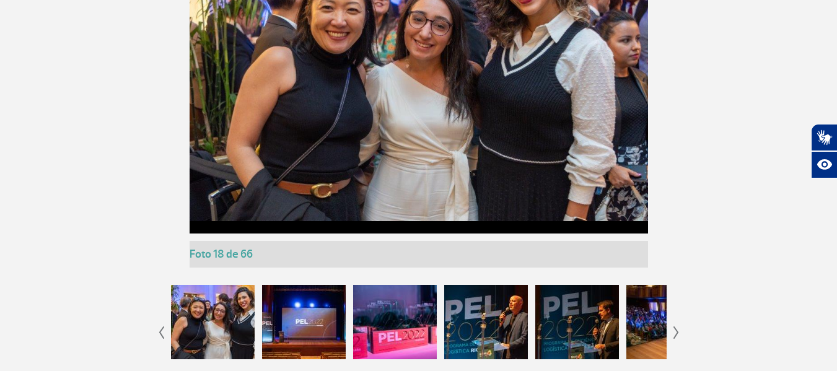
click at [271, 313] on div at bounding box center [304, 322] width 84 height 74
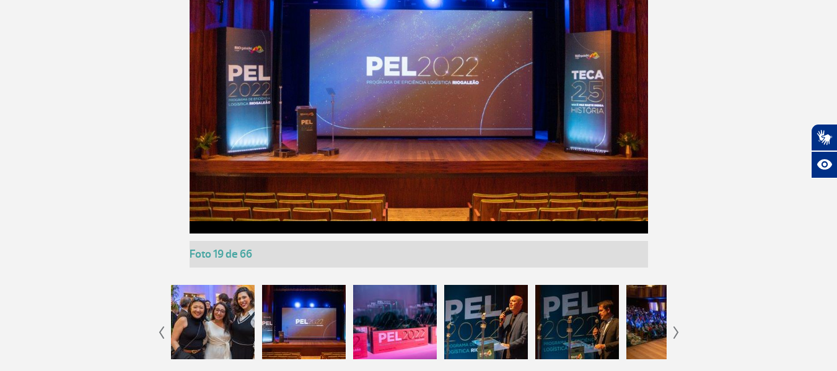
click at [389, 310] on div at bounding box center [395, 322] width 84 height 74
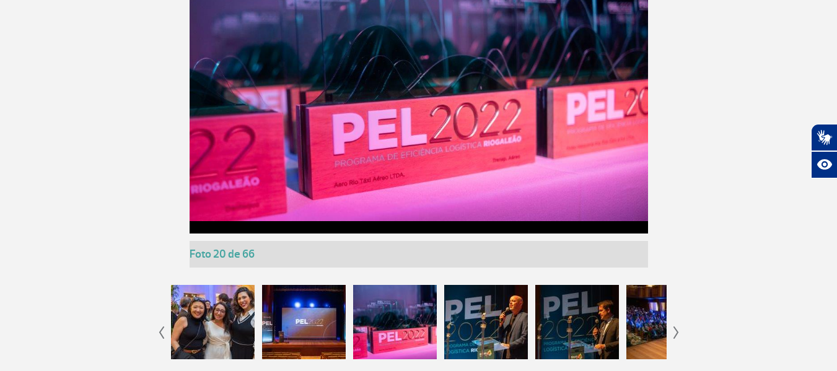
click at [518, 305] on div at bounding box center [486, 322] width 84 height 74
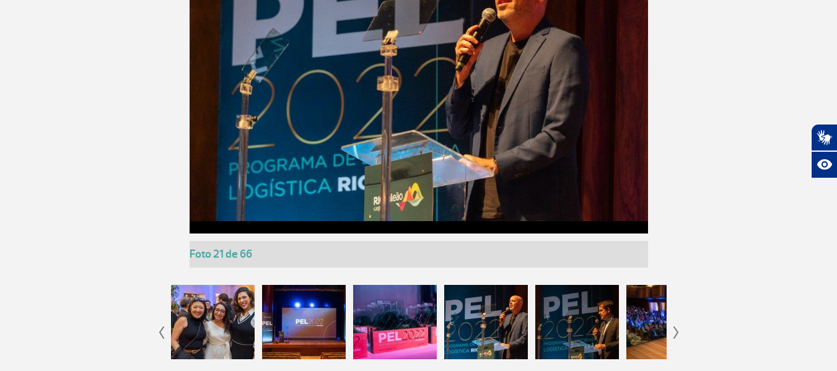
click at [577, 313] on div at bounding box center [577, 322] width 84 height 74
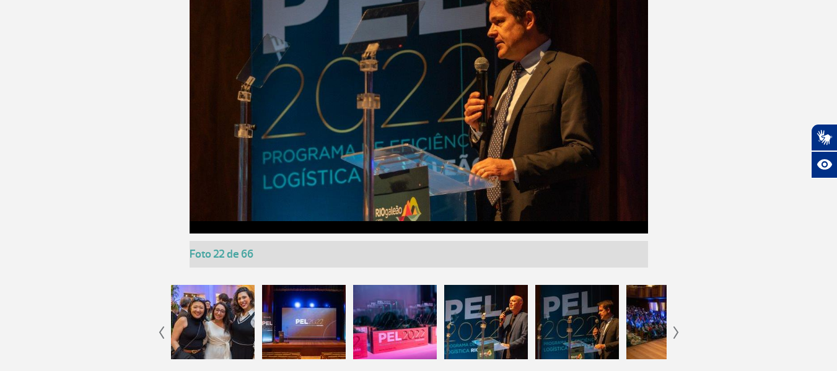
click at [654, 332] on div at bounding box center [668, 322] width 84 height 74
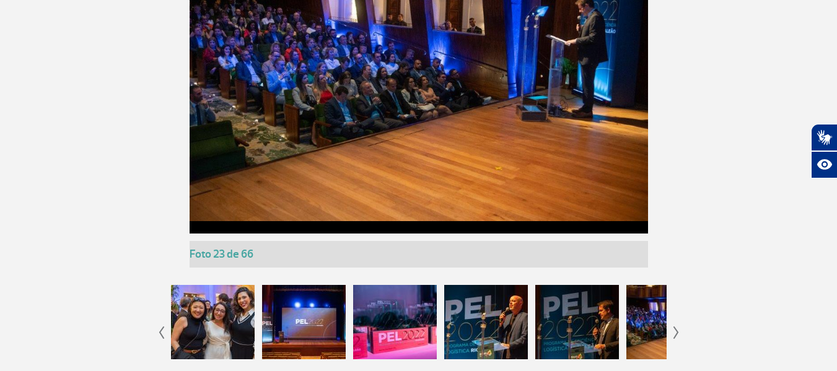
click at [675, 330] on img at bounding box center [676, 332] width 6 height 12
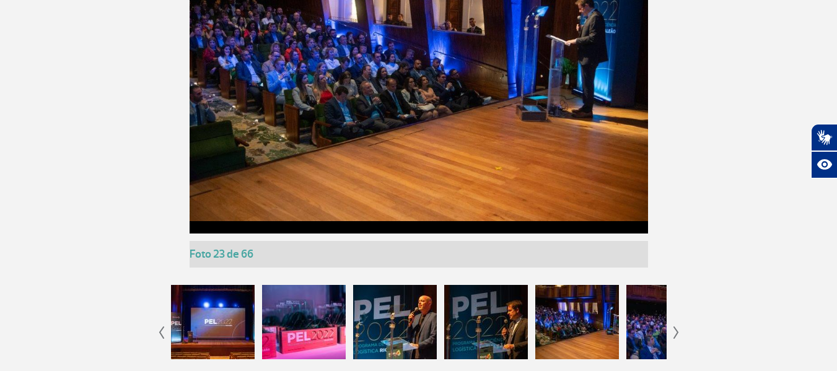
click at [675, 330] on img at bounding box center [676, 332] width 6 height 12
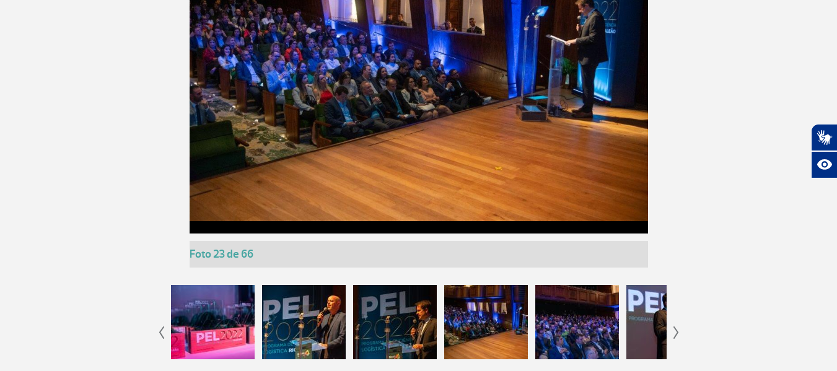
click at [675, 330] on img at bounding box center [676, 332] width 6 height 12
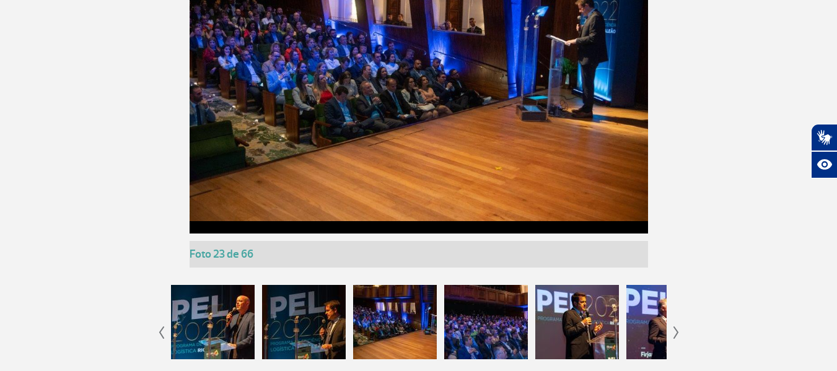
click at [675, 330] on img at bounding box center [676, 332] width 6 height 12
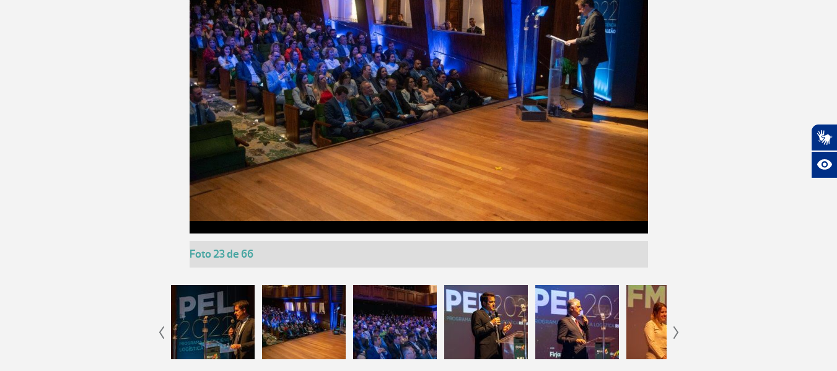
click at [675, 330] on img at bounding box center [676, 332] width 6 height 12
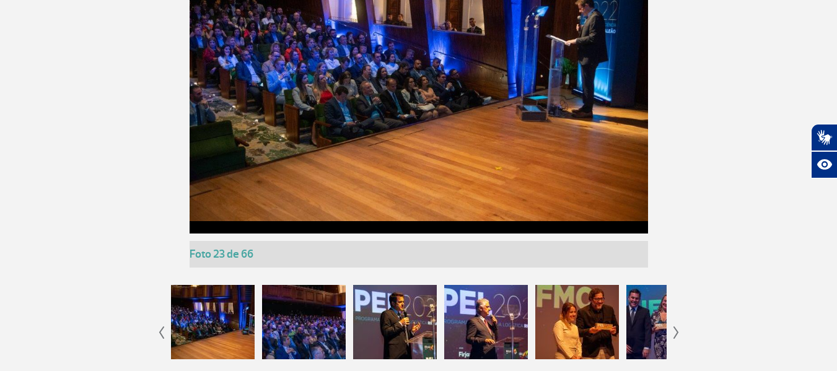
click at [205, 308] on div at bounding box center [213, 322] width 84 height 74
click at [289, 310] on div at bounding box center [304, 322] width 84 height 74
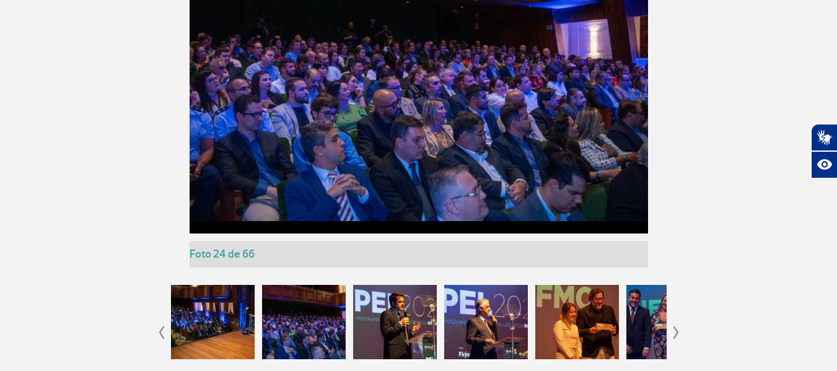
click at [396, 312] on div at bounding box center [395, 322] width 84 height 74
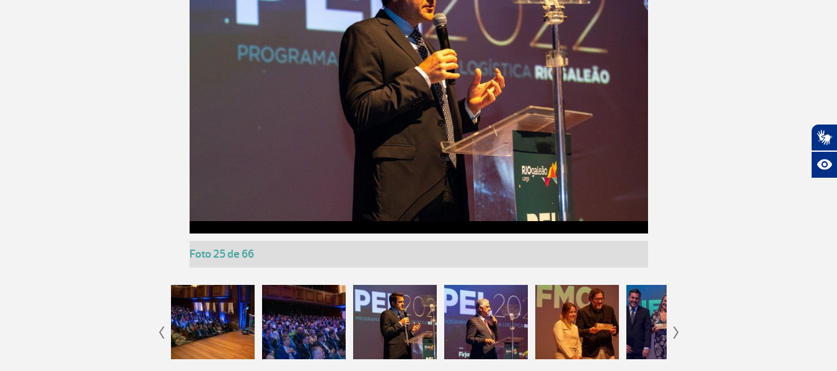
click at [478, 320] on div at bounding box center [486, 322] width 84 height 74
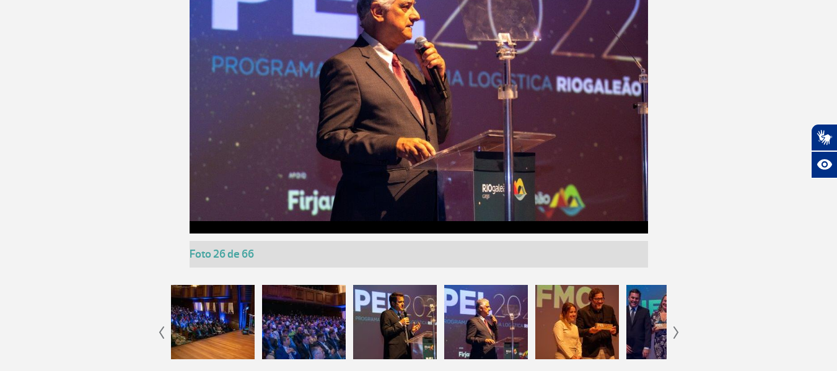
click at [593, 325] on div at bounding box center [577, 322] width 84 height 74
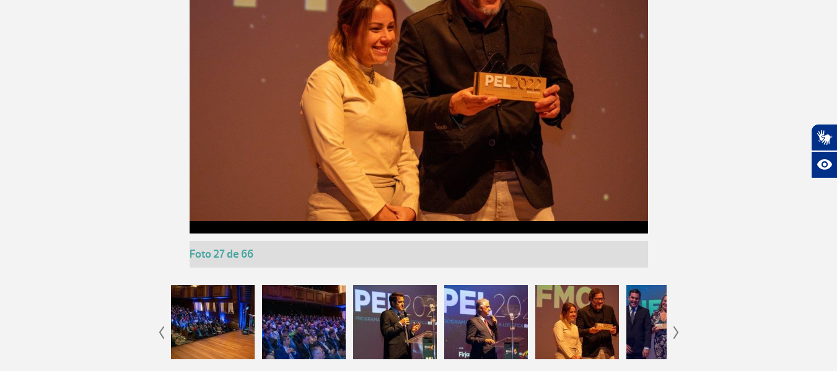
click at [646, 315] on div at bounding box center [668, 322] width 84 height 74
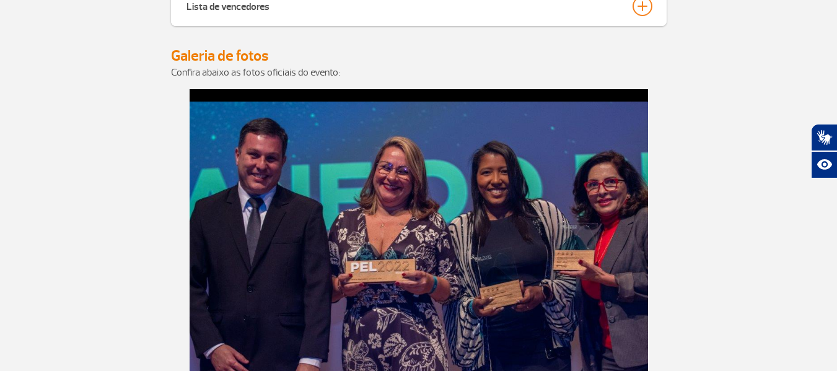
scroll to position [3843, 0]
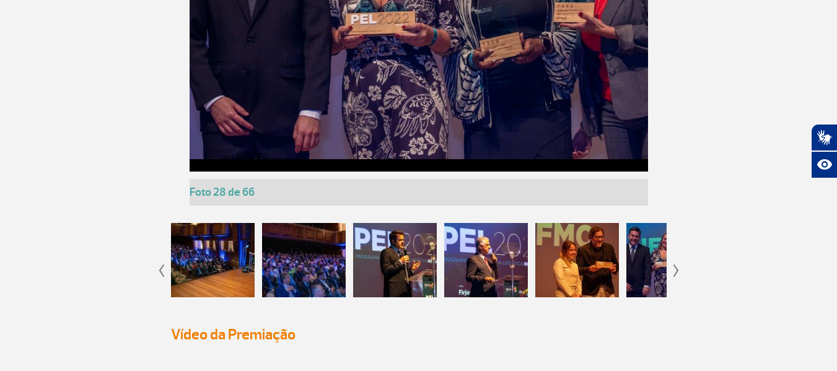
click at [672, 271] on app-gallery-with-thumbs "Foto 1 de 66 Foto 2 de 66 Foto 3 de 66 Foto 4 de 66 Foto 5 de 66 Foto 6 de 66 F…" at bounding box center [419, 75] width 688 height 468
click at [678, 268] on img at bounding box center [676, 271] width 6 height 12
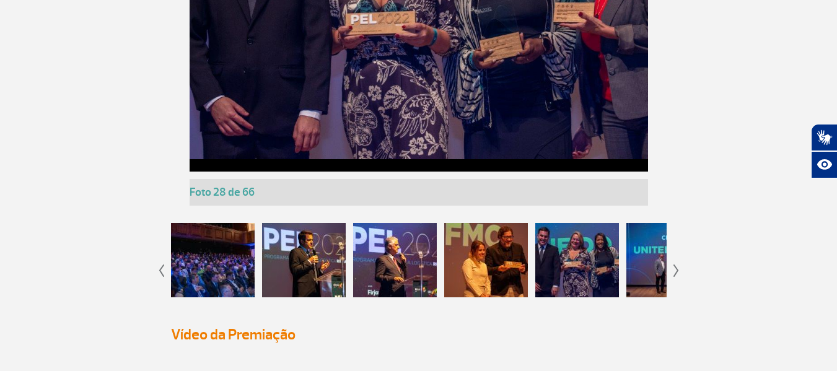
click at [672, 268] on app-gallery-with-thumbs "Foto 1 de 66 Foto 2 de 66 Foto 3 de 66 Foto 4 de 66 Foto 5 de 66 Foto 6 de 66 F…" at bounding box center [419, 75] width 688 height 468
click at [674, 265] on img at bounding box center [676, 271] width 6 height 12
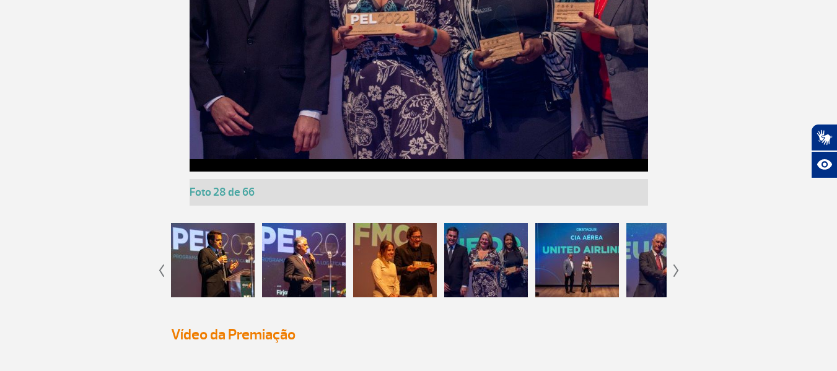
click at [674, 265] on img at bounding box center [676, 271] width 6 height 12
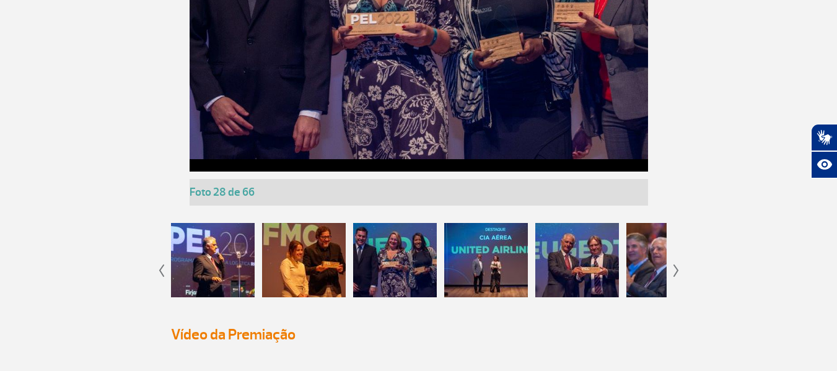
click at [674, 265] on img at bounding box center [676, 271] width 6 height 12
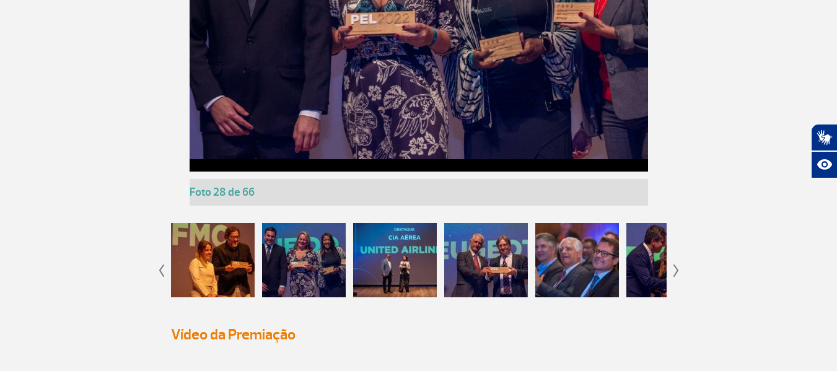
click at [674, 265] on img at bounding box center [676, 271] width 6 height 12
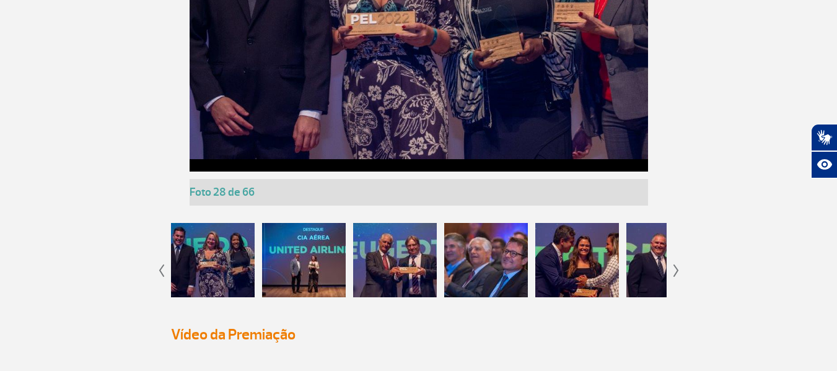
click at [674, 265] on img at bounding box center [676, 271] width 6 height 12
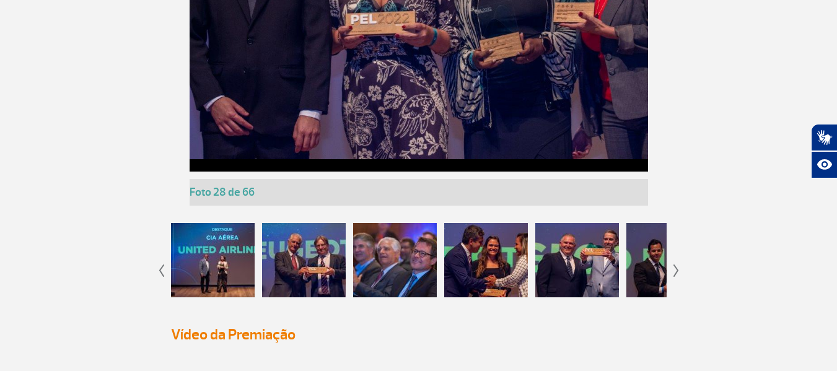
click at [674, 265] on img at bounding box center [676, 271] width 6 height 12
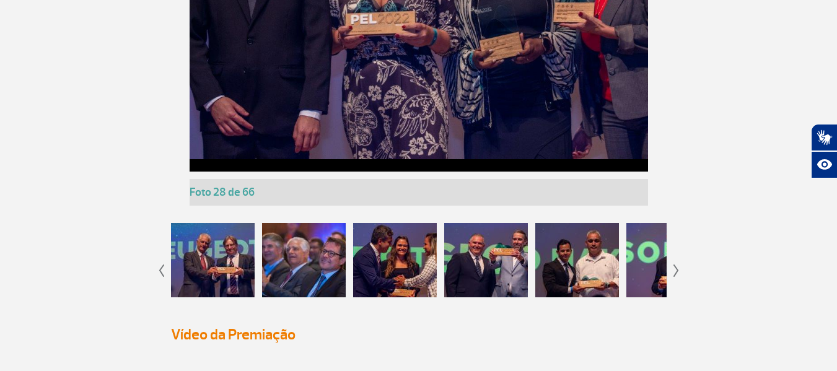
click at [674, 265] on img at bounding box center [676, 271] width 6 height 12
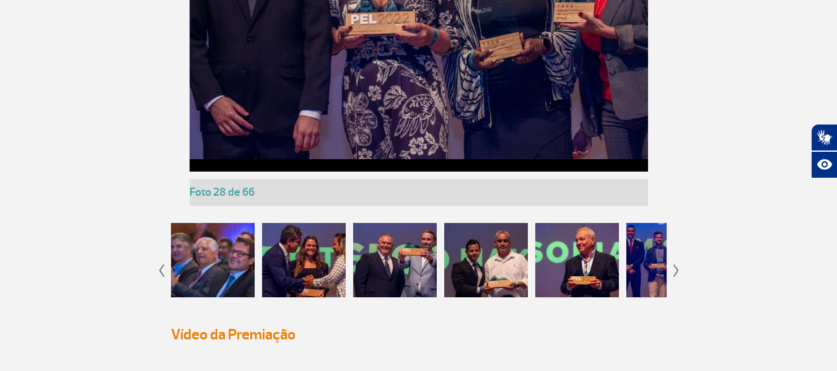
click at [674, 265] on img at bounding box center [676, 271] width 6 height 12
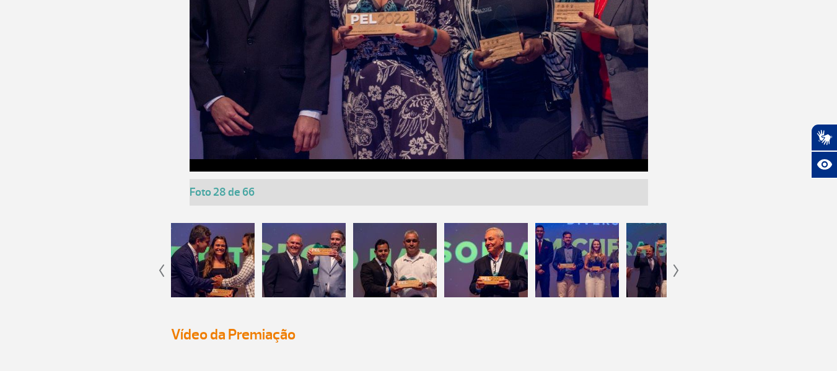
click at [592, 264] on div at bounding box center [577, 260] width 84 height 74
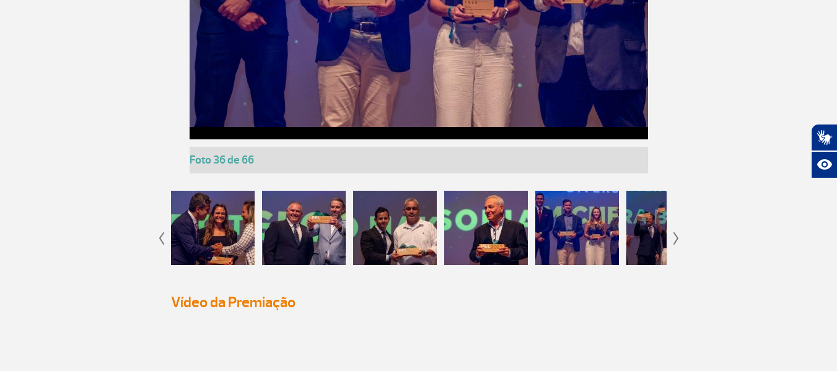
scroll to position [3905, 0]
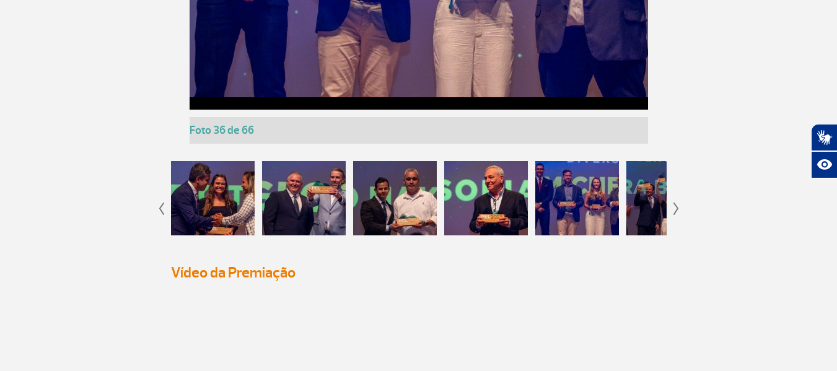
click at [675, 206] on img at bounding box center [676, 209] width 6 height 12
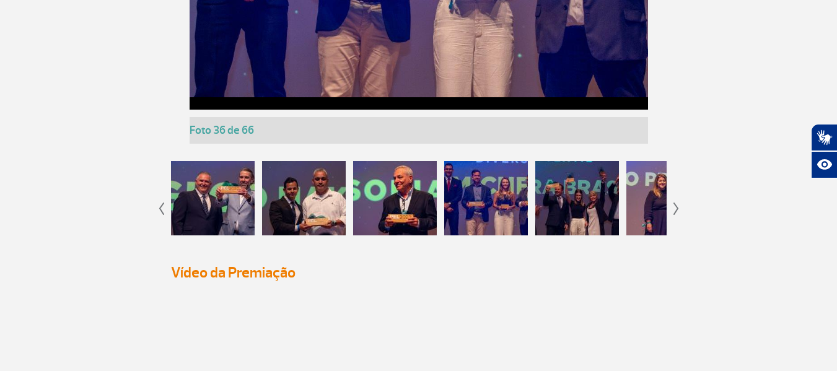
click at [675, 206] on img at bounding box center [676, 209] width 6 height 12
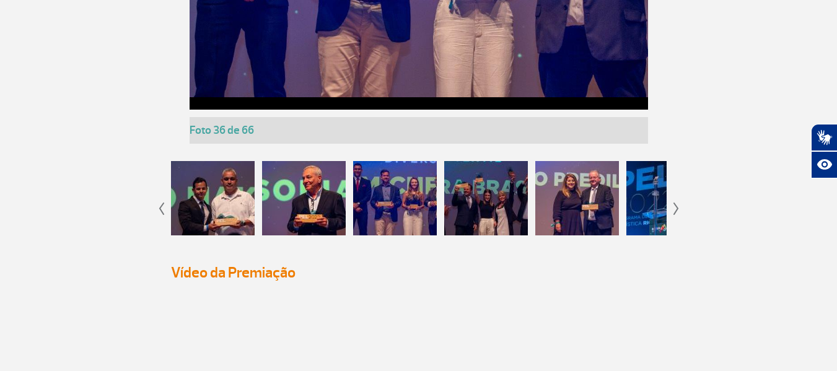
click at [675, 206] on img at bounding box center [676, 209] width 6 height 12
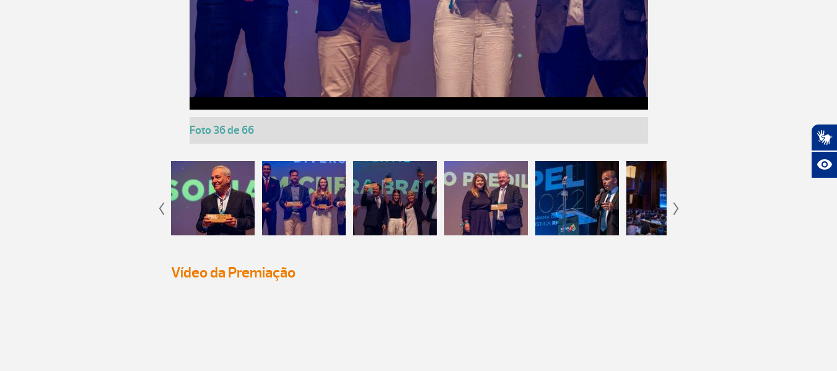
click at [675, 206] on img at bounding box center [676, 209] width 6 height 12
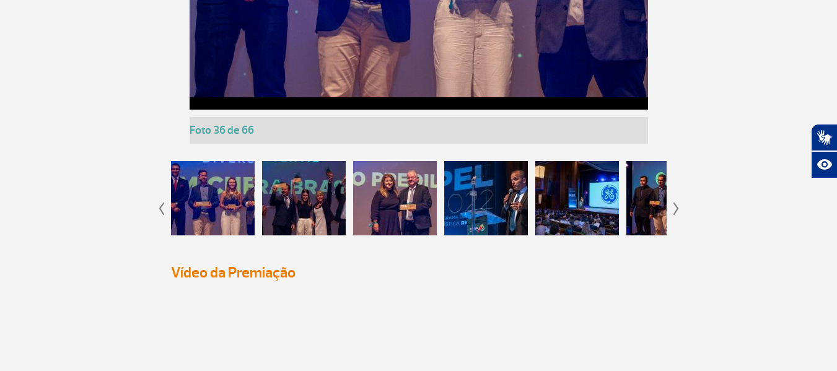
click at [675, 206] on img at bounding box center [676, 209] width 6 height 12
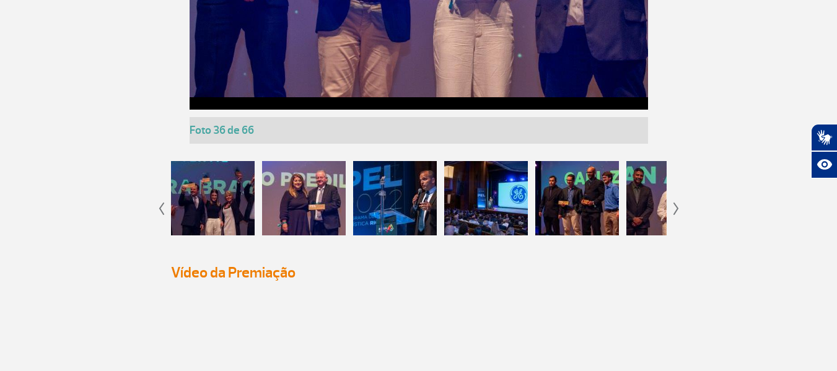
click at [675, 206] on img at bounding box center [676, 209] width 6 height 12
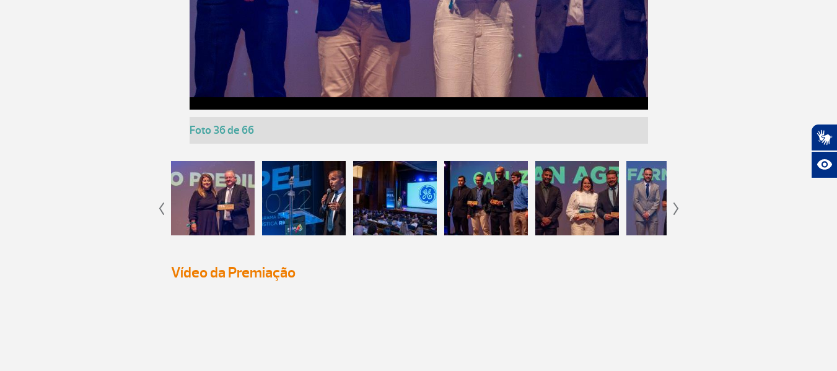
click at [675, 206] on img at bounding box center [676, 209] width 6 height 12
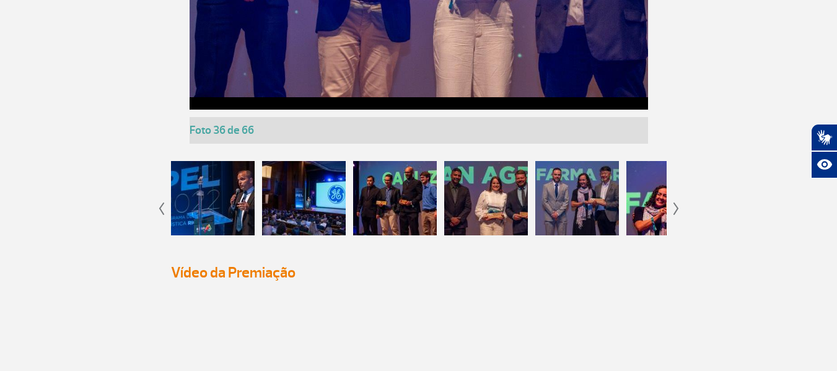
click at [675, 206] on img at bounding box center [676, 209] width 6 height 12
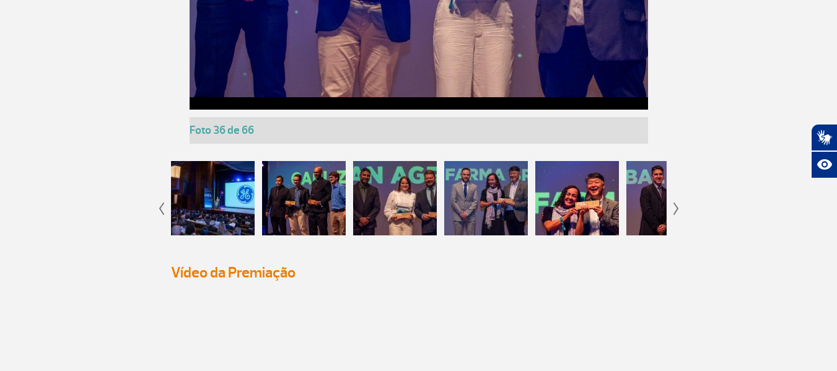
click at [675, 206] on img at bounding box center [676, 209] width 6 height 12
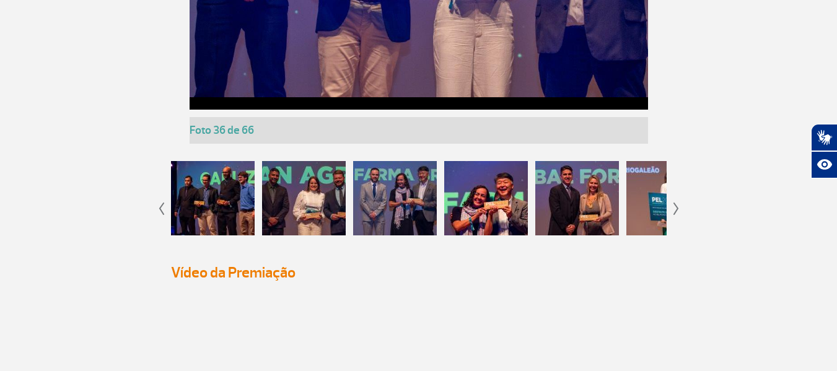
click at [675, 206] on img at bounding box center [676, 209] width 6 height 12
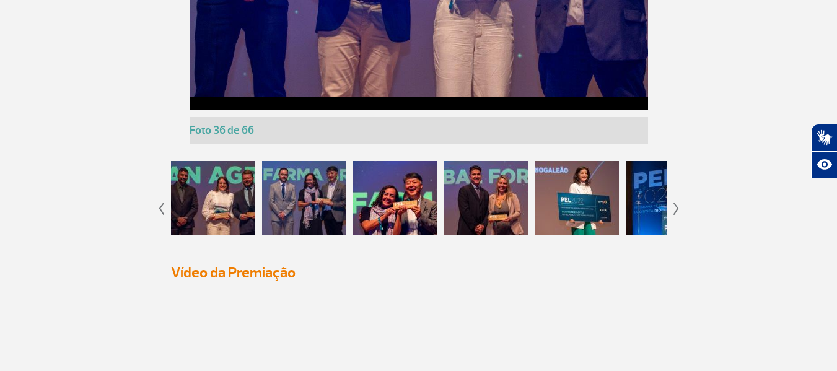
click at [675, 206] on img at bounding box center [676, 209] width 6 height 12
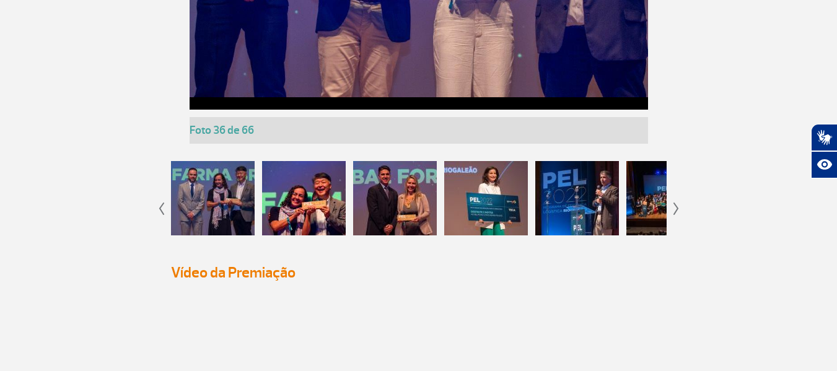
click at [675, 206] on img at bounding box center [676, 209] width 6 height 12
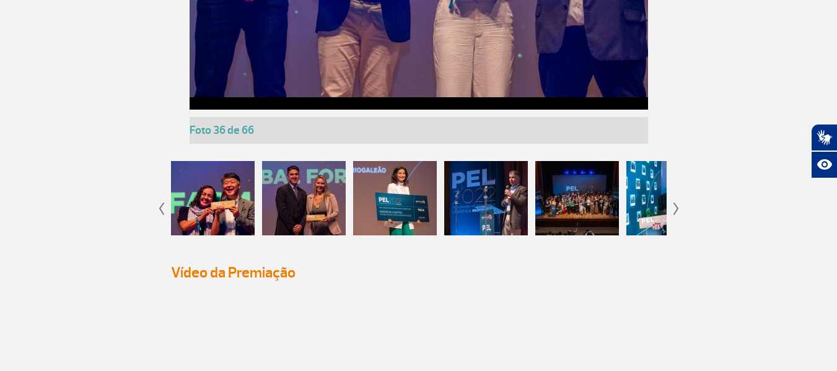
click at [675, 206] on img at bounding box center [676, 209] width 6 height 12
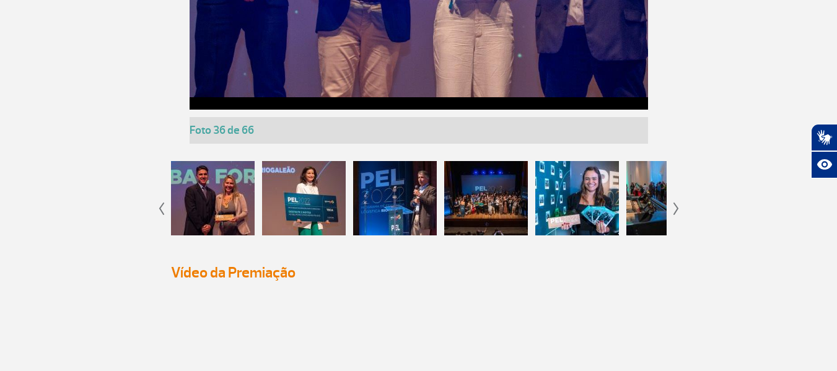
click at [675, 206] on img at bounding box center [676, 209] width 6 height 12
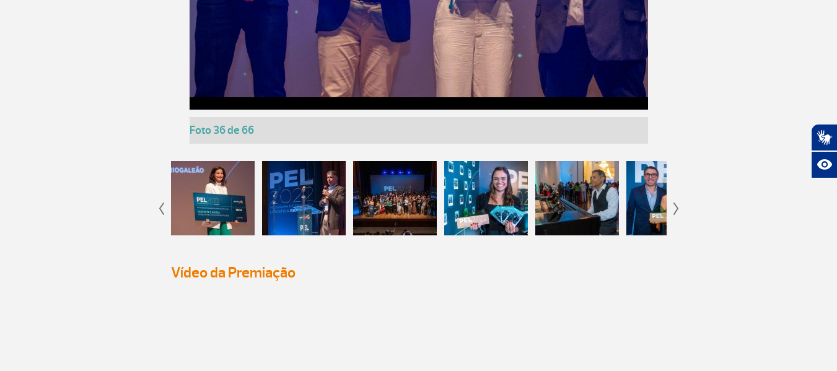
click at [675, 206] on img at bounding box center [676, 209] width 6 height 12
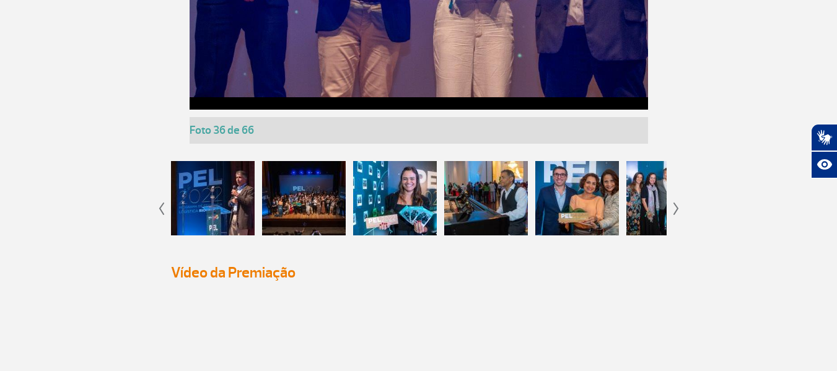
click at [675, 206] on img at bounding box center [676, 209] width 6 height 12
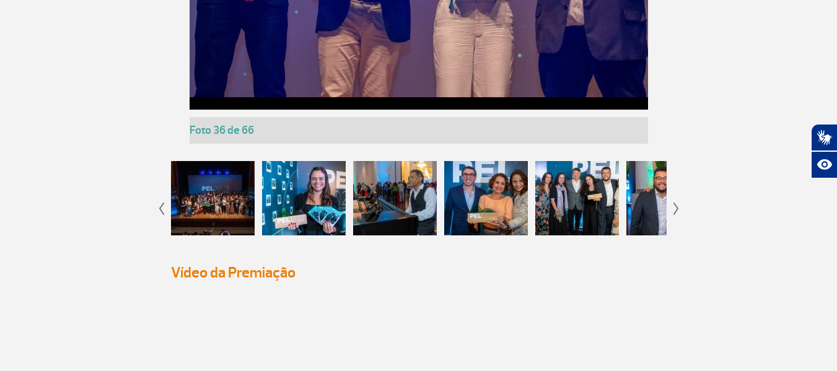
click at [675, 206] on img at bounding box center [676, 209] width 6 height 12
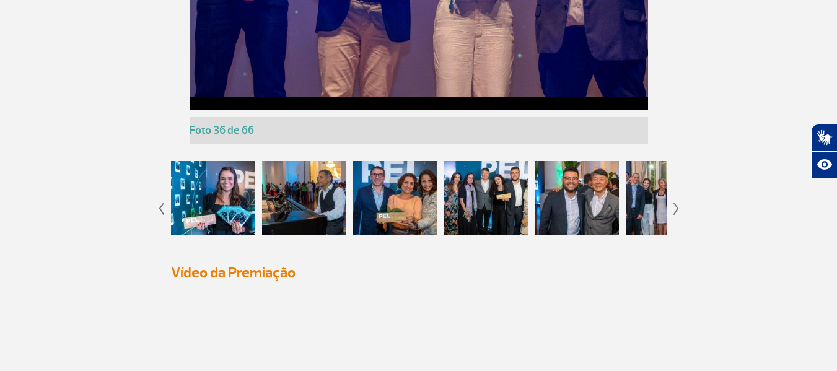
click at [383, 183] on div at bounding box center [395, 198] width 84 height 74
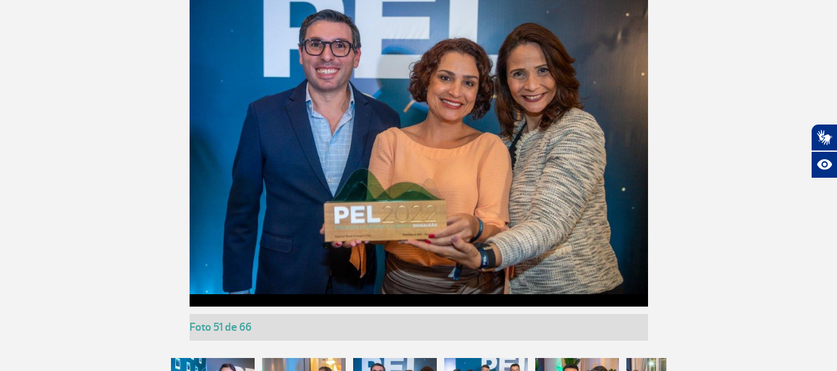
scroll to position [3781, 0]
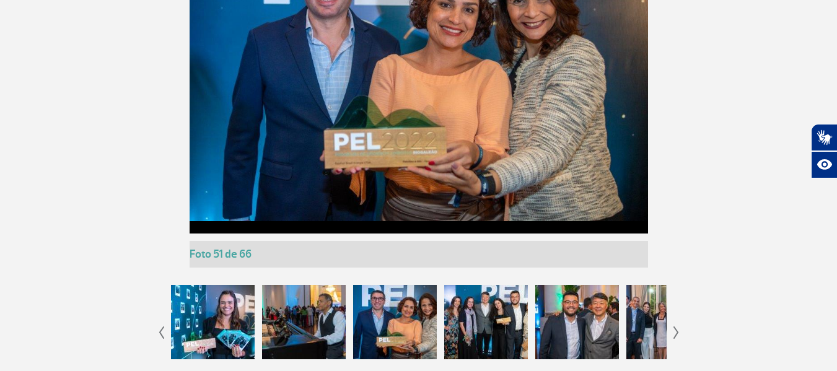
click at [473, 296] on div at bounding box center [486, 322] width 84 height 74
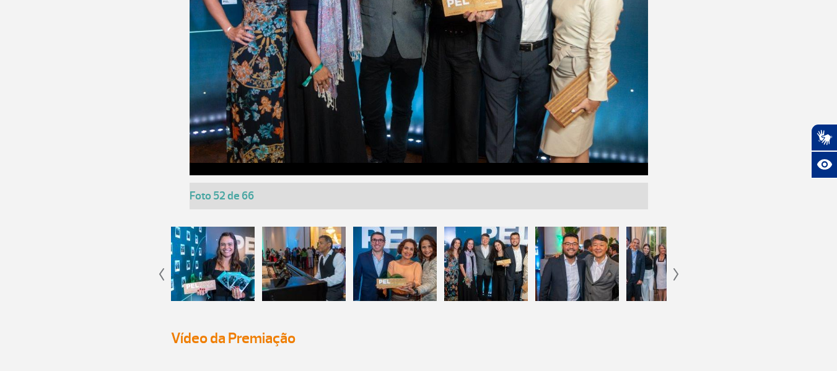
scroll to position [3843, 0]
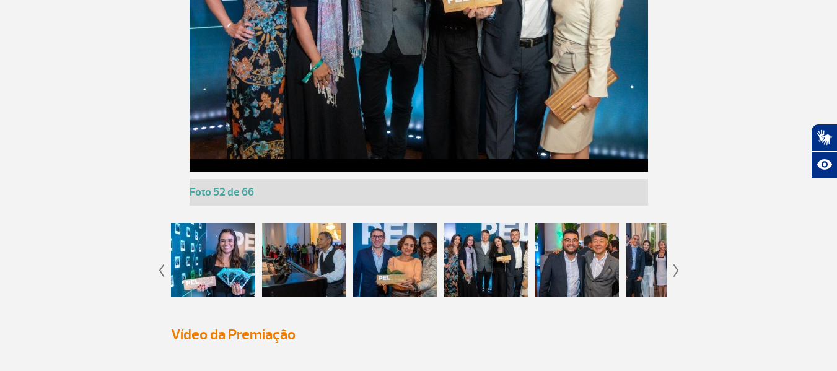
click at [598, 242] on div at bounding box center [577, 260] width 84 height 74
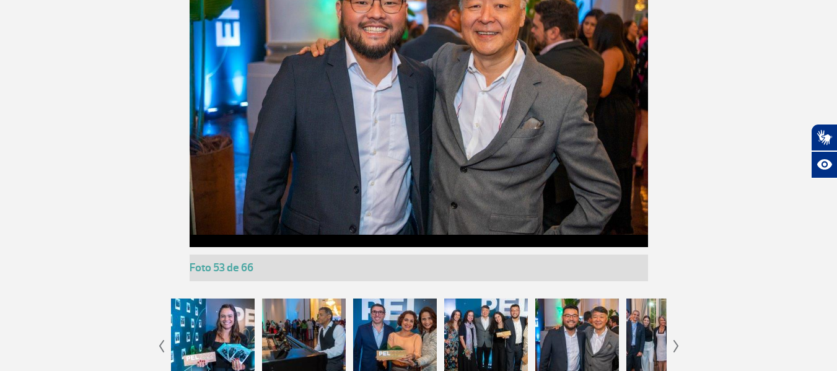
scroll to position [3781, 0]
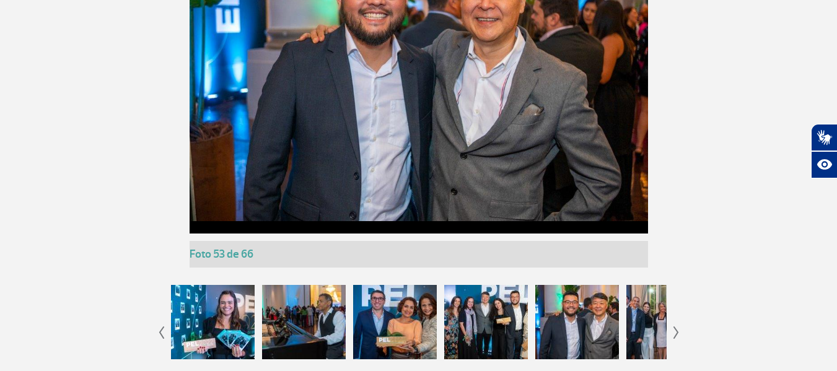
click at [645, 334] on div at bounding box center [668, 322] width 84 height 74
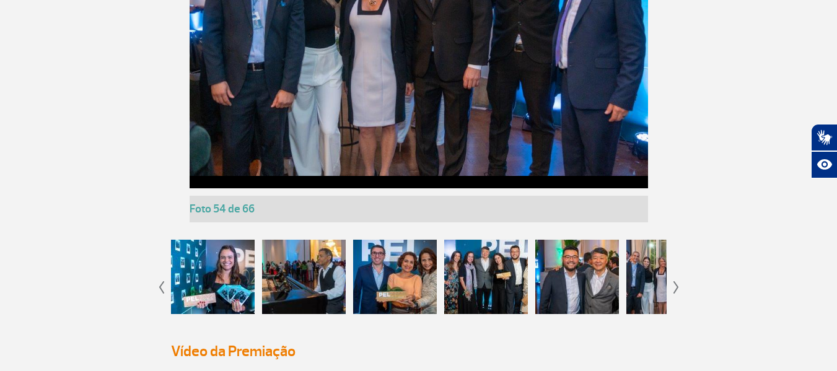
scroll to position [3843, 0]
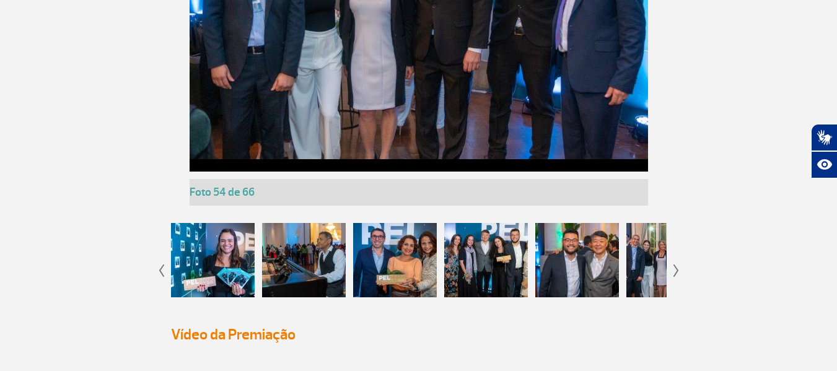
click at [675, 268] on img at bounding box center [676, 271] width 6 height 12
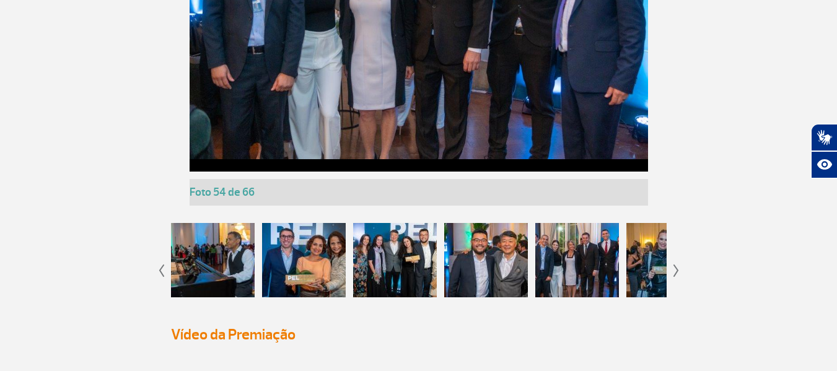
click at [675, 268] on img at bounding box center [676, 271] width 6 height 12
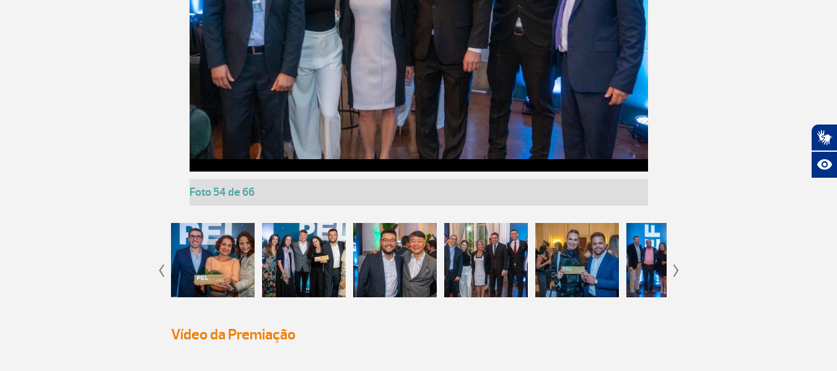
click at [675, 268] on img at bounding box center [676, 271] width 6 height 12
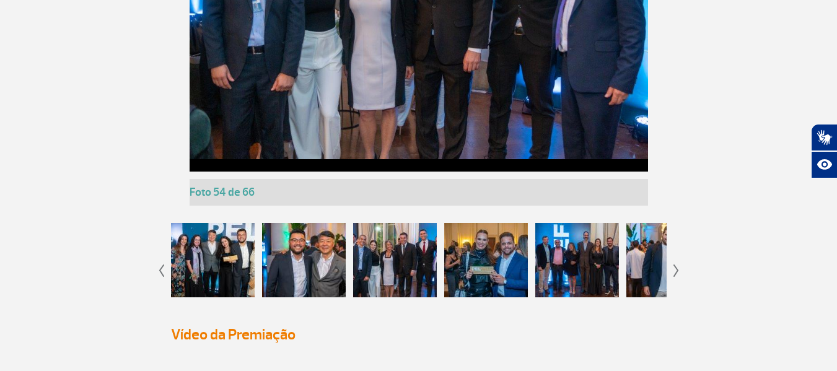
click at [675, 268] on img at bounding box center [676, 271] width 6 height 12
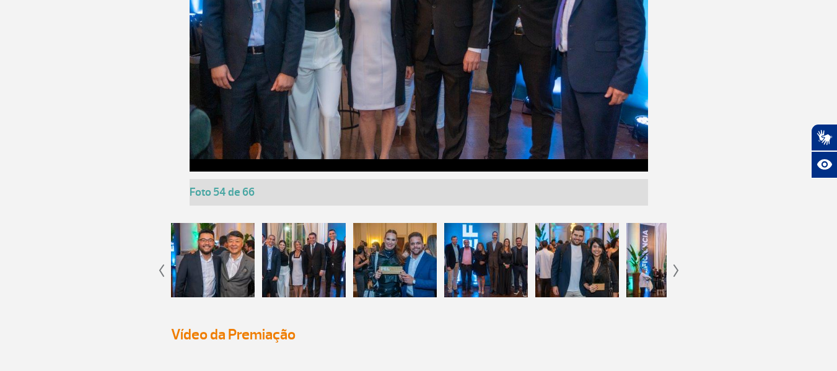
click at [675, 268] on img at bounding box center [676, 271] width 6 height 12
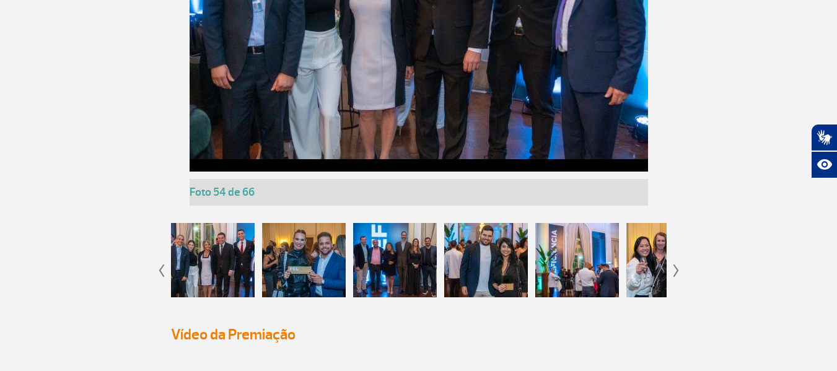
click at [675, 268] on img at bounding box center [676, 271] width 6 height 12
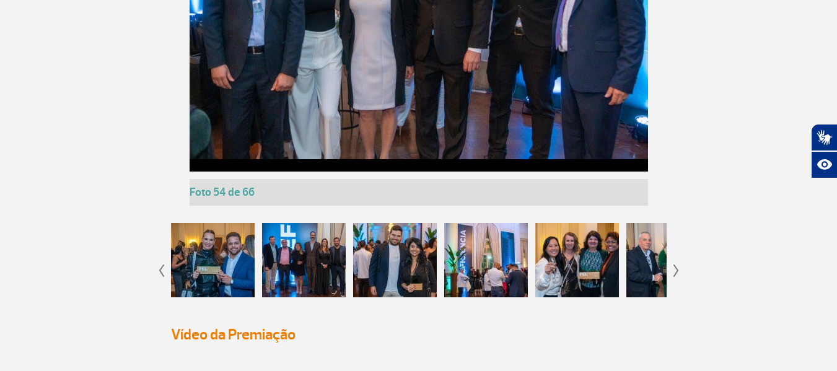
click at [675, 268] on img at bounding box center [676, 271] width 6 height 12
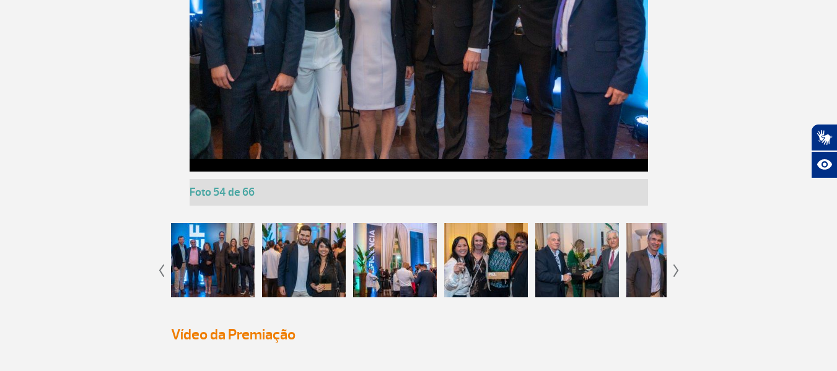
click at [675, 268] on img at bounding box center [676, 271] width 6 height 12
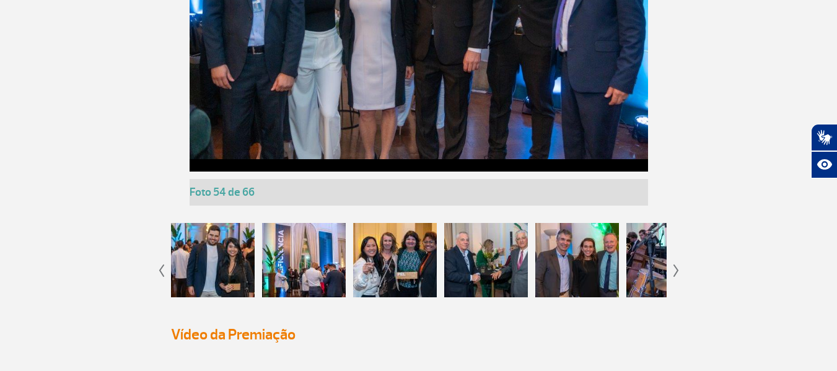
click at [675, 268] on img at bounding box center [676, 271] width 6 height 12
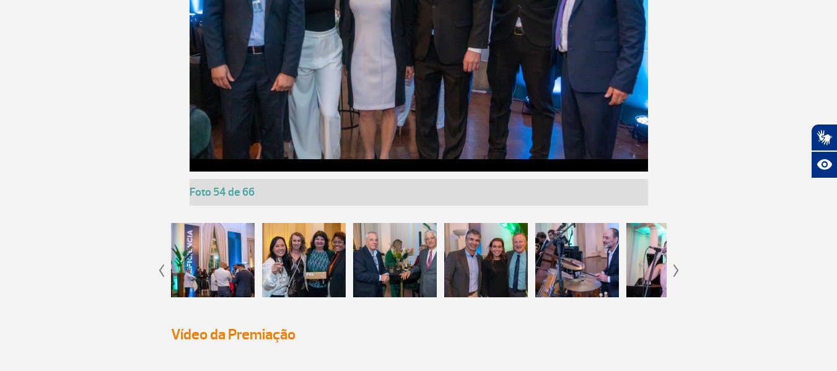
click at [675, 268] on img at bounding box center [676, 271] width 6 height 12
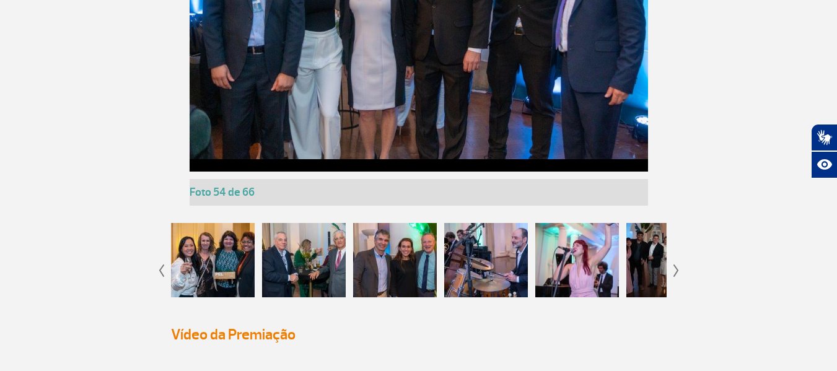
click at [675, 268] on img at bounding box center [676, 271] width 6 height 12
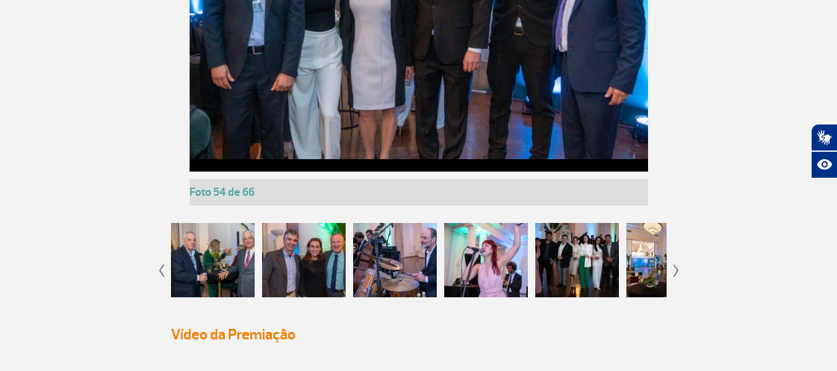
click at [489, 265] on div at bounding box center [486, 260] width 84 height 74
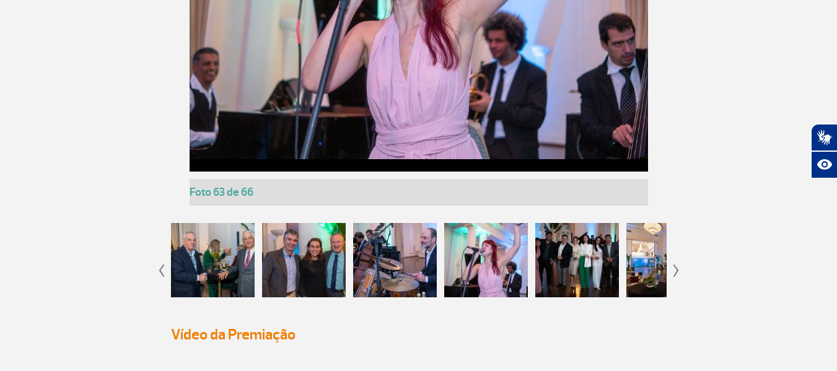
click at [395, 269] on div at bounding box center [395, 260] width 84 height 74
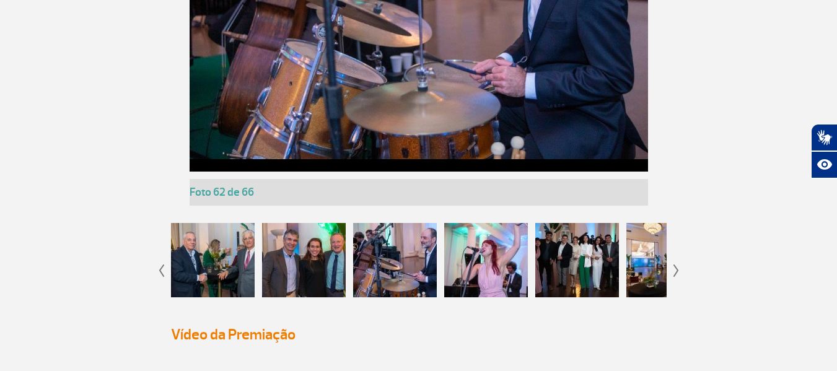
click at [593, 265] on div at bounding box center [577, 260] width 84 height 74
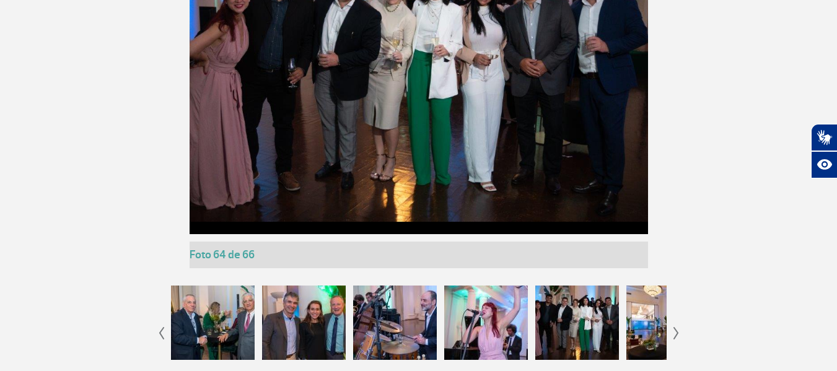
scroll to position [3781, 0]
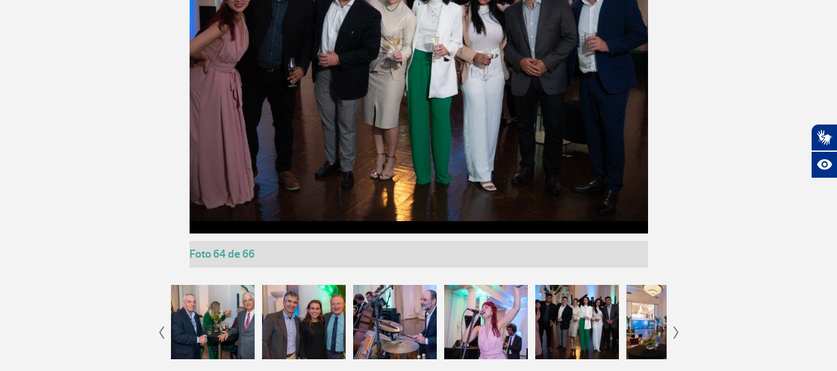
click at [636, 317] on div at bounding box center [668, 322] width 84 height 74
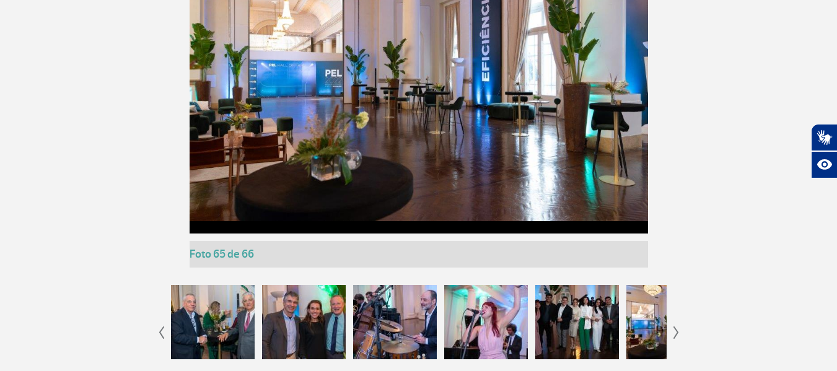
scroll to position [3843, 0]
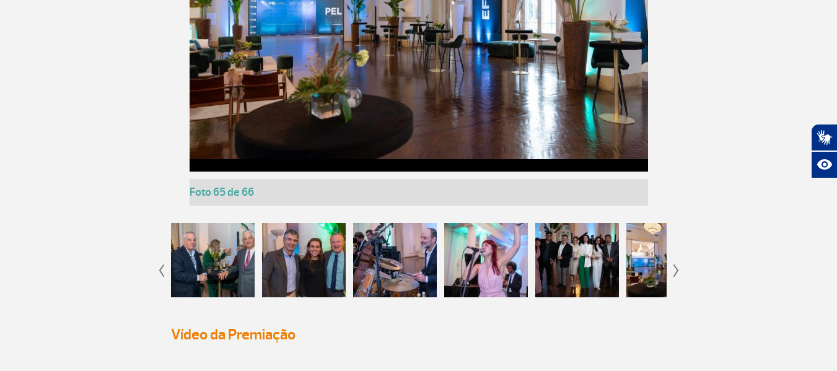
click at [675, 269] on img at bounding box center [676, 271] width 6 height 12
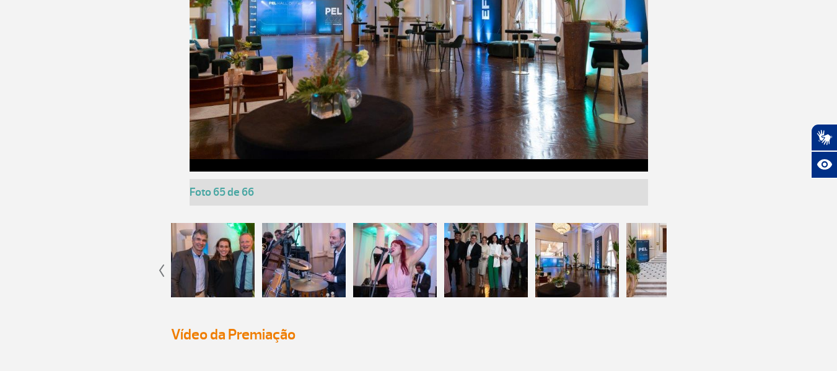
click at [675, 269] on app-gallery-with-thumbs "Foto 1 de 66 Foto 2 de 66 Foto 3 de 66 Foto 4 de 66 Foto 5 de 66 Foto 6 de 66 F…" at bounding box center [419, 75] width 688 height 468
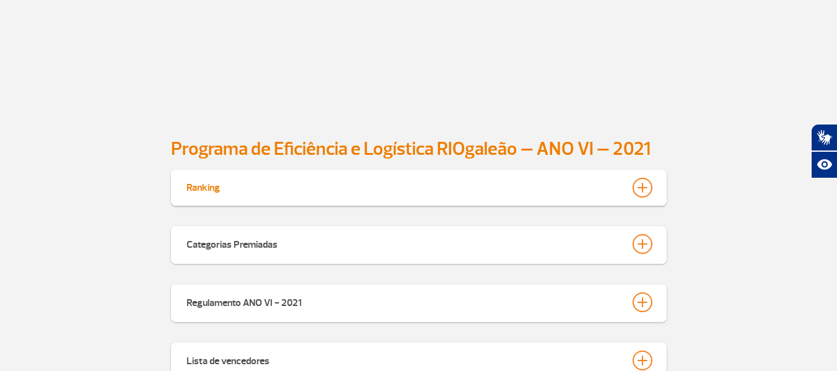
scroll to position [4524, 0]
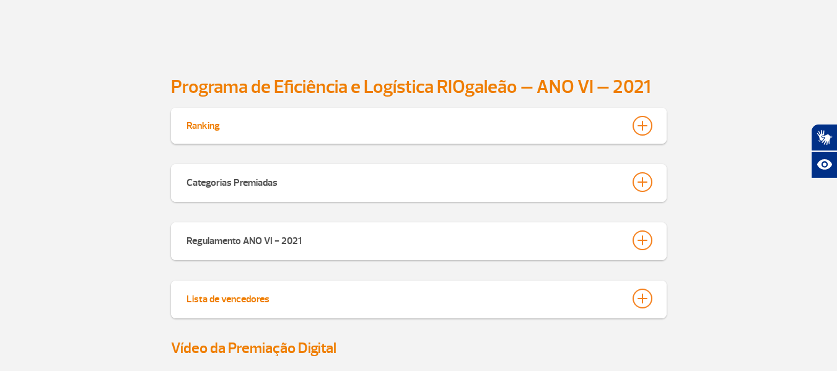
click at [645, 292] on div at bounding box center [643, 299] width 20 height 20
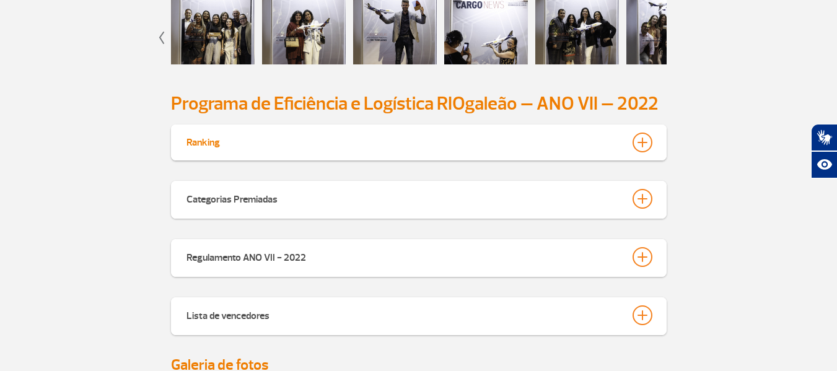
scroll to position [3285, 0]
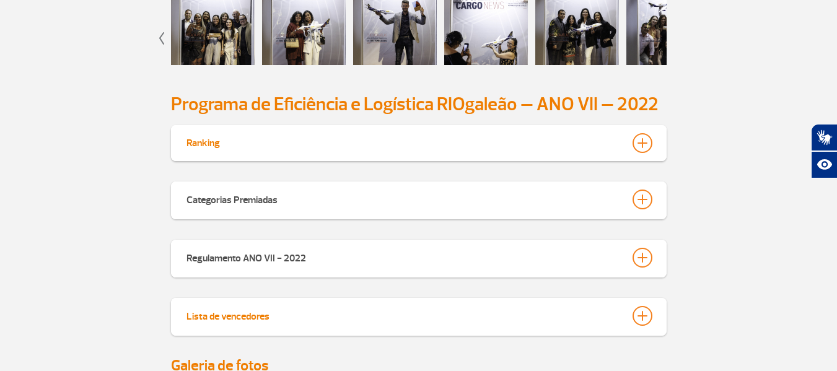
click at [649, 320] on div at bounding box center [643, 316] width 20 height 20
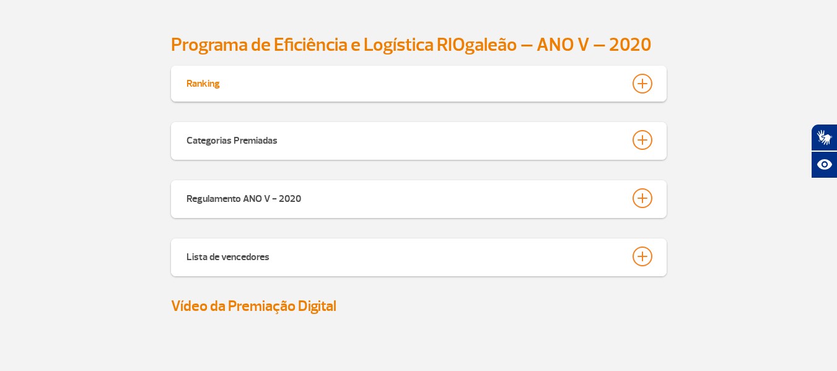
scroll to position [7126, 0]
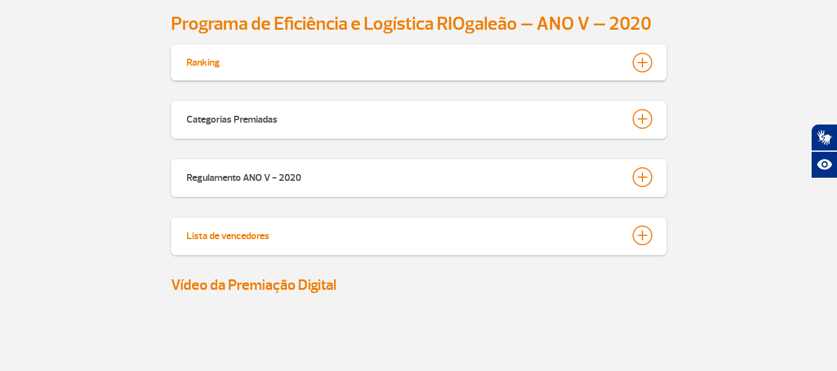
click at [242, 243] on div "Lista de vencedores" at bounding box center [227, 233] width 83 height 17
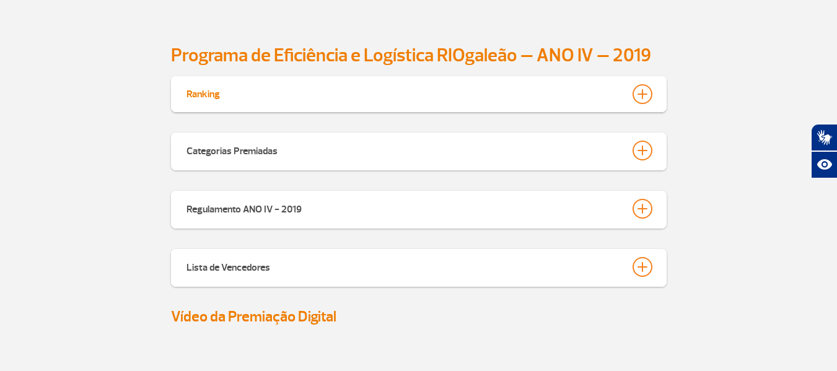
scroll to position [8613, 0]
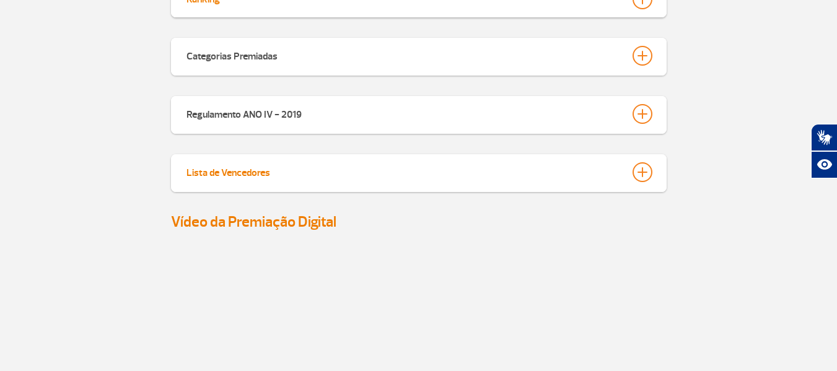
click at [245, 180] on div "Lista de Vencedores" at bounding box center [228, 170] width 84 height 17
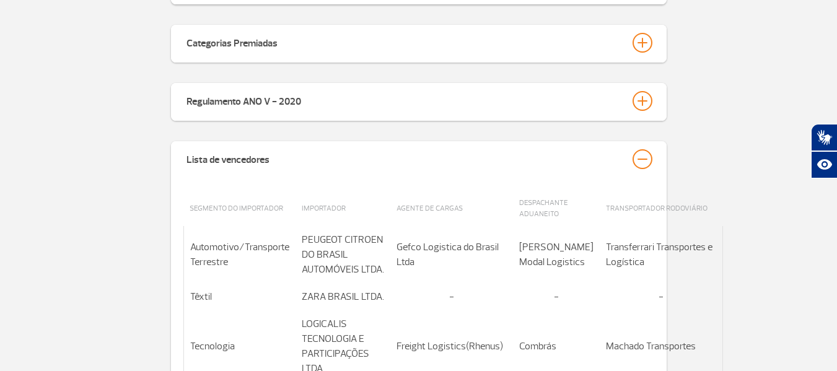
scroll to position [7064, 0]
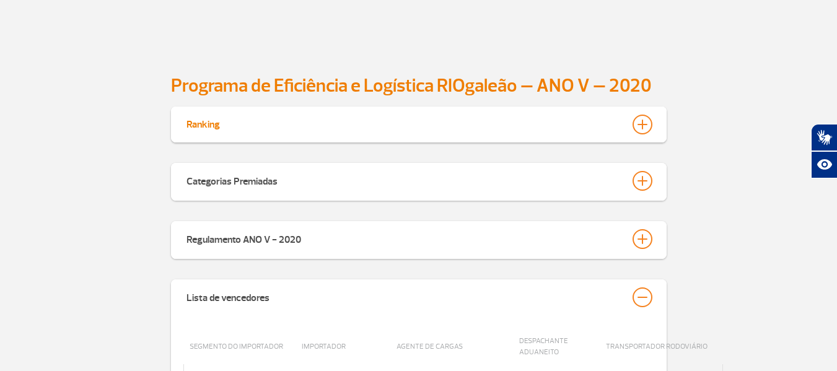
click at [644, 134] on div at bounding box center [643, 125] width 20 height 20
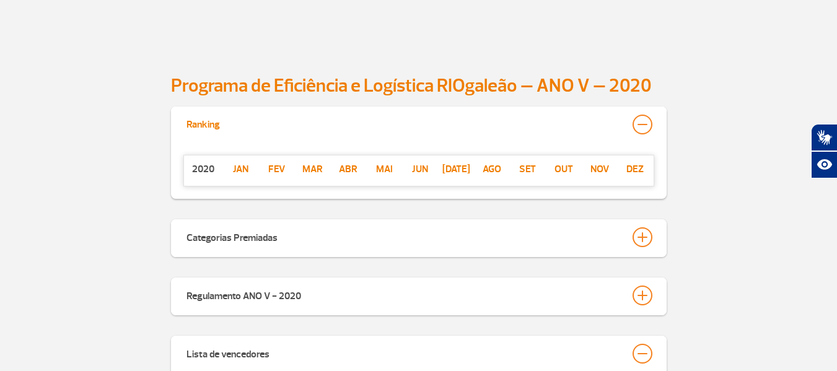
click at [644, 134] on div at bounding box center [643, 125] width 20 height 20
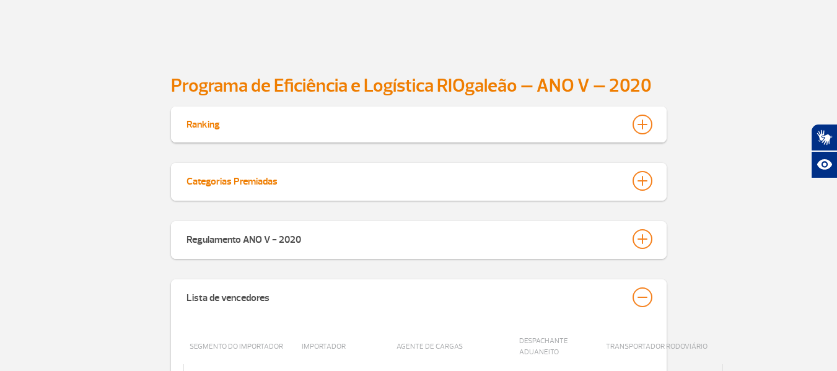
click at [641, 191] on div at bounding box center [643, 181] width 20 height 20
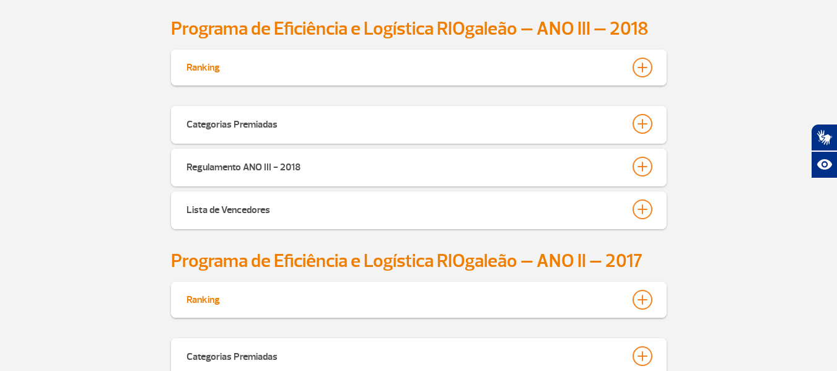
scroll to position [10533, 0]
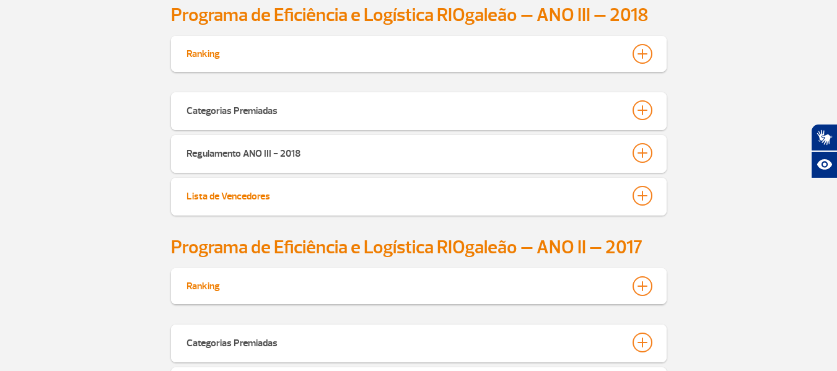
click at [260, 186] on div "Lista de Vencedores" at bounding box center [228, 194] width 84 height 17
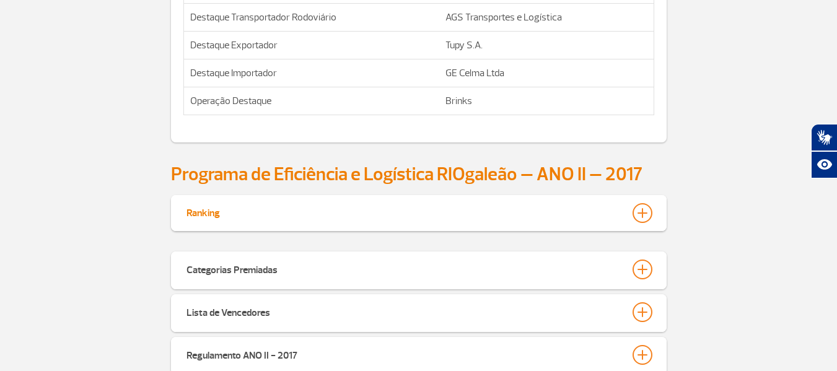
scroll to position [11587, 0]
